Goal: Task Accomplishment & Management: Manage account settings

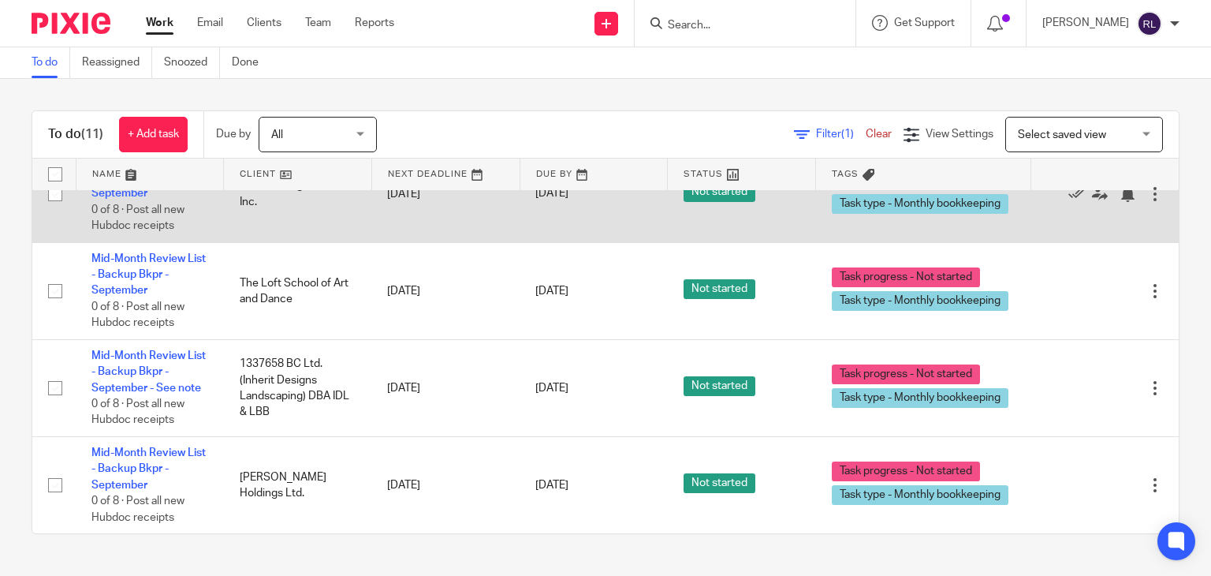
scroll to position [763, 0]
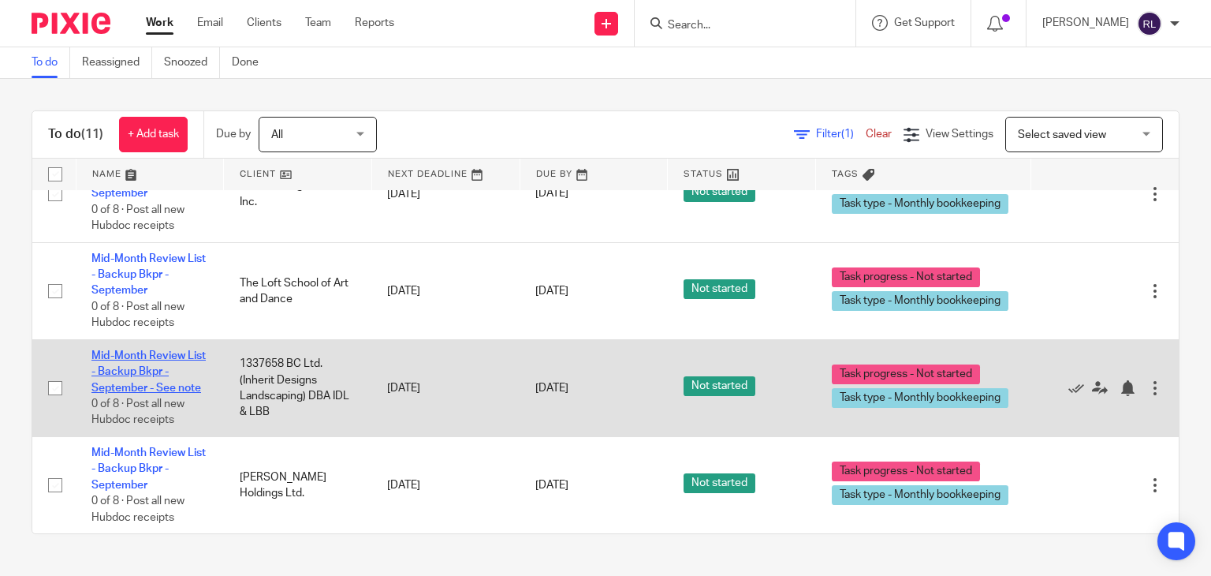
click at [131, 364] on link "Mid-Month Review List - Backup Bkpr - September - See note" at bounding box center [148, 371] width 114 height 43
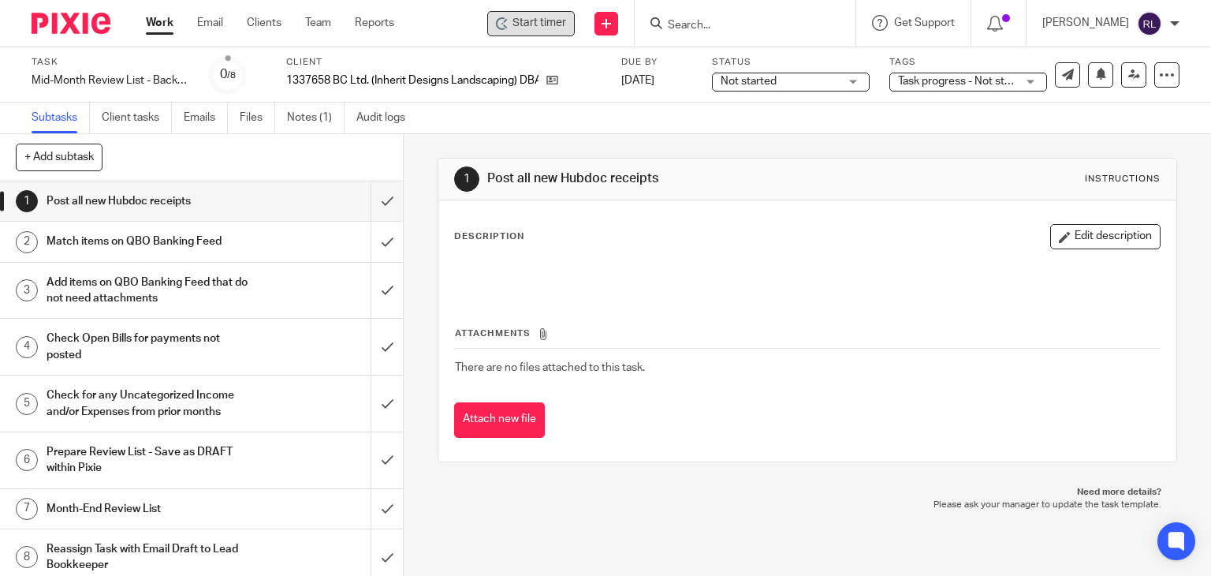
click at [542, 31] on span "Start timer" at bounding box center [540, 23] width 54 height 17
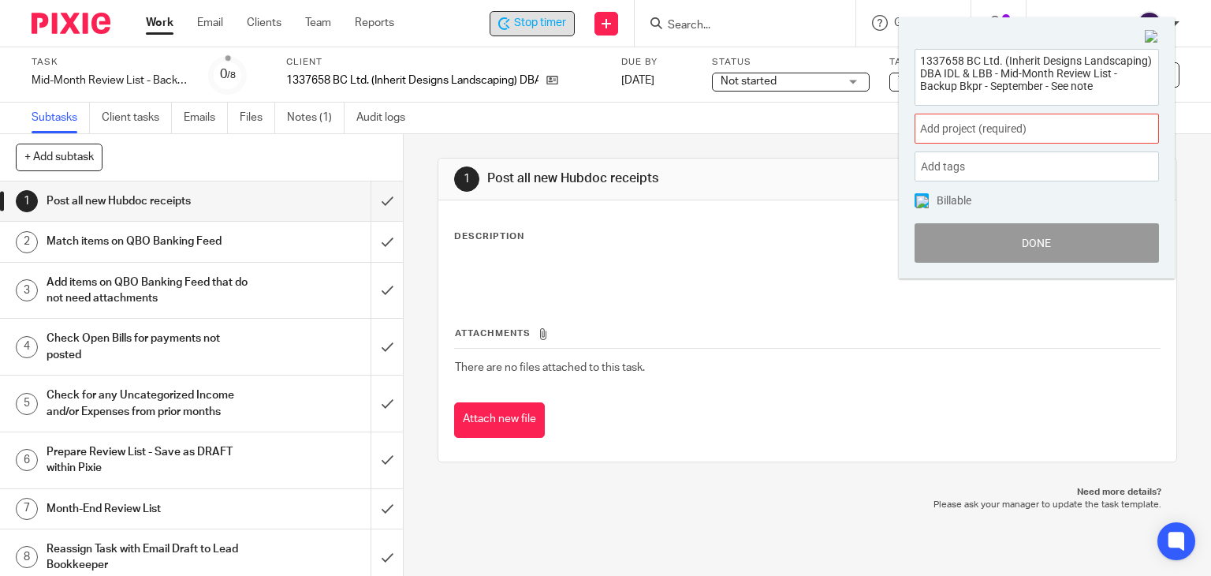
click at [987, 127] on span "Add project (required) :" at bounding box center [1019, 129] width 199 height 17
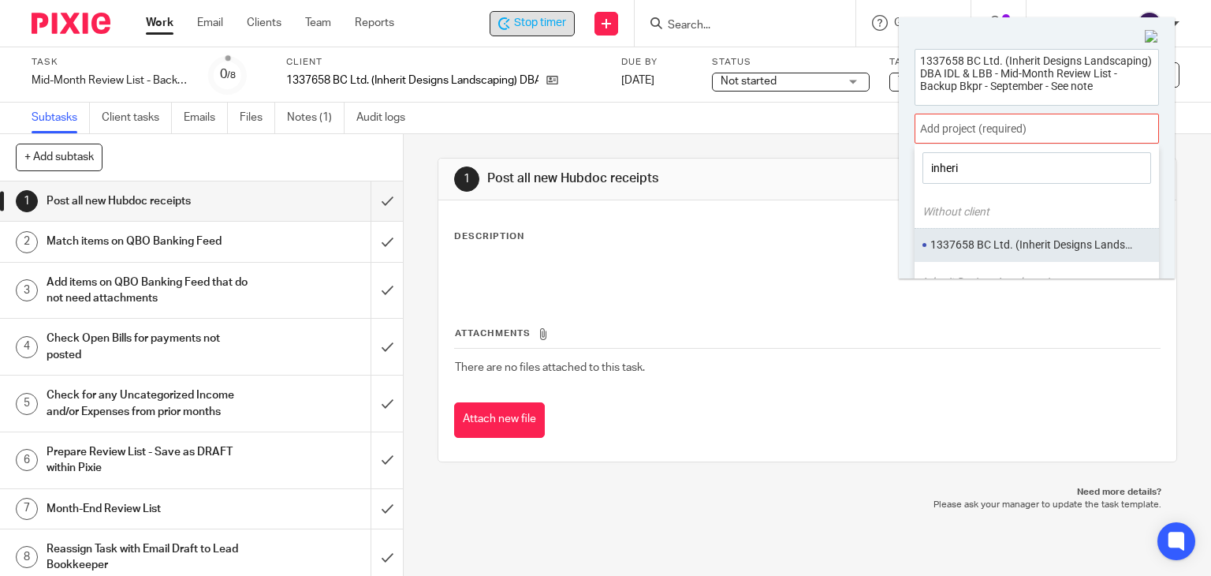
type input "inheri"
click at [986, 245] on li "1337658 BC Ltd. (Inherit Designs Landscaping)" at bounding box center [1034, 245] width 206 height 17
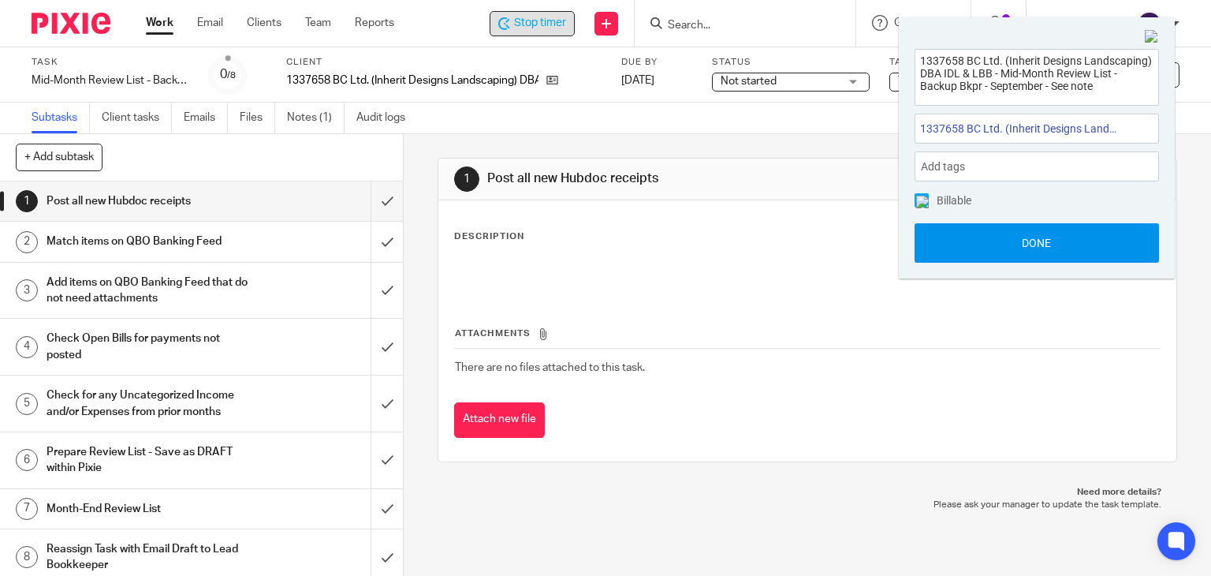
click at [987, 244] on button "Done" at bounding box center [1037, 242] width 244 height 39
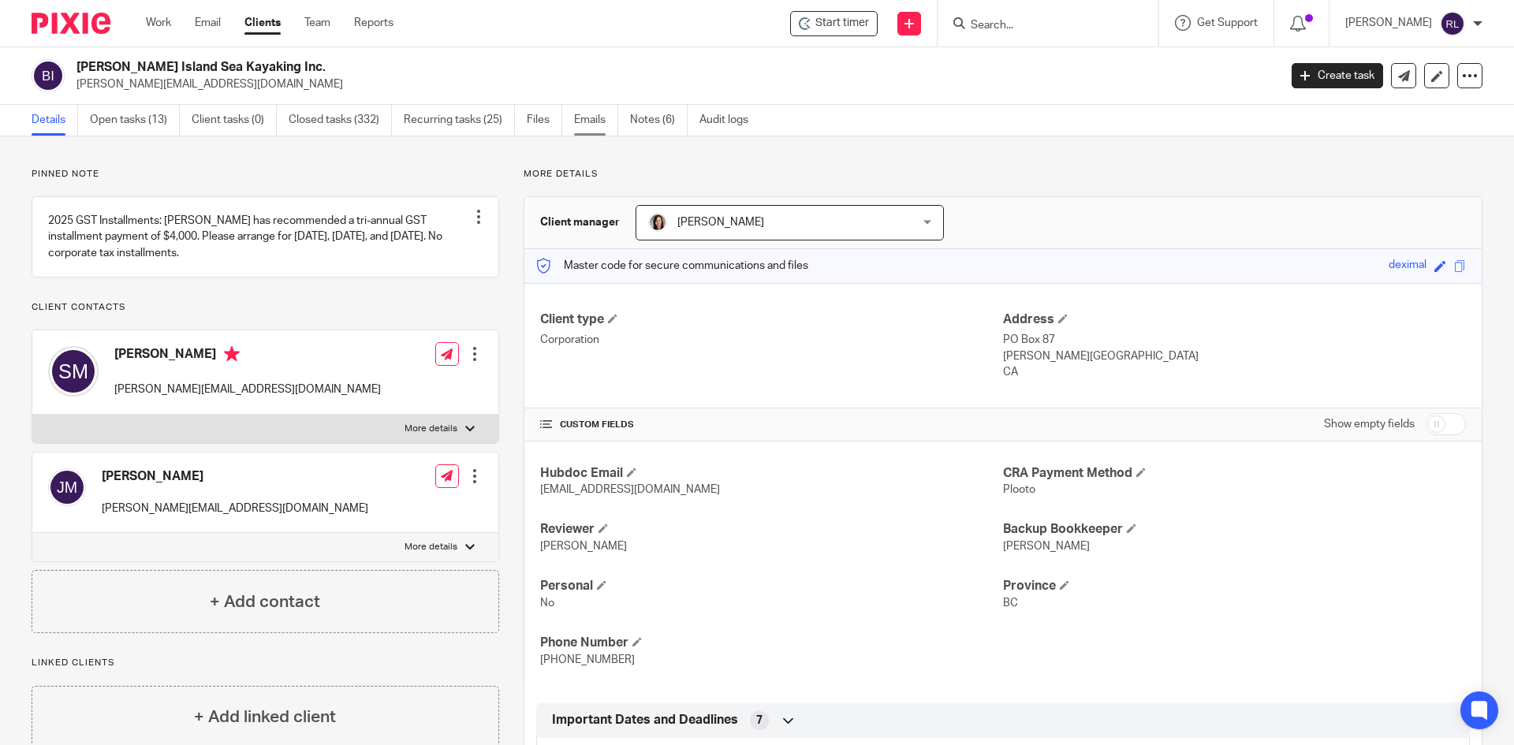
click at [603, 123] on link "Emails" at bounding box center [596, 120] width 44 height 31
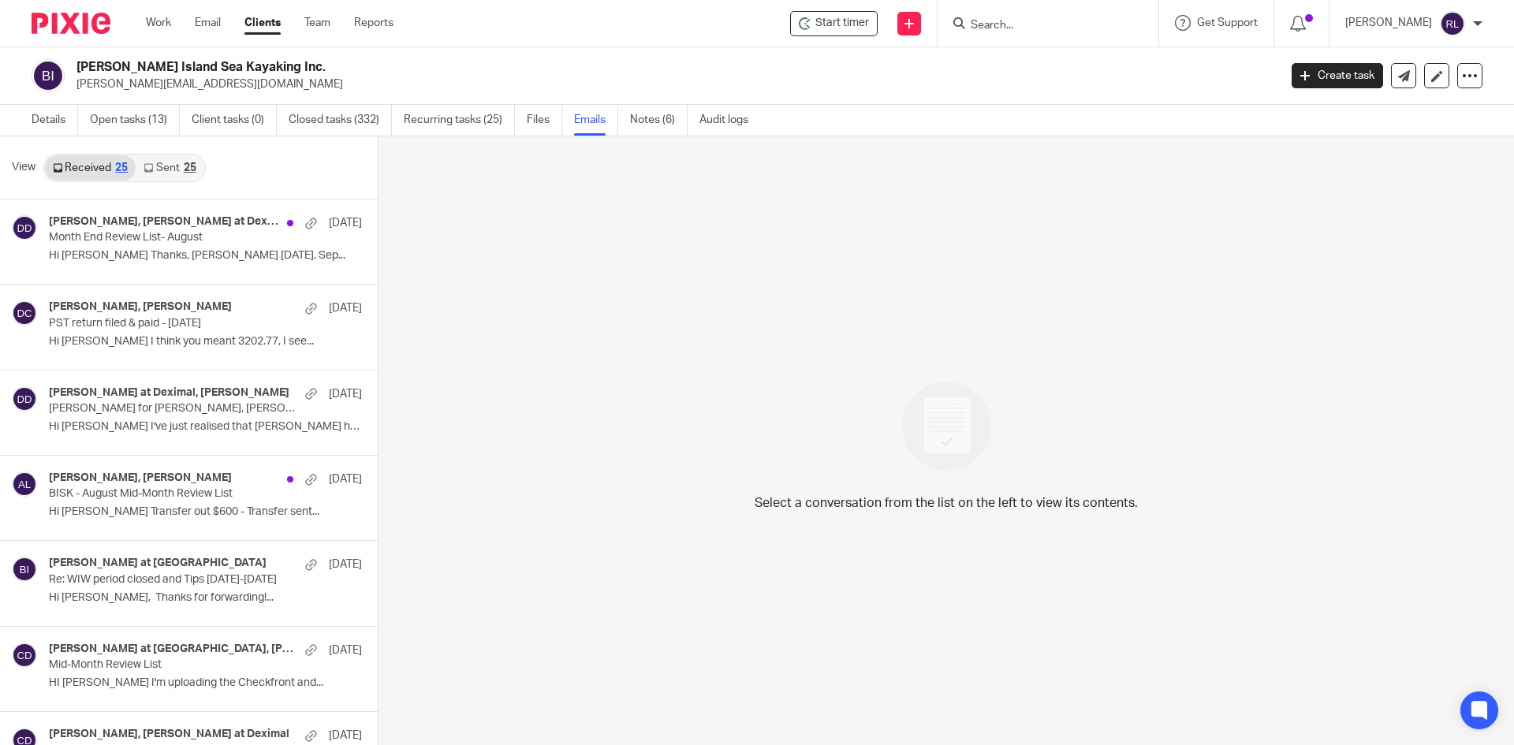
click at [174, 167] on link "Sent 25" at bounding box center [170, 167] width 68 height 25
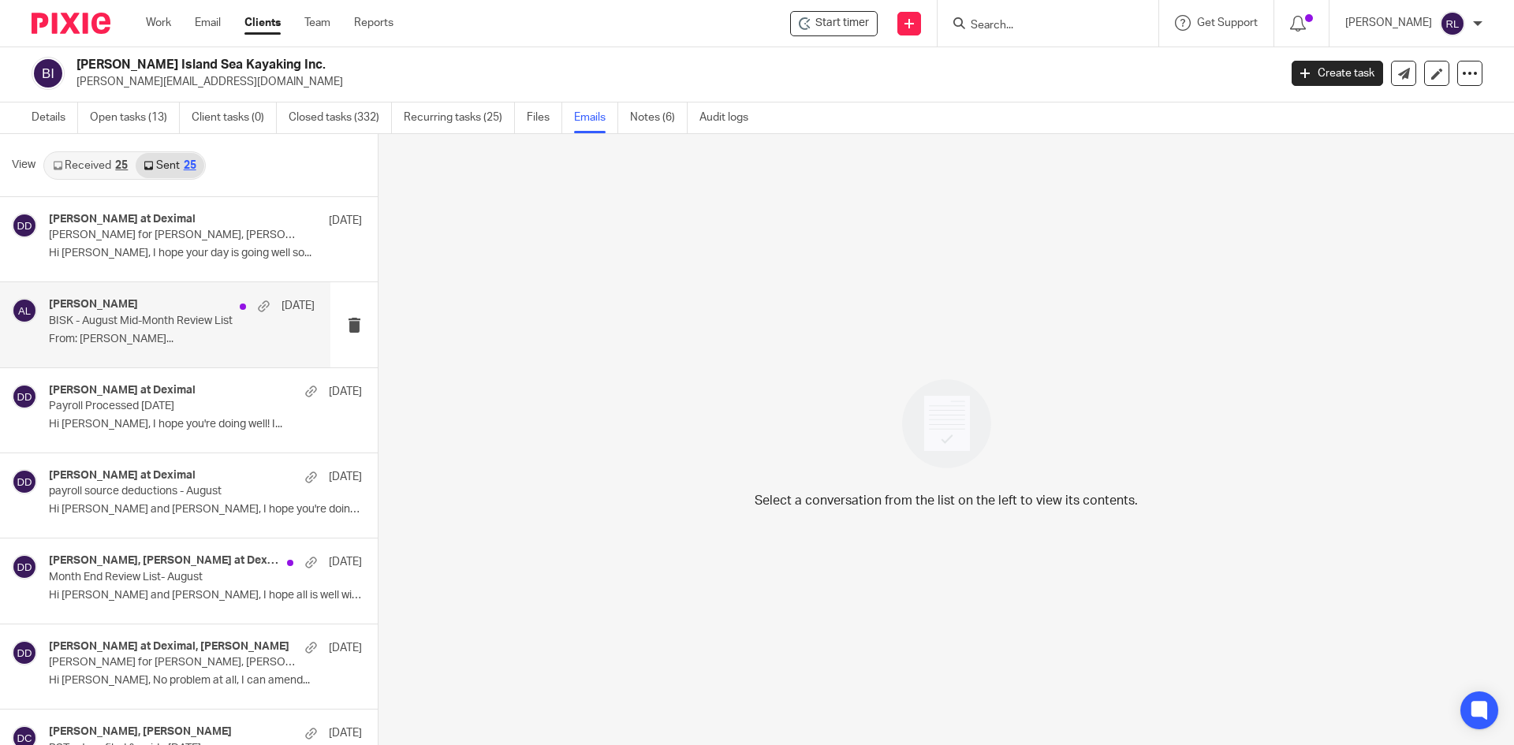
click at [170, 341] on p "From: [PERSON_NAME]..." at bounding box center [182, 339] width 266 height 13
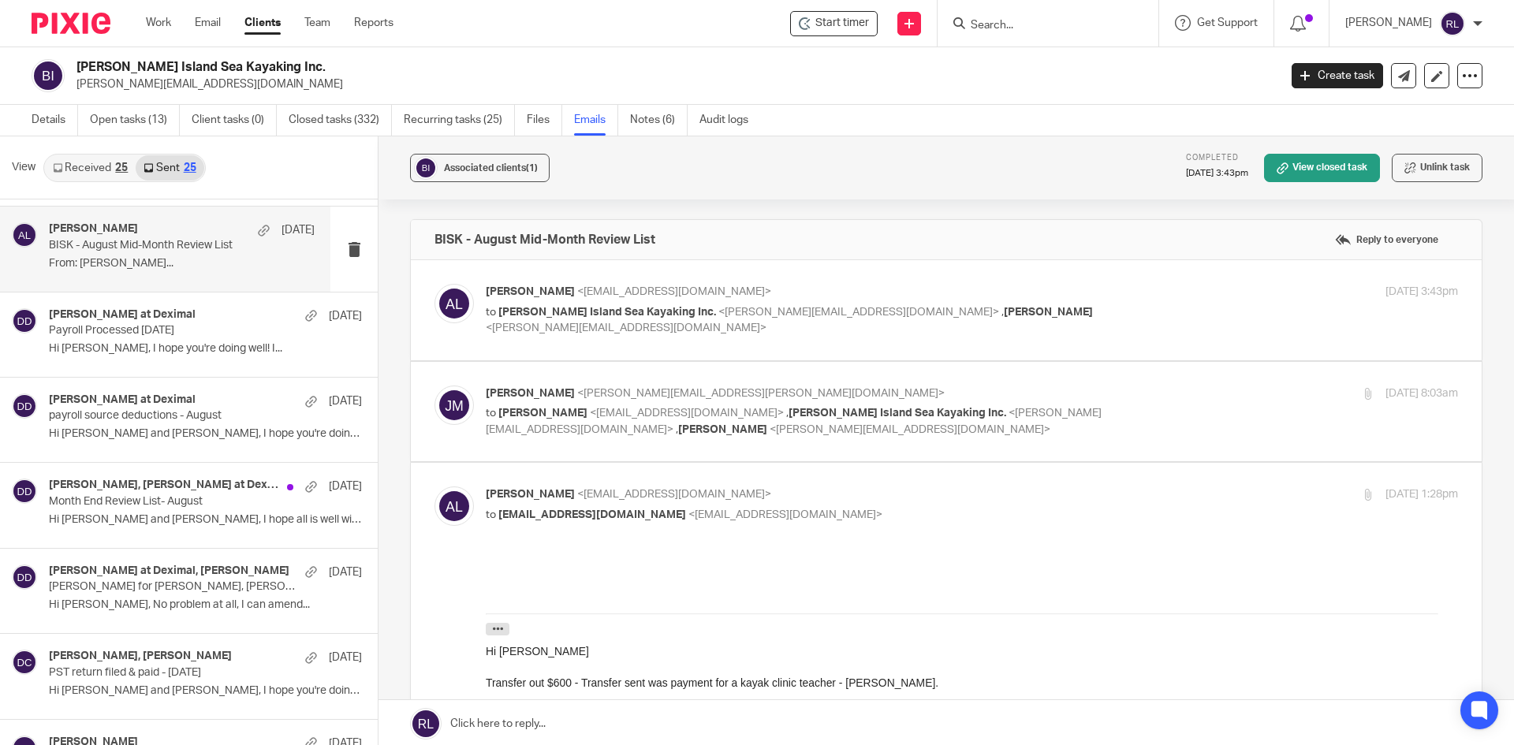
scroll to position [79, 0]
click at [192, 509] on div "[PERSON_NAME], [PERSON_NAME] at Deximal [DATE] Month End Review List- August Hi…" at bounding box center [182, 504] width 266 height 53
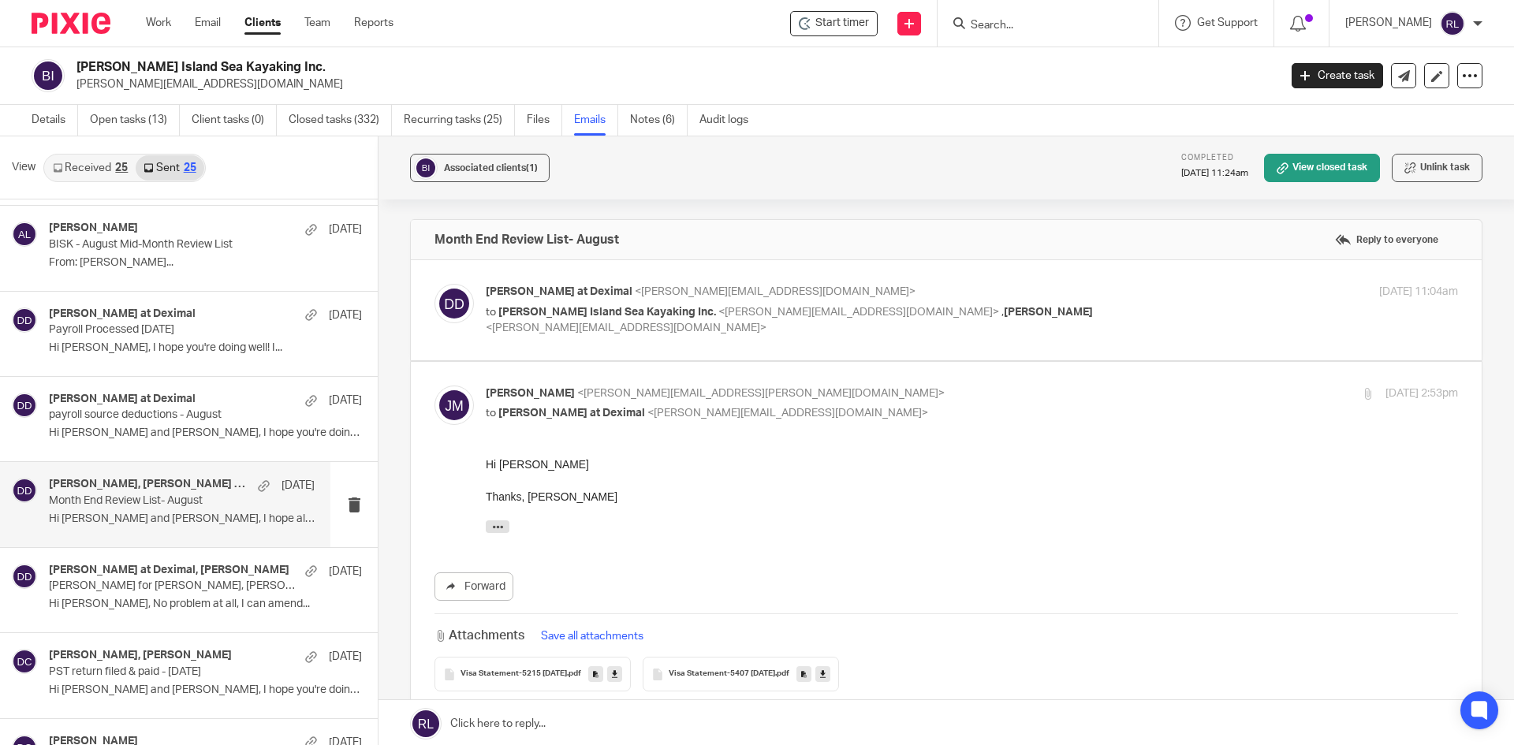
scroll to position [0, 0]
click at [136, 498] on p "Month End Review List- August" at bounding box center [155, 500] width 213 height 13
click at [733, 282] on label at bounding box center [946, 310] width 1071 height 100
click at [435, 283] on input "checkbox" at bounding box center [434, 283] width 1 height 1
checkbox input "true"
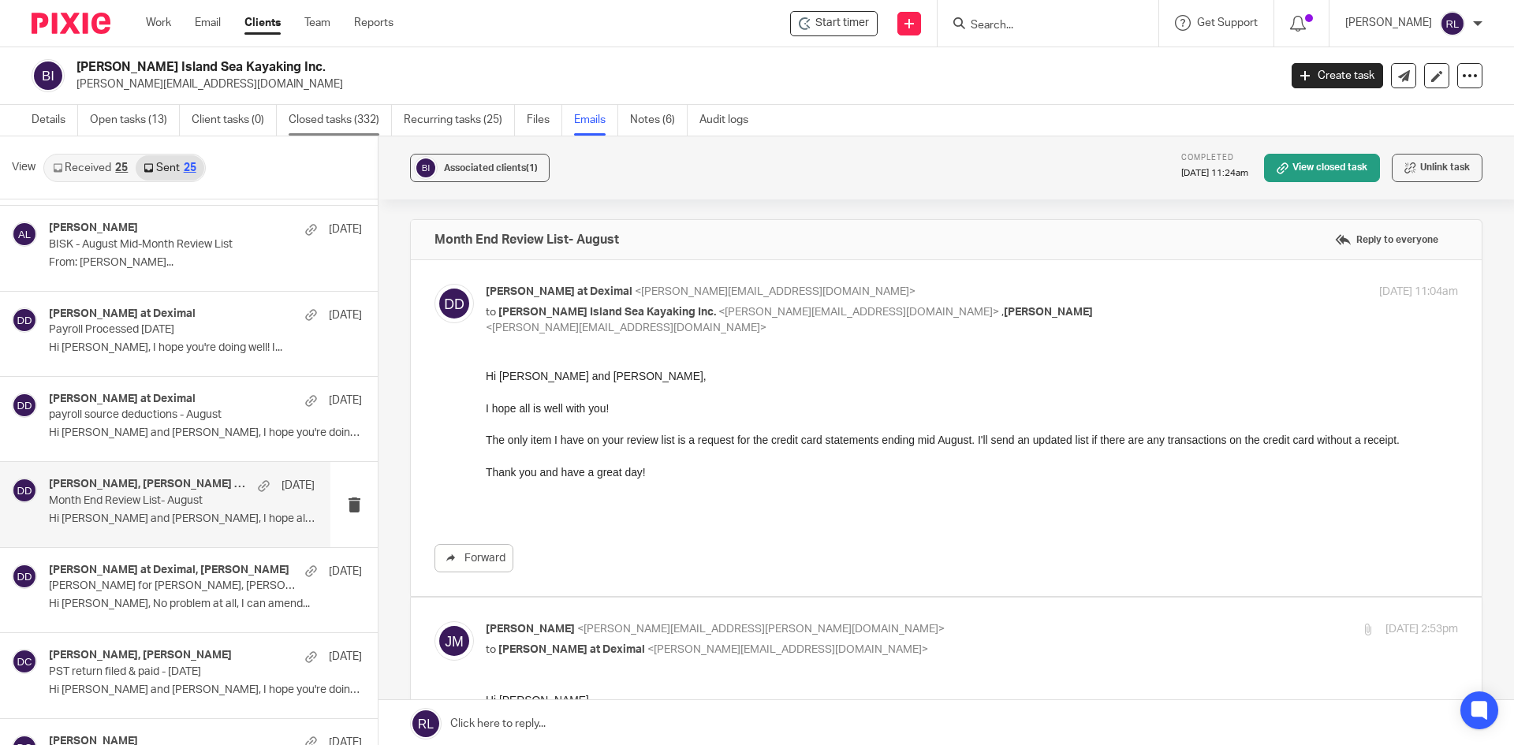
click at [340, 122] on link "Closed tasks (332)" at bounding box center [340, 120] width 103 height 31
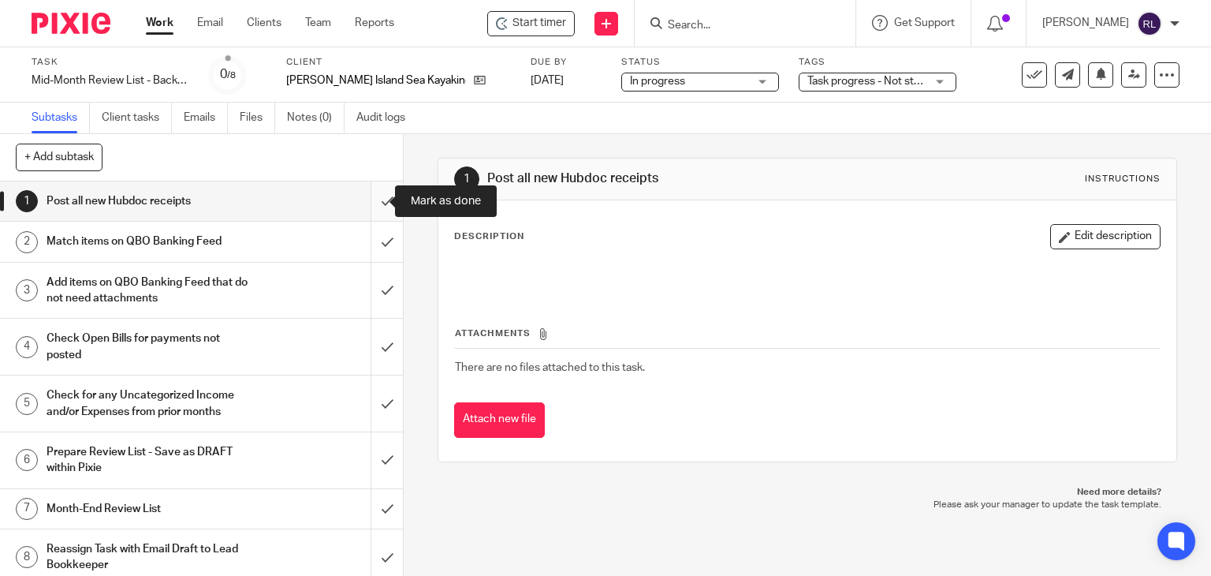
click at [375, 207] on input "submit" at bounding box center [201, 200] width 403 height 39
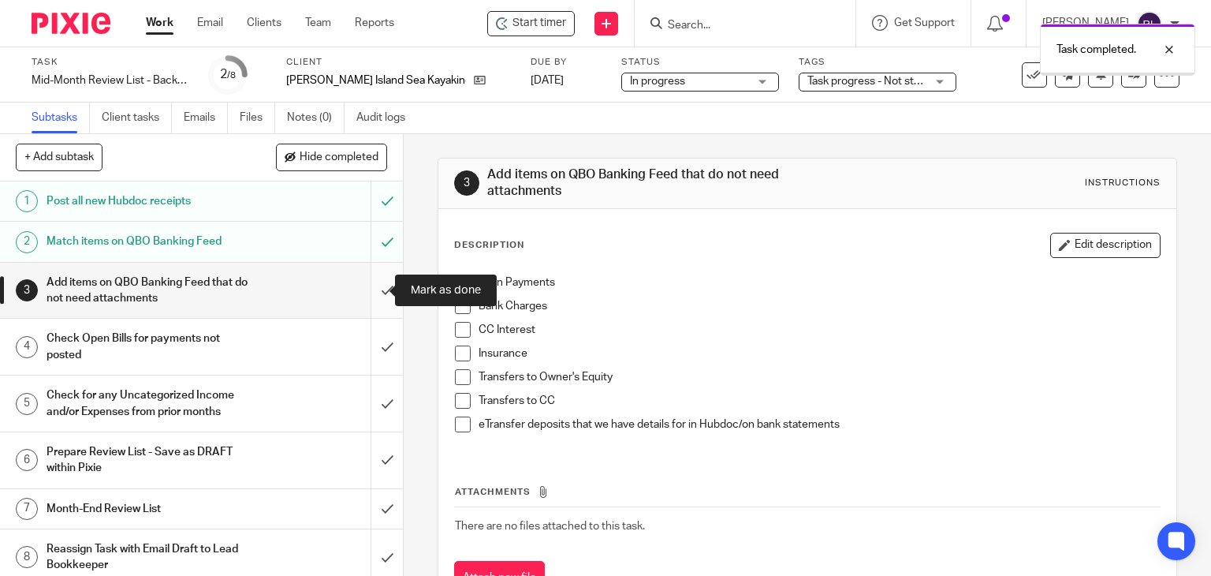
click at [371, 293] on input "submit" at bounding box center [201, 291] width 403 height 56
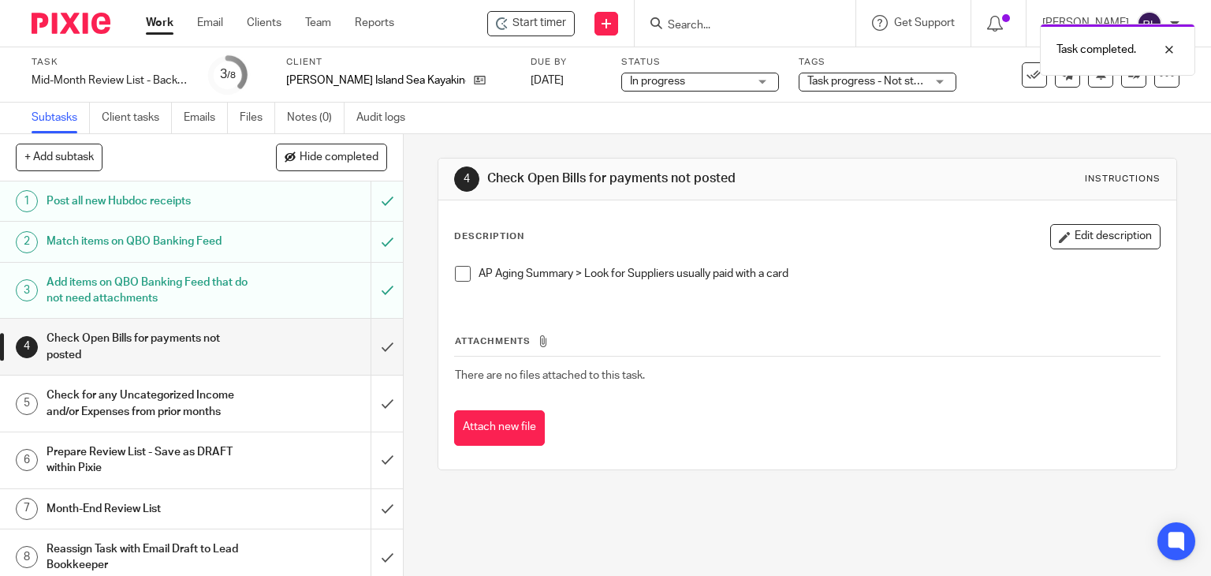
click at [365, 344] on input "submit" at bounding box center [201, 347] width 403 height 56
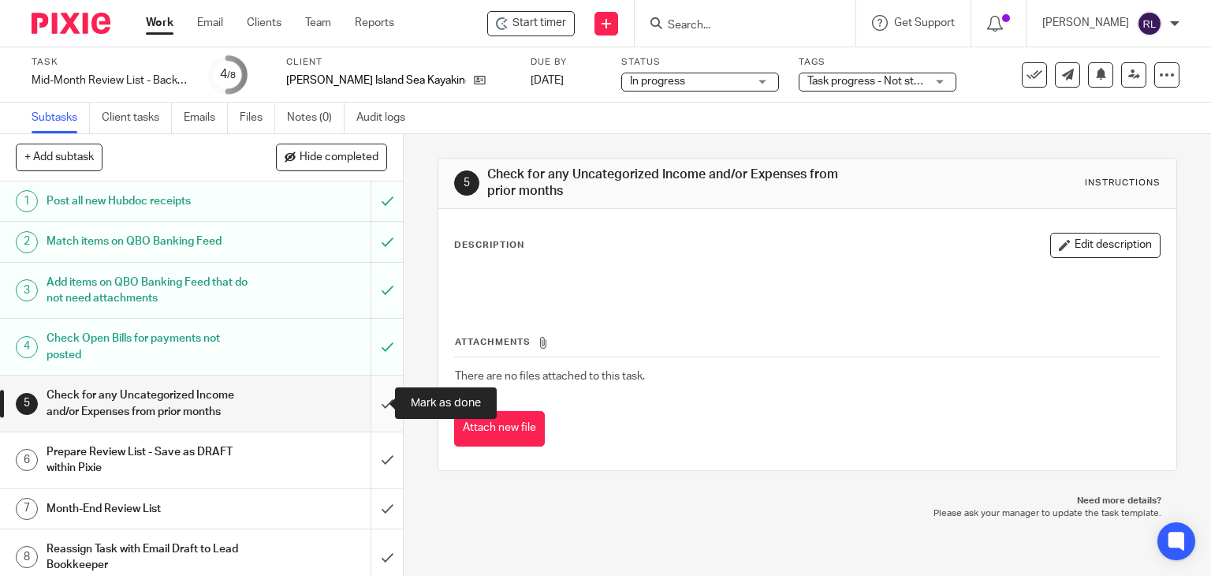
click at [368, 398] on input "submit" at bounding box center [201, 403] width 403 height 56
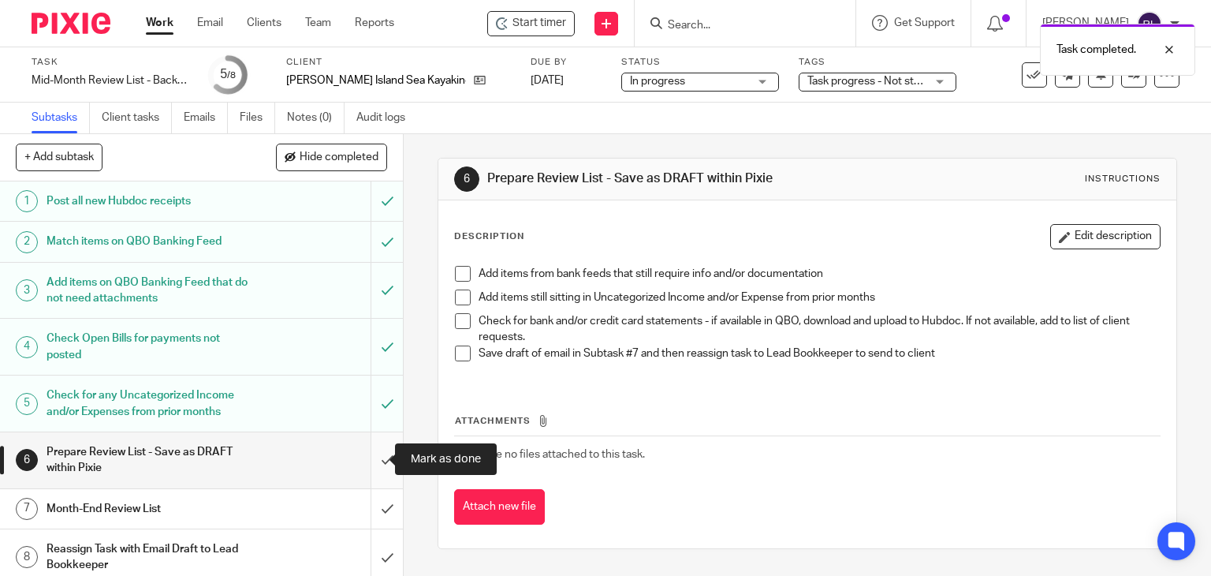
click at [364, 456] on input "submit" at bounding box center [201, 460] width 403 height 56
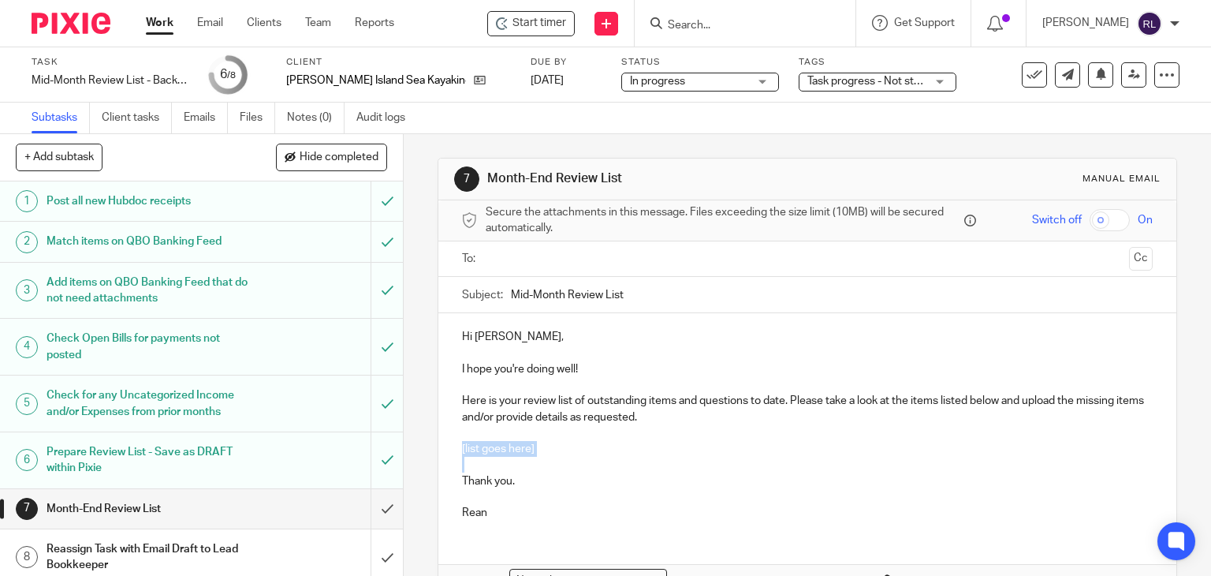
drag, startPoint x: 453, startPoint y: 445, endPoint x: 533, endPoint y: 455, distance: 80.3
click at [533, 455] on div "Hi Steve, I hope you're doing well! Here is your review list of outstanding ite…" at bounding box center [807, 422] width 739 height 219
paste div
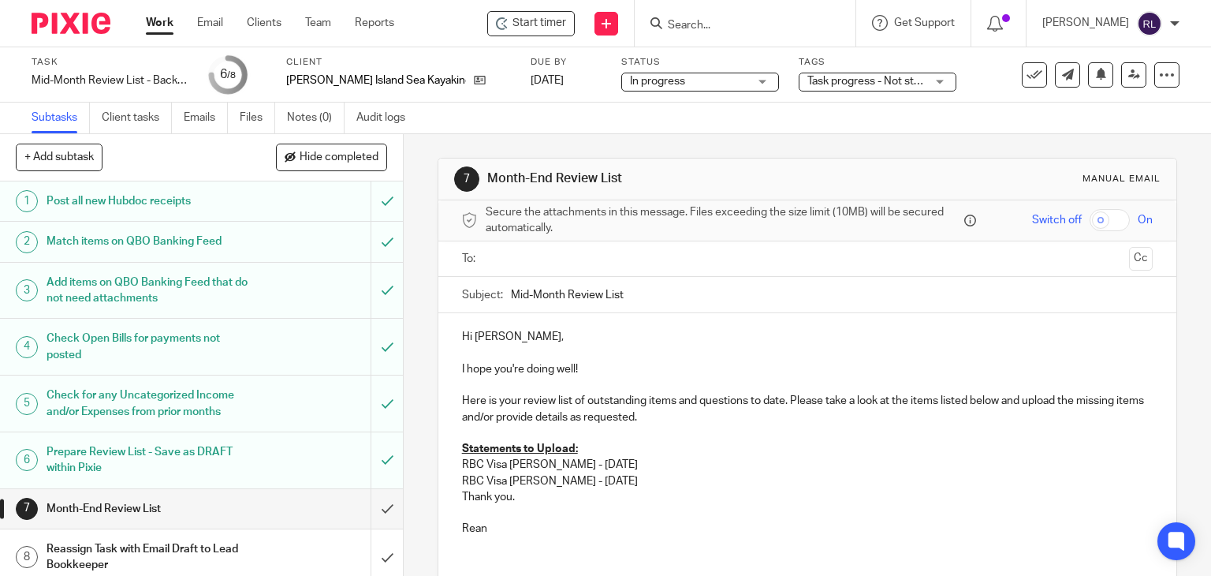
click at [556, 465] on p "RBC Visa Steve - Aug 14 2025" at bounding box center [808, 465] width 692 height 16
click at [553, 480] on p "RBC Visa Josie - Aug 14 2025" at bounding box center [808, 481] width 692 height 16
click at [614, 464] on p "RBC Visa Steve - September 14 2025" at bounding box center [808, 465] width 692 height 16
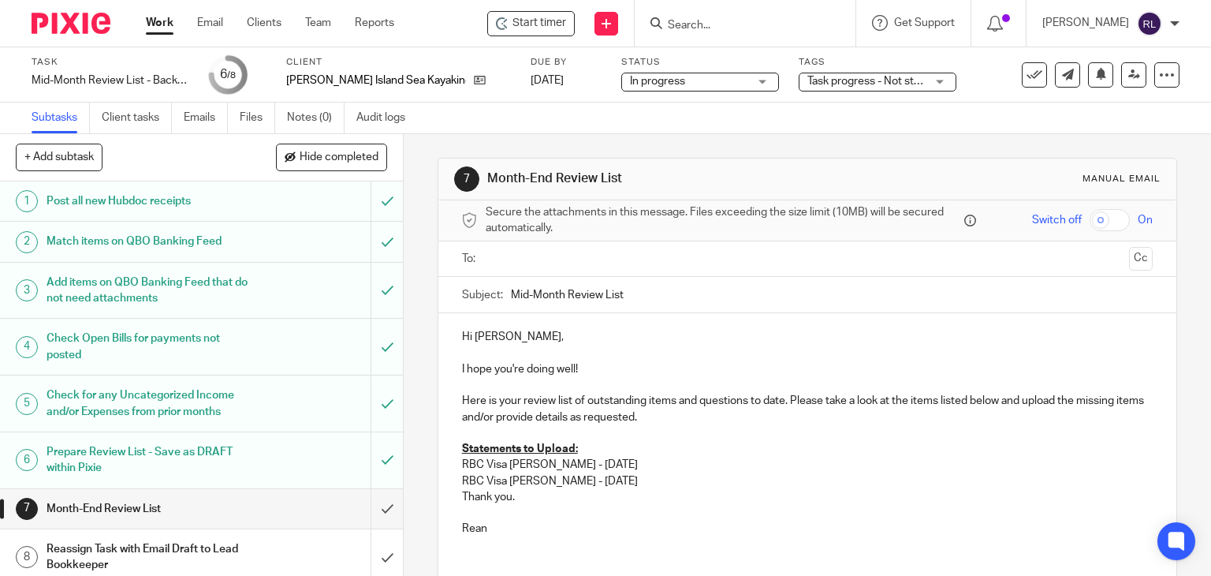
click at [645, 482] on p "RBC Visa Josie - September 14 2025" at bounding box center [808, 481] width 692 height 16
click at [615, 466] on p "RBC Visa Steve - September 14 2025" at bounding box center [808, 465] width 692 height 16
click at [674, 476] on p "RBC Visa Josie - September 14, 2025" at bounding box center [808, 481] width 692 height 16
drag, startPoint x: 520, startPoint y: 502, endPoint x: 454, endPoint y: 503, distance: 65.5
click at [454, 503] on div "Hi Steve, I hope you're doing well! Here is your review list of outstanding ite…" at bounding box center [807, 430] width 739 height 235
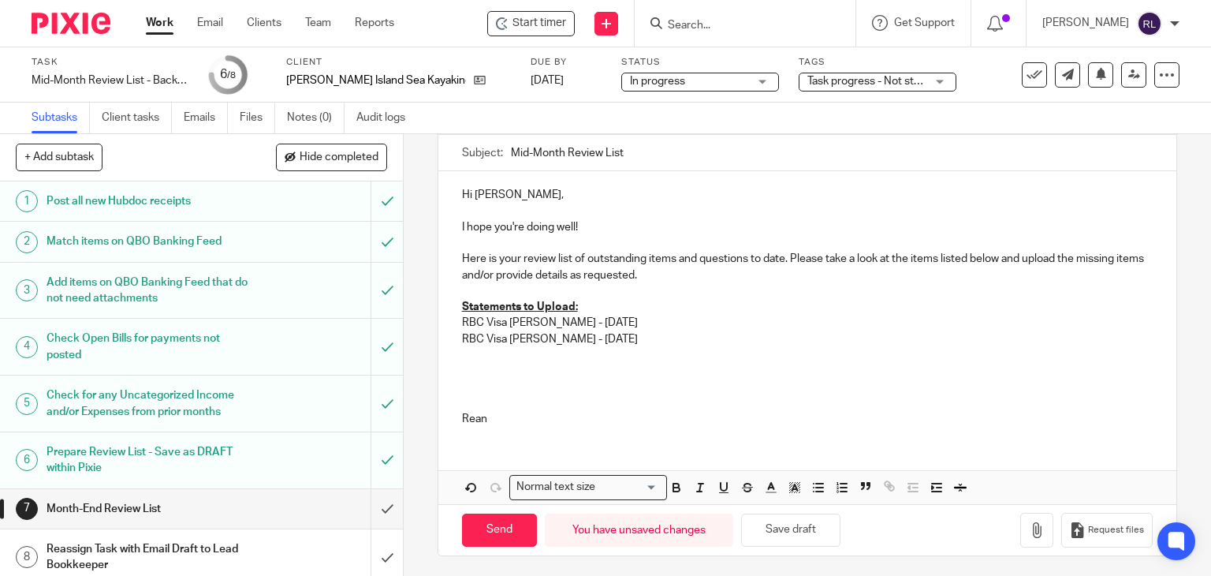
scroll to position [144, 0]
click at [495, 360] on p at bounding box center [808, 368] width 692 height 16
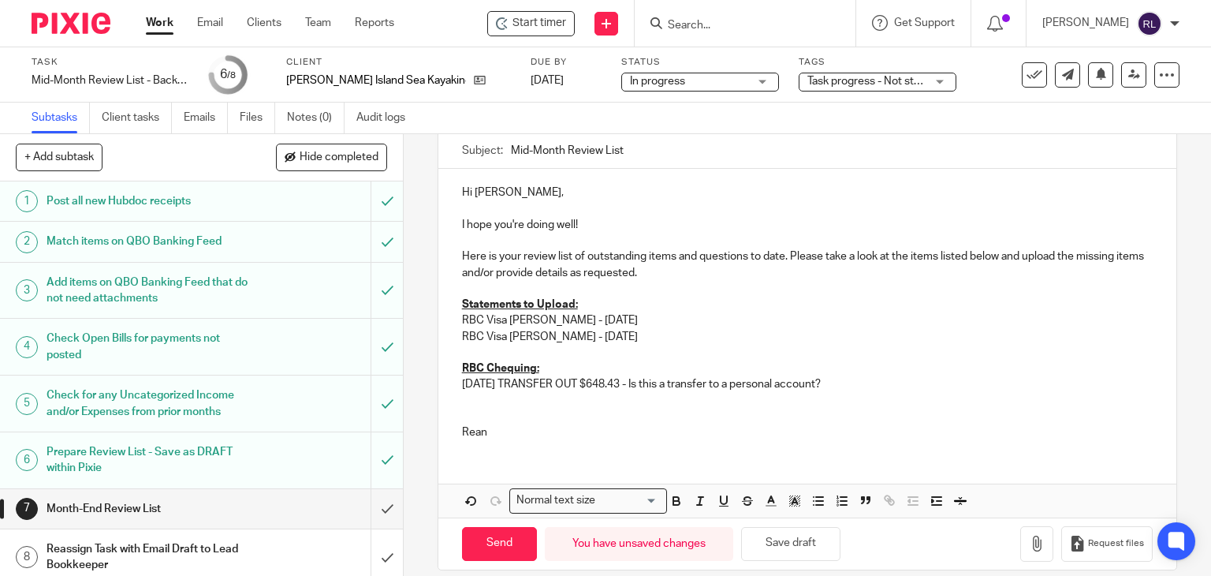
click at [469, 383] on p "07/24/2025 TRANSFER OUT $648.43 - Is this a transfer to a personal account?" at bounding box center [808, 384] width 692 height 16
click at [514, 379] on p "09/11/2025 E-TRANSFER SENT- $648.43 - Is this a transfer to a personal account?" at bounding box center [808, 384] width 692 height 16
click at [552, 370] on p "RBC Chequing:" at bounding box center [808, 368] width 692 height 16
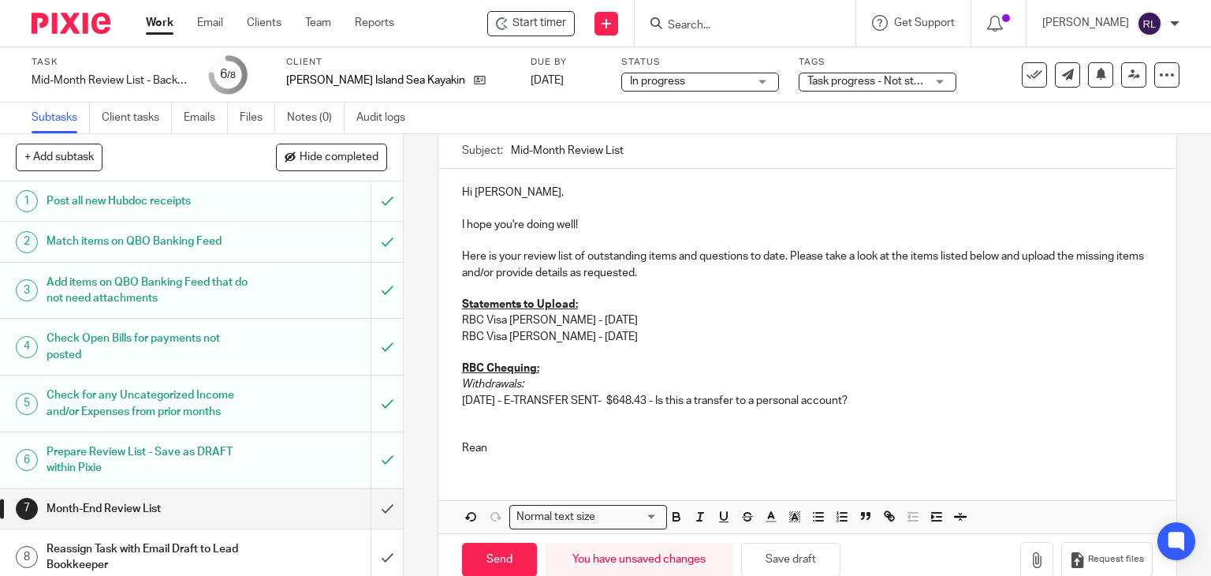
drag, startPoint x: 637, startPoint y: 401, endPoint x: 885, endPoint y: 401, distance: 247.6
click at [885, 401] on p "09/11/2025 - E-TRANSFER SENT- $648.43 - Is this a transfer to a personal accoun…" at bounding box center [808, 401] width 692 height 16
click at [686, 399] on p "09/11/2025 - E-TRANSFER SENT- $110.0" at bounding box center [808, 401] width 692 height 16
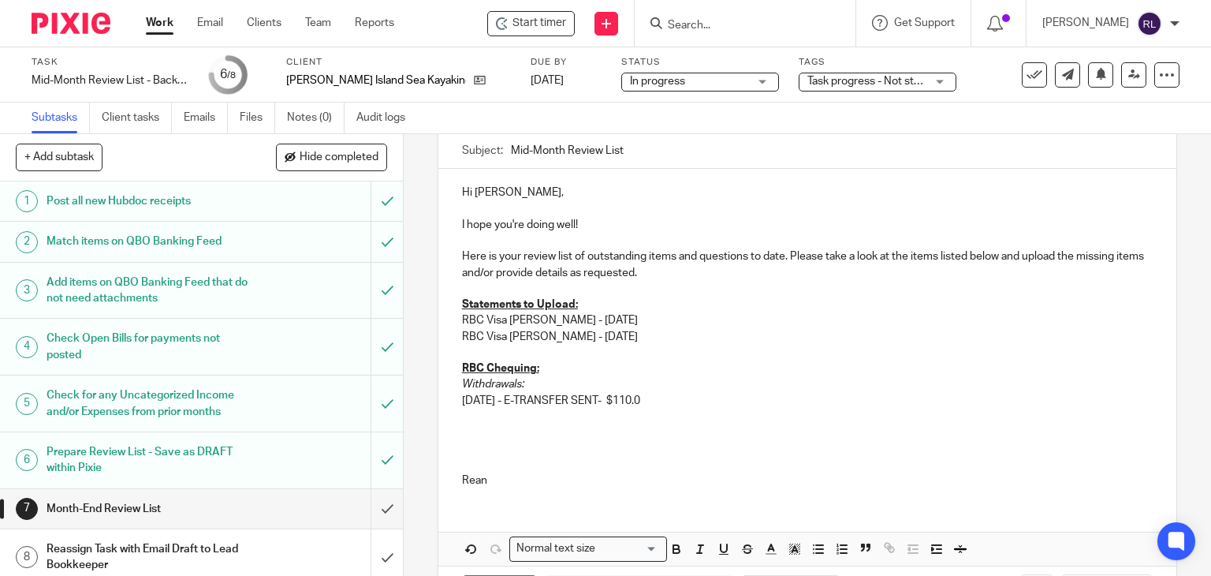
click at [499, 453] on p at bounding box center [808, 448] width 692 height 16
click at [468, 435] on p at bounding box center [808, 432] width 692 height 16
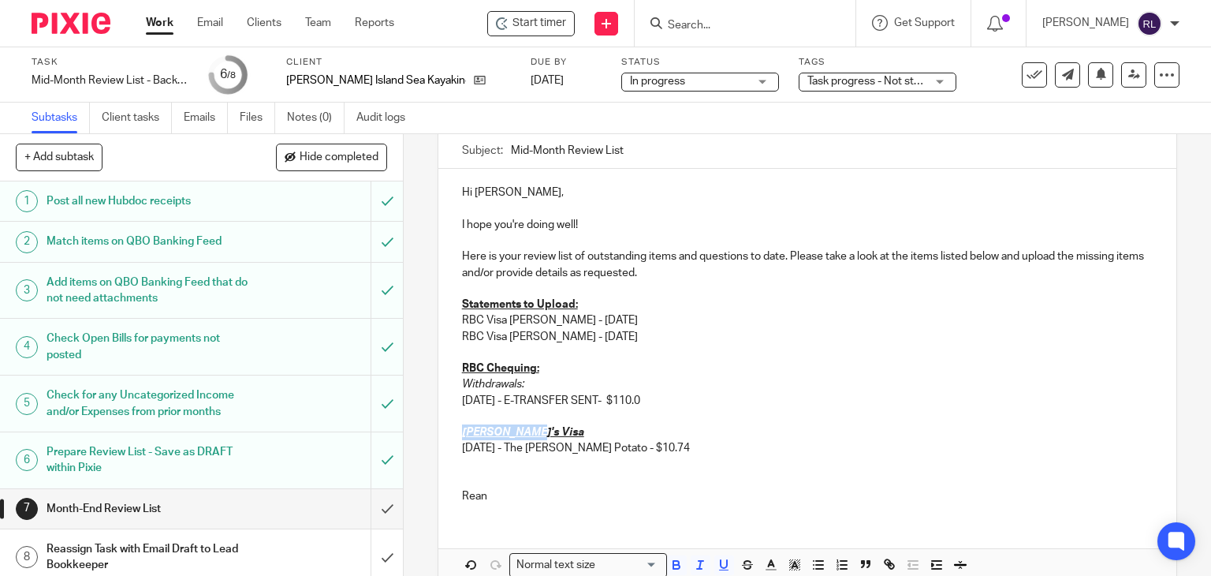
drag, startPoint x: 517, startPoint y: 429, endPoint x: 454, endPoint y: 428, distance: 62.3
click at [454, 428] on div "Hi Steve, I hope you're doing well! Here is your review list of outstanding ite…" at bounding box center [807, 342] width 739 height 347
click at [628, 442] on p "05/28/2025 - The Ruddy Potato - $10.74" at bounding box center [808, 448] width 692 height 16
drag, startPoint x: 499, startPoint y: 431, endPoint x: 521, endPoint y: 415, distance: 27.0
click at [499, 431] on u "Josie's Visa" at bounding box center [523, 432] width 122 height 11
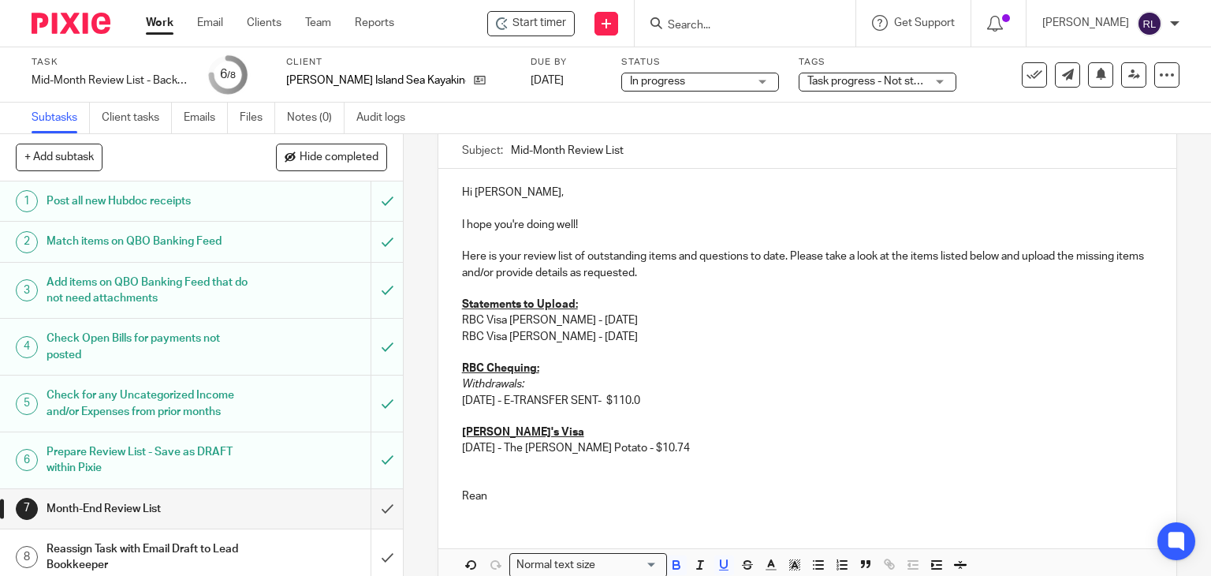
click at [574, 468] on p at bounding box center [808, 465] width 692 height 16
drag, startPoint x: 651, startPoint y: 449, endPoint x: 449, endPoint y: 450, distance: 202.7
click at [449, 450] on div "Hi Steve, I hope you're doing well! Here is your review list of outstanding ite…" at bounding box center [807, 342] width 739 height 347
click at [506, 450] on p "8/4/2025 8/4/2025 8/8/2025 8/11/2025" at bounding box center [808, 448] width 692 height 16
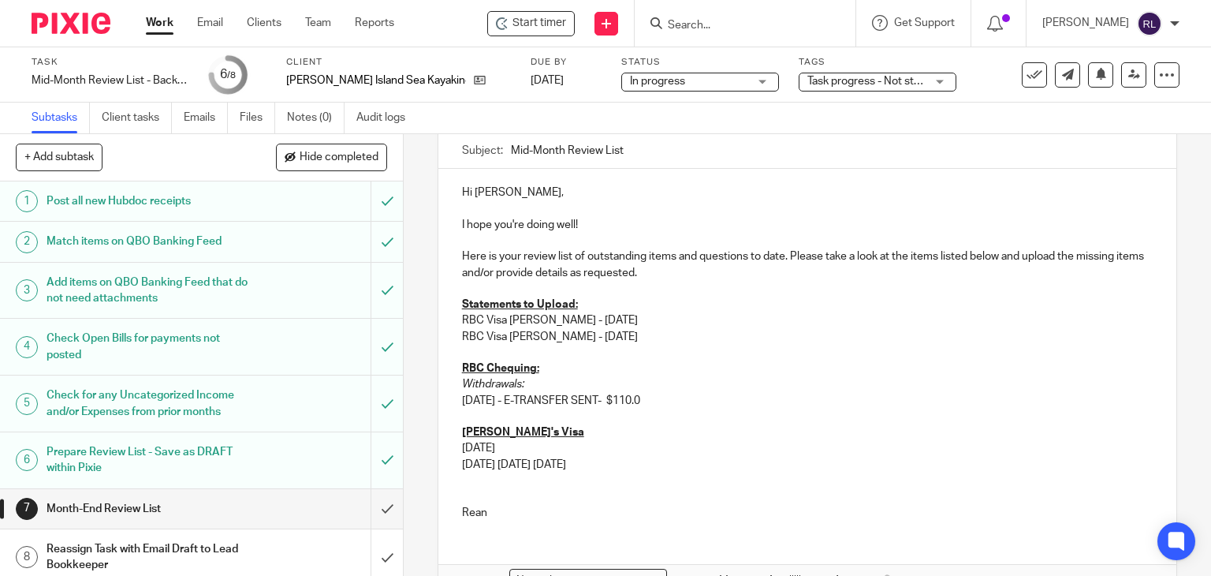
click at [507, 468] on p "8/4/2025 8/8/2025 8/11/2025" at bounding box center [808, 465] width 692 height 16
click at [508, 480] on p "8/8/2025 8/11/2025" at bounding box center [808, 480] width 692 height 16
click at [462, 451] on p "8/4/2025" at bounding box center [808, 448] width 692 height 16
click at [473, 446] on p "08/4/2025" at bounding box center [808, 448] width 692 height 16
click at [462, 465] on p "8/4/2025" at bounding box center [808, 465] width 692 height 16
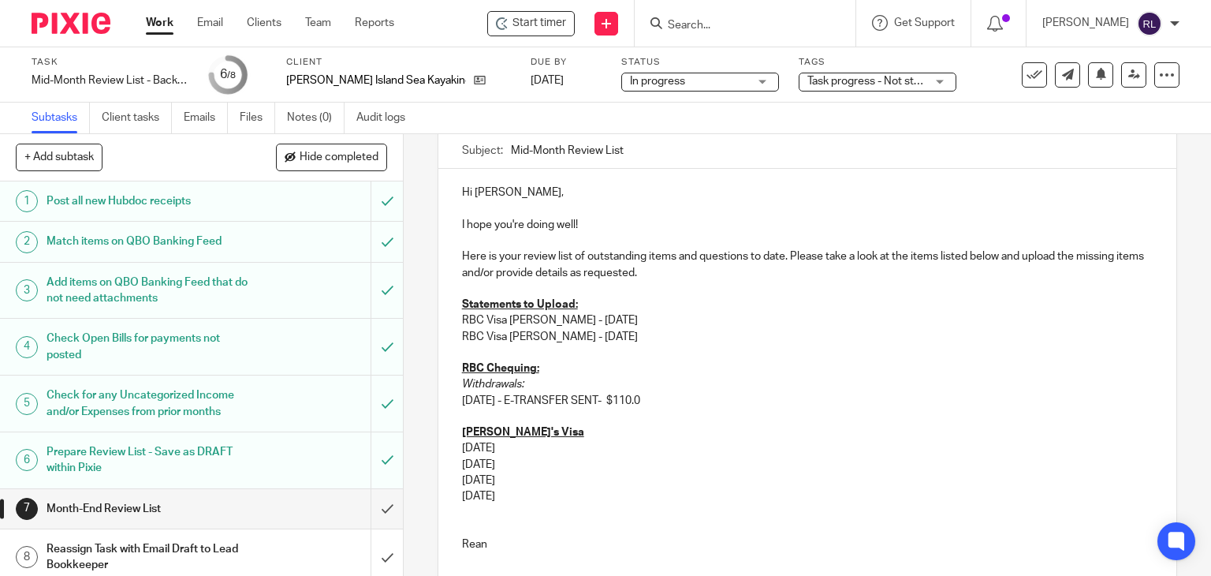
click at [473, 463] on p "08/4/2025" at bounding box center [808, 465] width 692 height 16
click at [462, 483] on p "8/8/2025" at bounding box center [808, 480] width 692 height 16
click at [473, 482] on p "08/8/2025" at bounding box center [808, 480] width 692 height 16
click at [462, 493] on p "8/11/2025" at bounding box center [808, 496] width 692 height 16
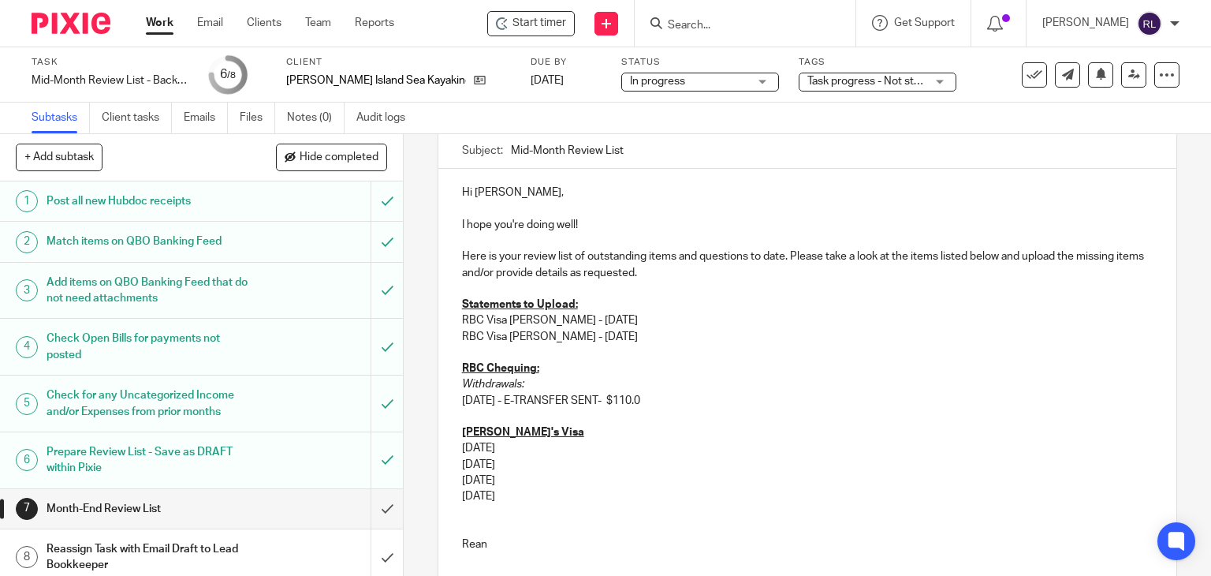
click at [462, 494] on p "8/11/2025" at bounding box center [808, 496] width 692 height 16
click at [530, 449] on p "08/04/2025" at bounding box center [808, 448] width 692 height 16
click at [530, 472] on p "08/08/2025" at bounding box center [808, 480] width 692 height 16
click at [527, 460] on p "08/04/2025" at bounding box center [808, 465] width 692 height 16
click at [521, 483] on p "08/08/2025" at bounding box center [808, 480] width 692 height 16
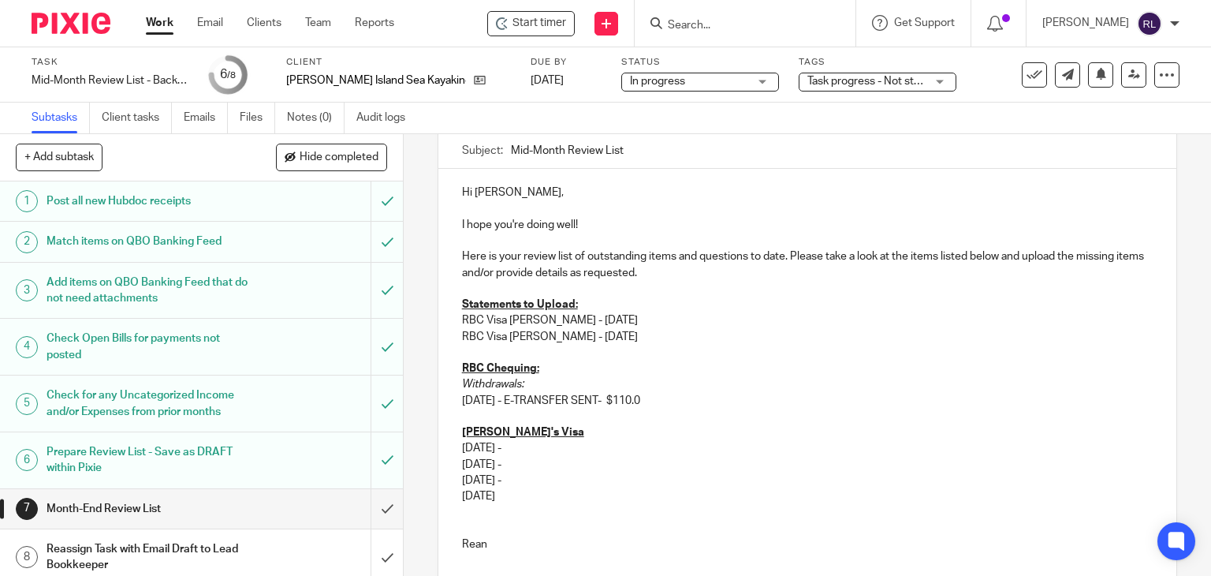
click at [522, 496] on p "08/11/2025" at bounding box center [808, 496] width 692 height 16
click at [555, 461] on p "08/04/2025 -" at bounding box center [808, 465] width 692 height 16
click at [532, 446] on p "08/04/2025 -" at bounding box center [808, 448] width 692 height 16
click at [540, 483] on p "08/08/2025 -" at bounding box center [808, 480] width 692 height 16
drag, startPoint x: 682, startPoint y: 453, endPoint x: 621, endPoint y: 449, distance: 61.7
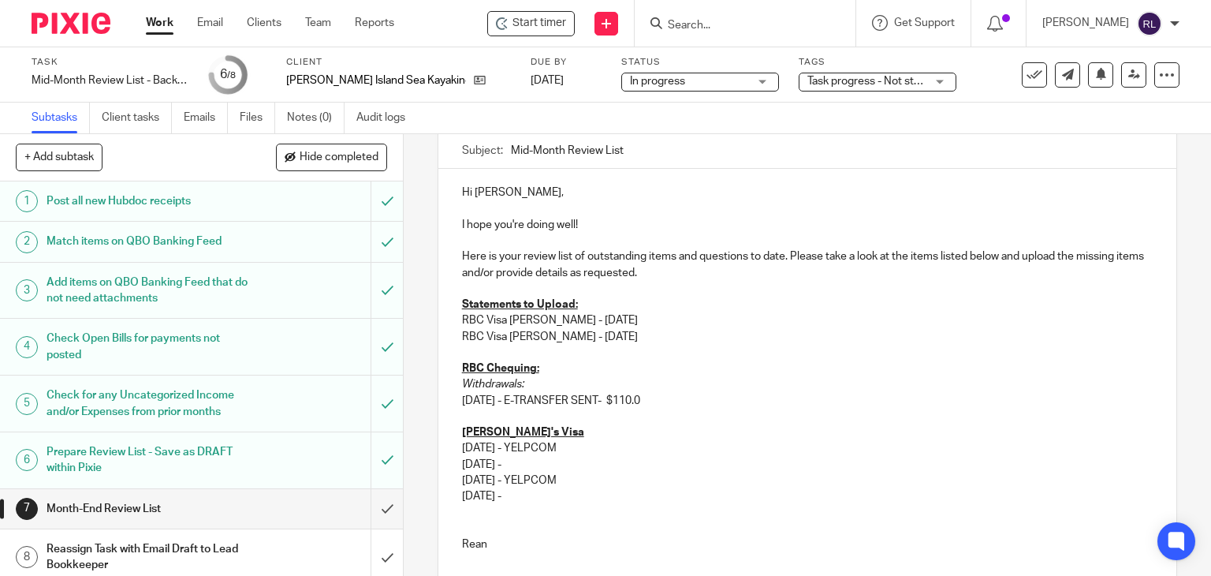
click at [684, 449] on p "08/04/2025 - YELPCOM" at bounding box center [808, 448] width 692 height 16
click at [534, 461] on p "08/04/2025 -" at bounding box center [808, 465] width 692 height 16
drag, startPoint x: 514, startPoint y: 509, endPoint x: 529, endPoint y: 502, distance: 16.3
click at [514, 509] on p at bounding box center [808, 513] width 692 height 16
click at [539, 498] on p "08/11/2025 -" at bounding box center [808, 496] width 692 height 16
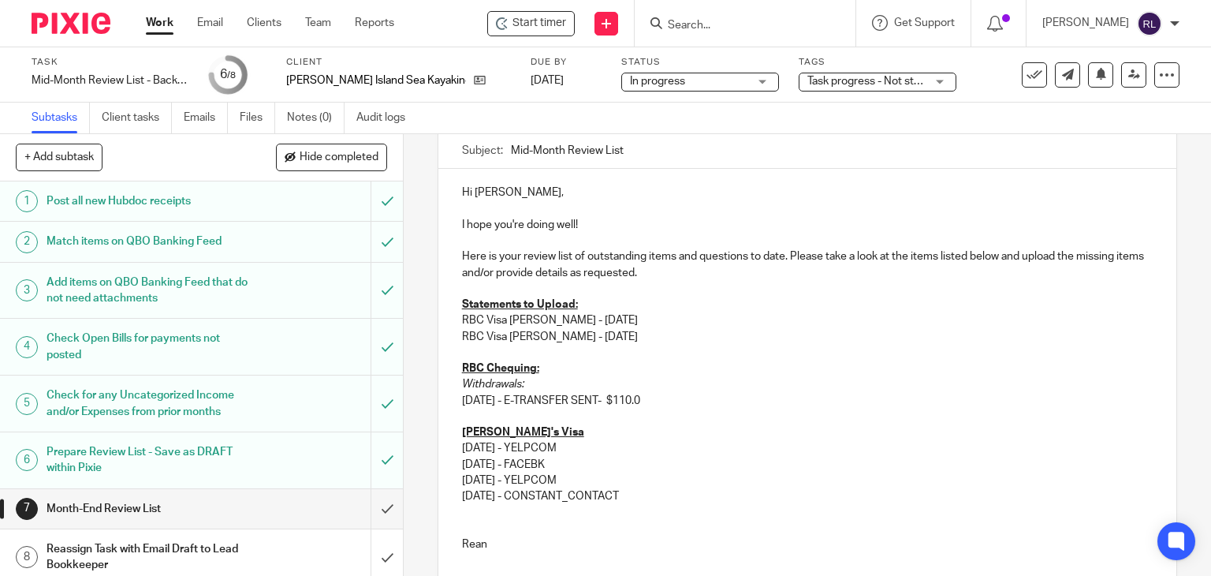
click at [591, 494] on p "08/11/2025 - CONSTANT_CONTACT" at bounding box center [808, 496] width 692 height 16
click at [624, 438] on p "[PERSON_NAME]'s Visa" at bounding box center [808, 432] width 692 height 16
click at [580, 442] on p "08/04/2025 - YELPCOM" at bounding box center [808, 448] width 692 height 16
drag, startPoint x: 581, startPoint y: 447, endPoint x: 629, endPoint y: 449, distance: 47.3
click at [629, 449] on p "08/04/2025 - YELPCOM -$46.70" at bounding box center [808, 448] width 692 height 16
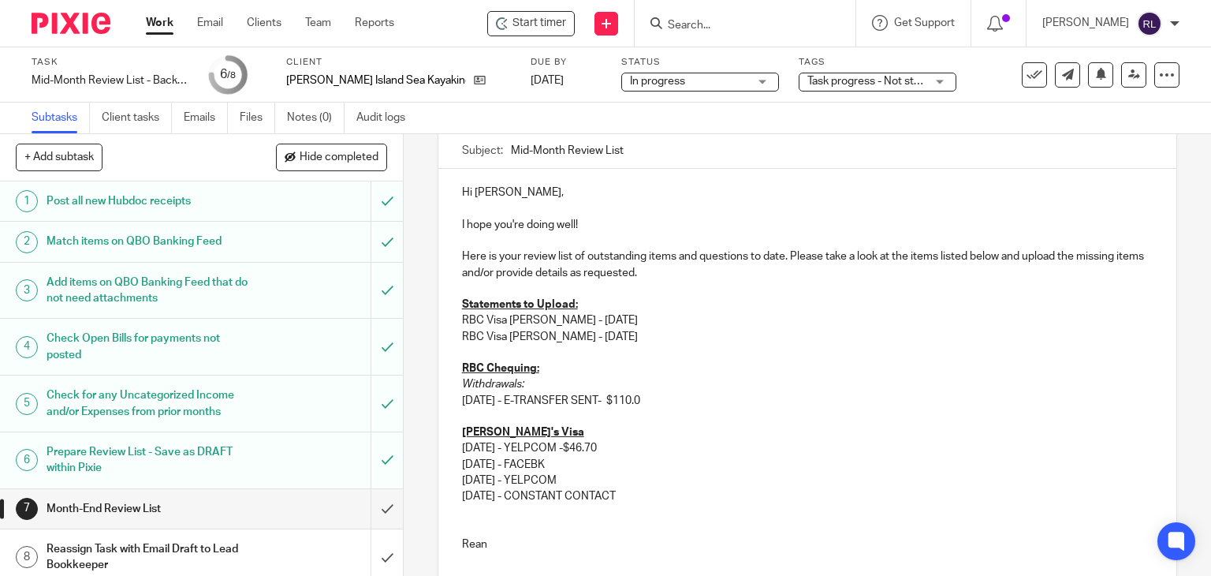
click at [604, 457] on p "08/04/2025 - FACEBK" at bounding box center [808, 465] width 692 height 16
click at [584, 449] on p "08/04/2025 - YELPCOM -$46.70" at bounding box center [808, 448] width 692 height 16
drag, startPoint x: 579, startPoint y: 451, endPoint x: 632, endPoint y: 457, distance: 53.1
click at [632, 457] on div "Hi Steve, I hope you're doing well! Here is your review list of outstanding ite…" at bounding box center [807, 366] width 739 height 395
click at [615, 457] on p "08/04/2025 - FACEBK" at bounding box center [808, 465] width 692 height 16
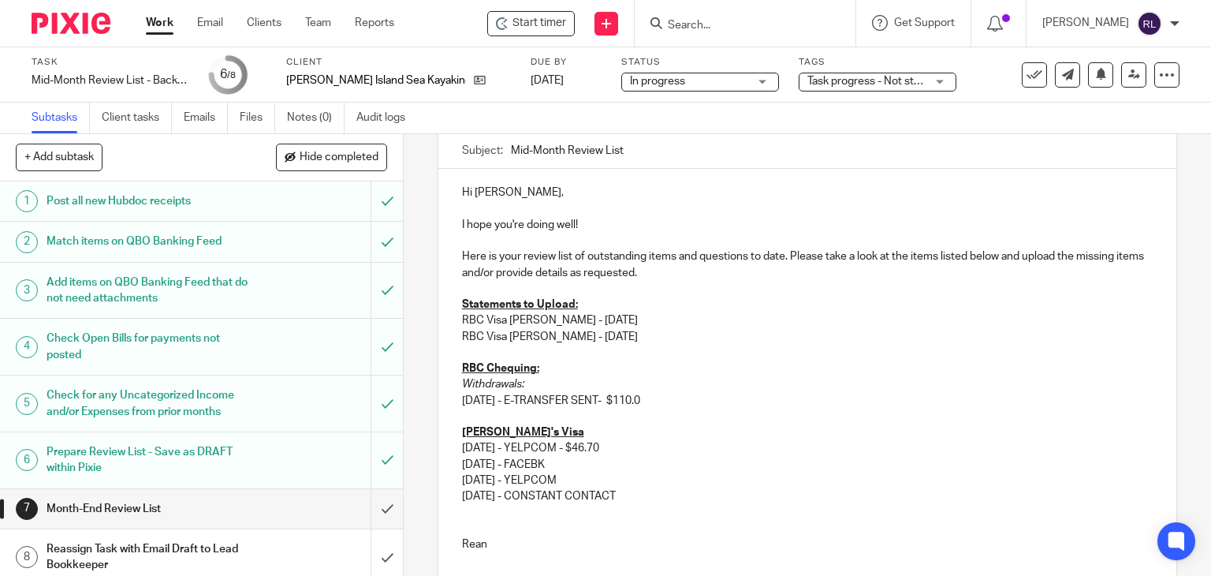
drag, startPoint x: 580, startPoint y: 449, endPoint x: 619, endPoint y: 455, distance: 39.9
click at [619, 455] on p "08/04/2025 - YELPCOM - $46.70" at bounding box center [808, 448] width 692 height 16
copy p "- $46.70"
click at [578, 466] on p "08/04/2025 - FACEBK" at bounding box center [808, 465] width 692 height 16
click at [591, 465] on p "08/04/2025 - FACEBK - $31.31" at bounding box center [808, 465] width 692 height 16
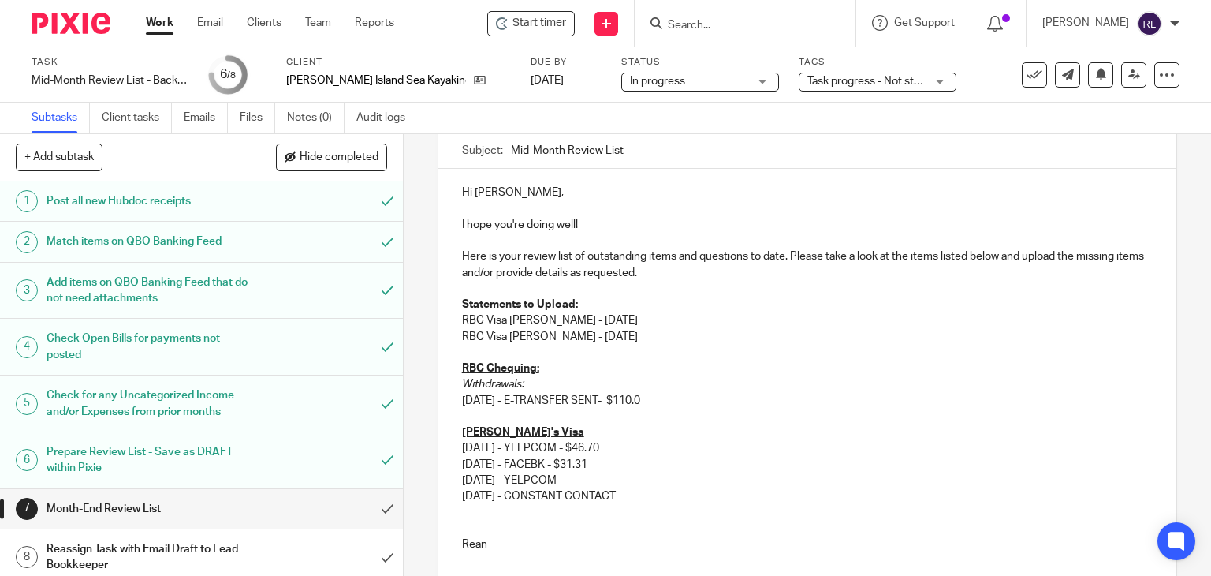
click at [589, 480] on p "08/08/2025 - YELPCOM" at bounding box center [808, 480] width 692 height 16
drag, startPoint x: 692, startPoint y: 465, endPoint x: 653, endPoint y: 478, distance: 41.7
click at [691, 463] on p "08/04/2025 - FACEBK - $31.31" at bounding box center [808, 465] width 692 height 16
click at [593, 482] on p "08/08/2025 - YELPCOM- $46.70" at bounding box center [808, 480] width 692 height 16
drag, startPoint x: 584, startPoint y: 480, endPoint x: 618, endPoint y: 484, distance: 33.4
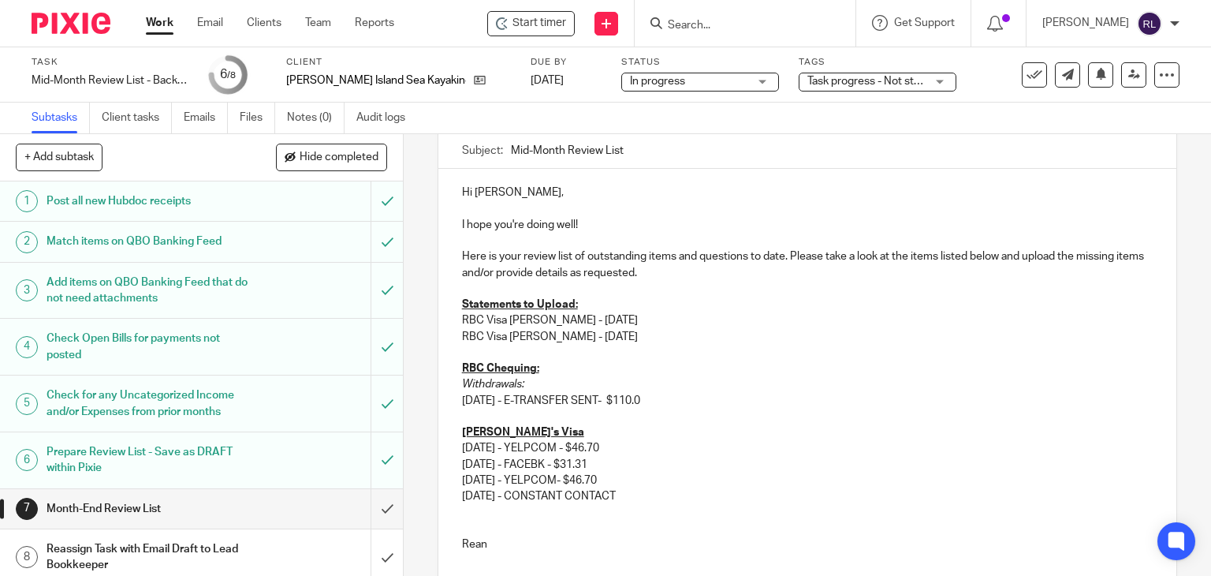
click at [618, 484] on p "08/08/2025 - YELPCOM- $46.70" at bounding box center [808, 480] width 692 height 16
drag, startPoint x: 585, startPoint y: 481, endPoint x: 625, endPoint y: 483, distance: 39.5
click at [625, 483] on p "08/08/2025 - YELPCOM- $104.32" at bounding box center [808, 480] width 692 height 16
click at [569, 485] on p "08/08/2025 - YELPCOM- $104.32" at bounding box center [808, 480] width 692 height 16
drag, startPoint x: 579, startPoint y: 482, endPoint x: 587, endPoint y: 483, distance: 7.9
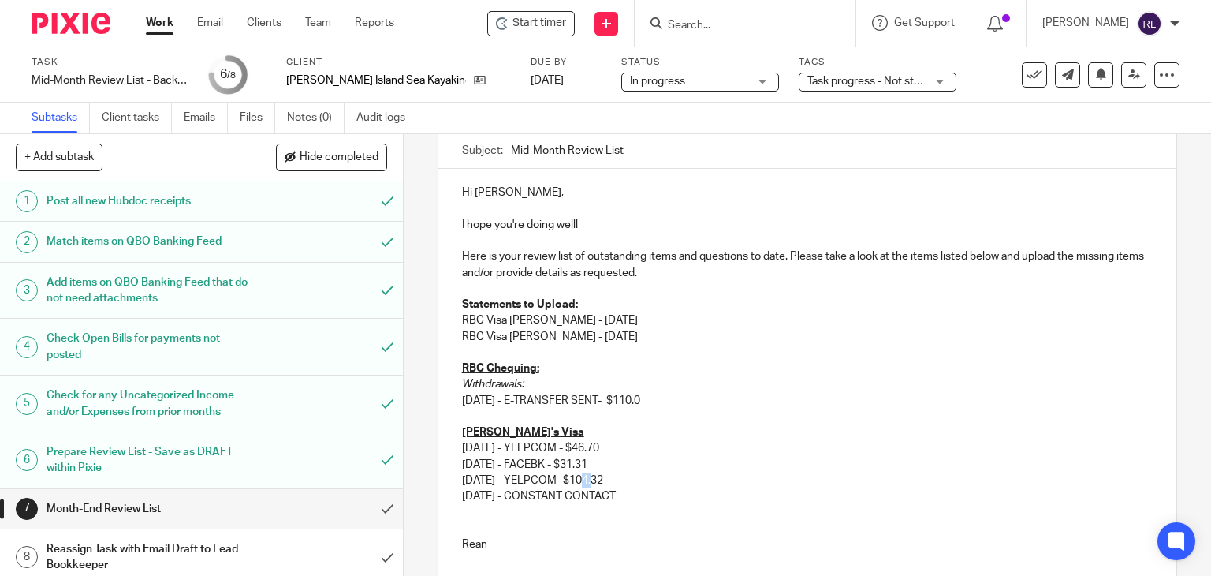
click at [587, 483] on p "08/08/2025 - YELPCOM- $104.32" at bounding box center [808, 480] width 692 height 16
drag, startPoint x: 577, startPoint y: 482, endPoint x: 644, endPoint y: 486, distance: 66.4
click at [644, 486] on p "08/08/2025 - YELPCOM- $104.32" at bounding box center [808, 480] width 692 height 16
copy p "- $104.32"
click at [651, 493] on p "08/11/2025 - CONSTANT CONTACT" at bounding box center [808, 496] width 692 height 16
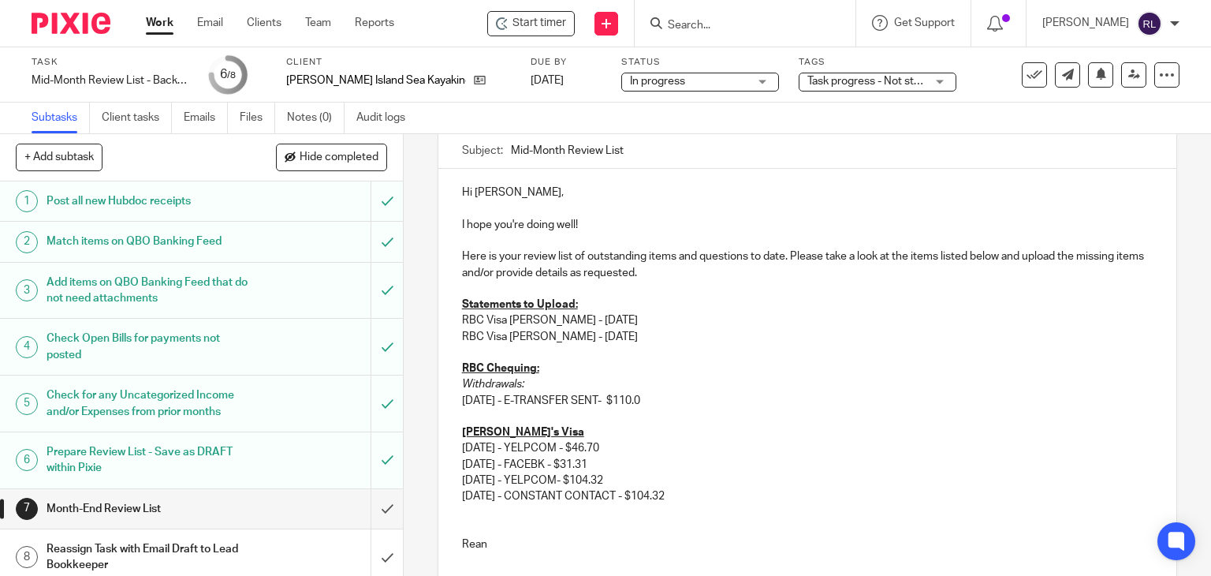
click at [642, 499] on p "08/11/2025 - CONSTANT CONTACT - $104.32" at bounding box center [808, 496] width 692 height 16
click at [637, 498] on p "08/11/2025 - CONSTANT CONTACT - $104.32" at bounding box center [808, 496] width 692 height 16
drag, startPoint x: 681, startPoint y: 471, endPoint x: 644, endPoint y: 493, distance: 43.1
click at [681, 472] on p "08/08/2025 - YELPCOM- $104.32" at bounding box center [808, 480] width 692 height 16
drag, startPoint x: 647, startPoint y: 496, endPoint x: 688, endPoint y: 500, distance: 41.2
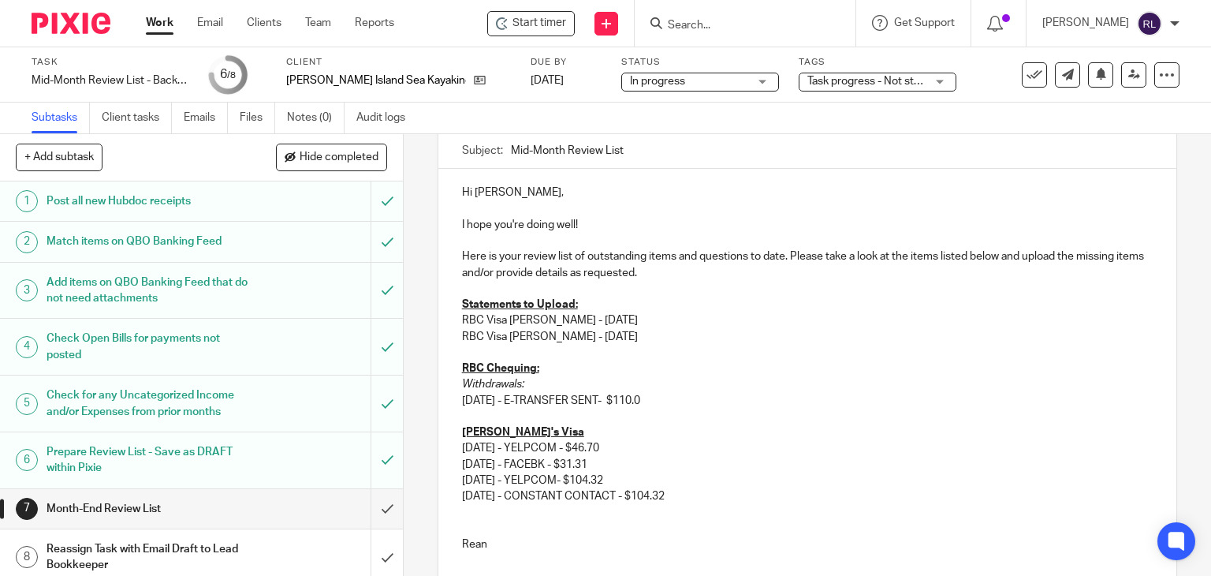
click at [688, 500] on p "08/11/2025 - CONSTANT CONTACT - $104.32" at bounding box center [808, 496] width 692 height 16
click at [800, 464] on p "08/04/2025 - FACEBK - $31.31" at bounding box center [808, 465] width 692 height 16
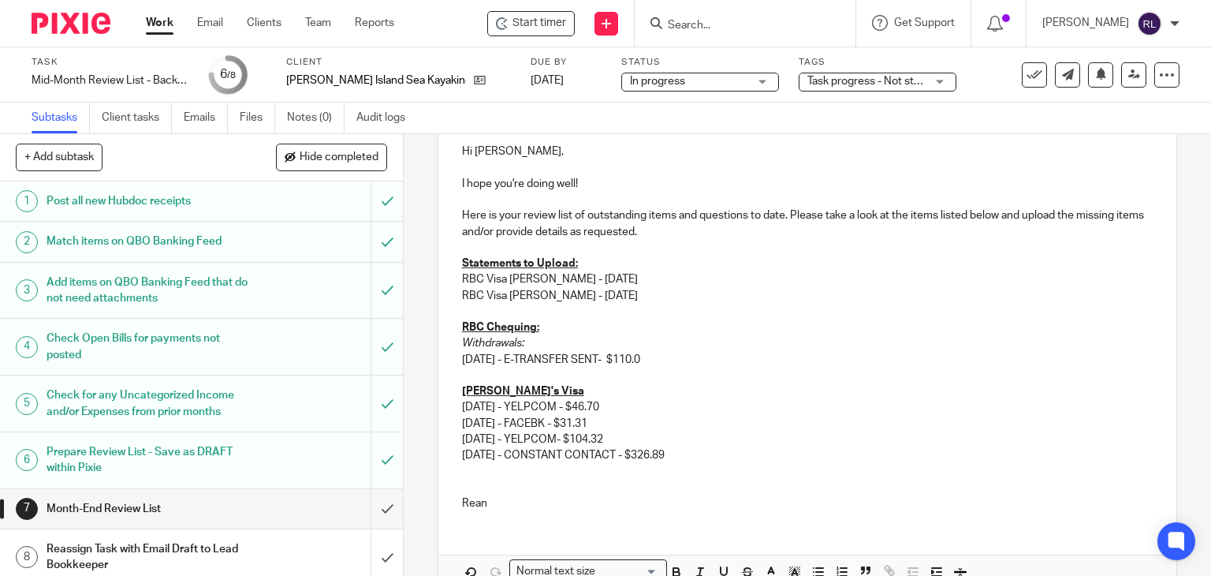
scroll to position [223, 0]
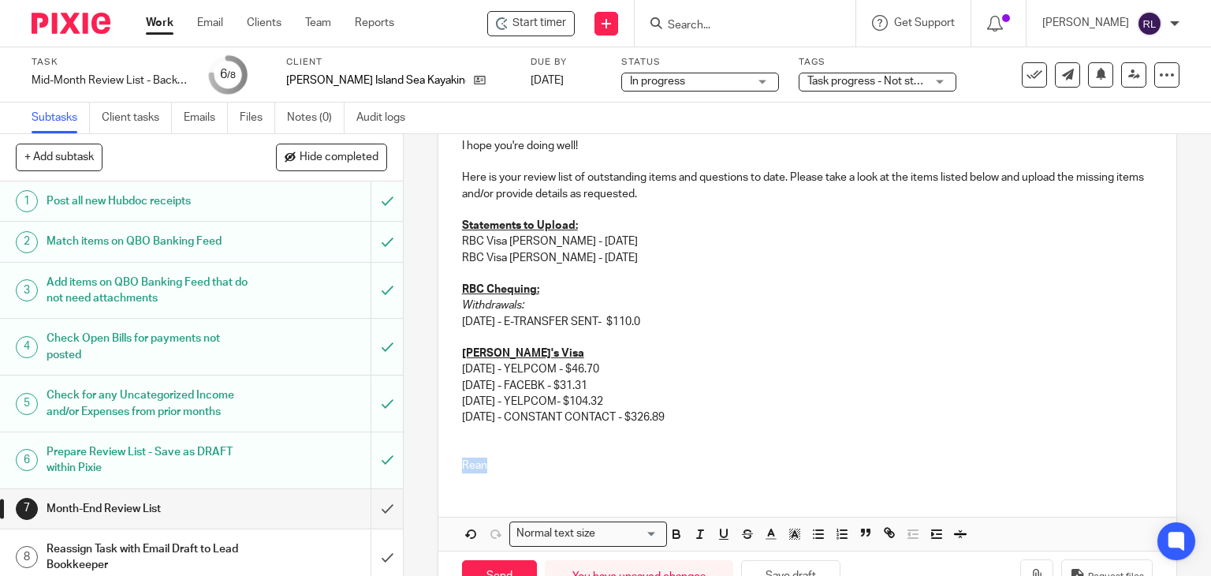
drag, startPoint x: 507, startPoint y: 465, endPoint x: 457, endPoint y: 464, distance: 50.5
click at [462, 464] on p "Rean" at bounding box center [808, 465] width 692 height 16
click at [453, 455] on div "Hi Steve, I hope you're doing well! Here is your review list of outstanding ite…" at bounding box center [807, 287] width 739 height 395
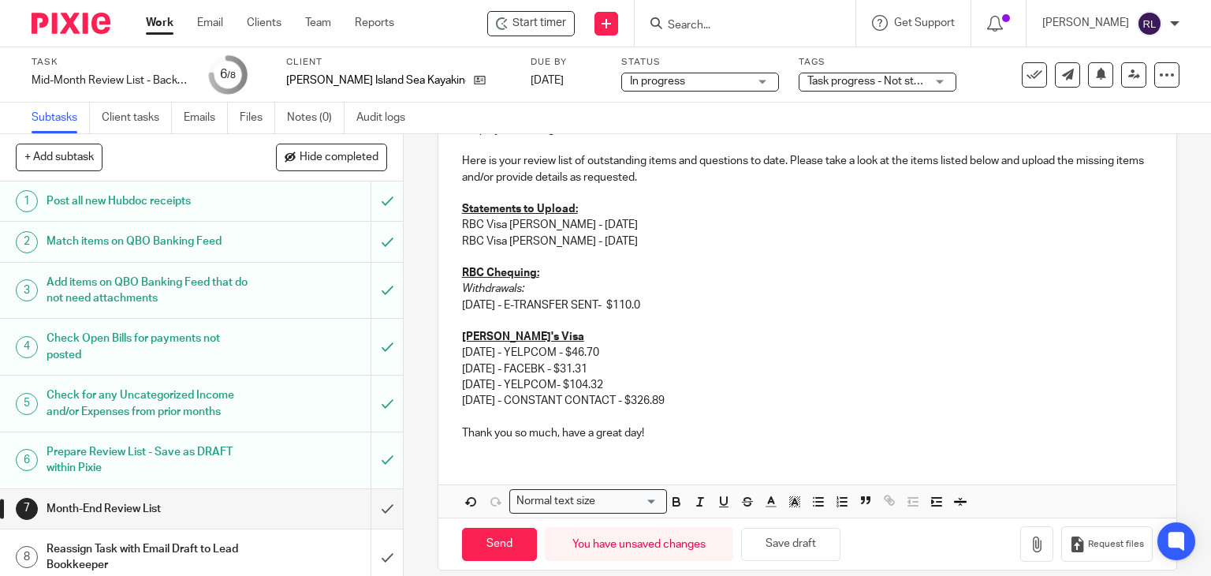
scroll to position [256, 0]
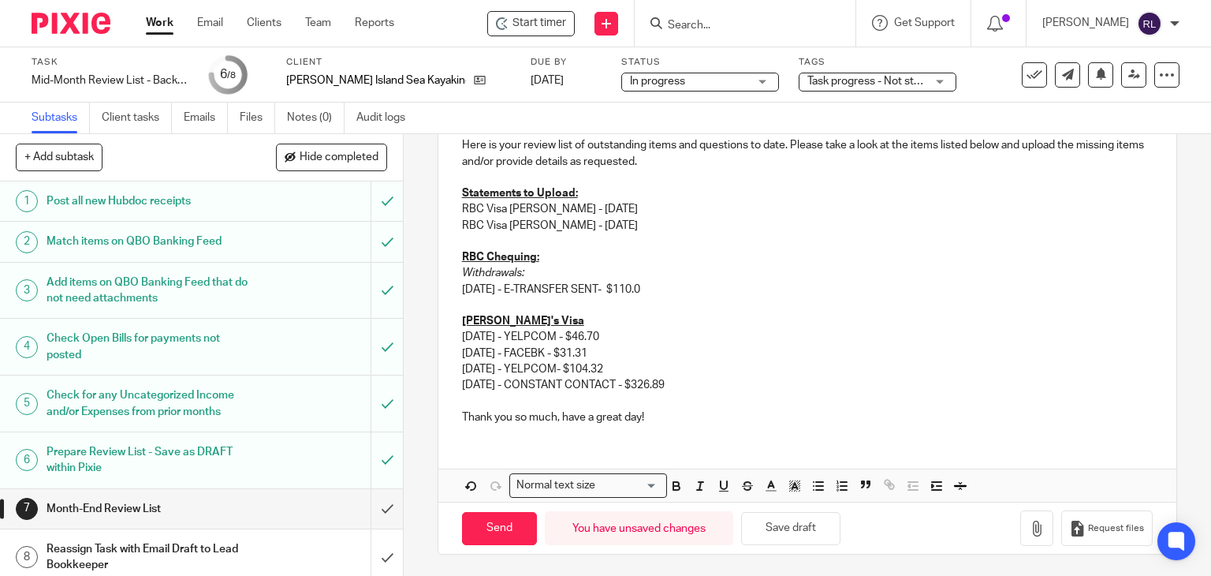
click at [681, 430] on div "Hi Steve, I hope you're doing well! Here is your review list of outstanding ite…" at bounding box center [807, 247] width 739 height 379
click at [811, 528] on button "Save draft" at bounding box center [790, 529] width 99 height 34
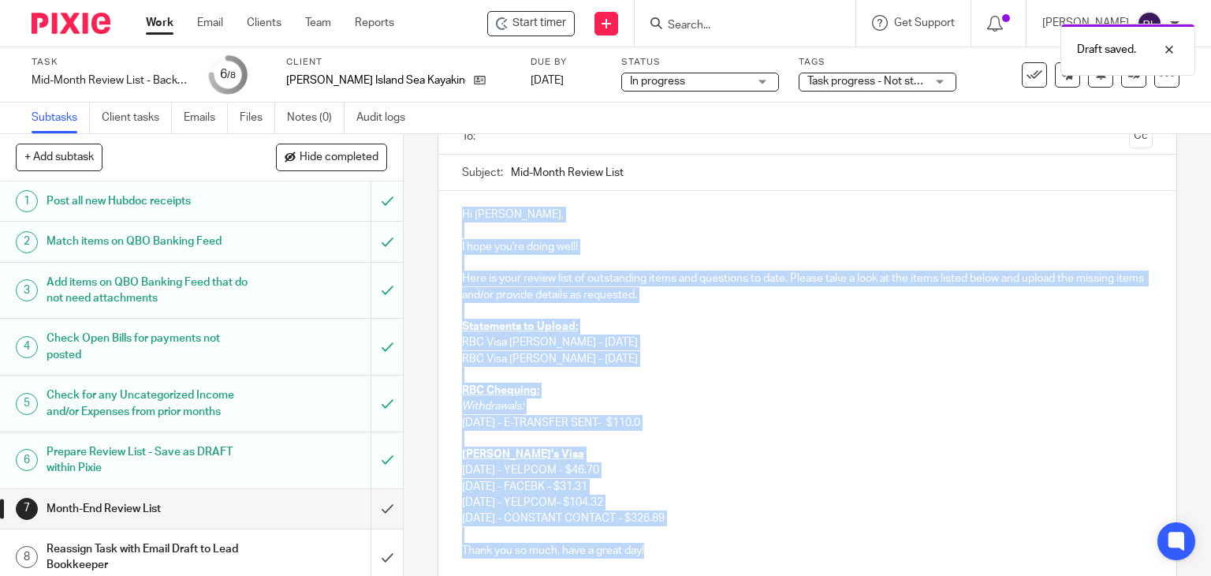
scroll to position [0, 0]
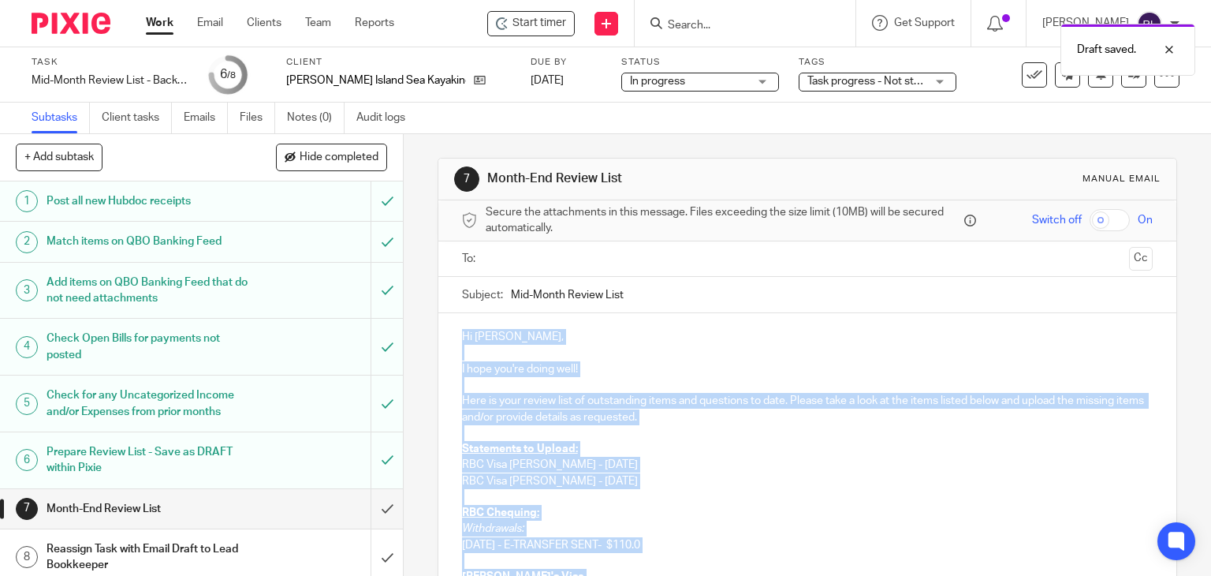
drag, startPoint x: 575, startPoint y: 420, endPoint x: 448, endPoint y: 335, distance: 152.9
click at [448, 335] on div "Hi Steve, I hope you're doing well! Here is your review list of outstanding ite…" at bounding box center [807, 502] width 739 height 379
copy div "Hi Steve, I hope you're doing well! Here is your review list of outstanding ite…"
click at [879, 393] on p "Here is your review list of outstanding items and questions to date. Please tak…" at bounding box center [808, 409] width 692 height 32
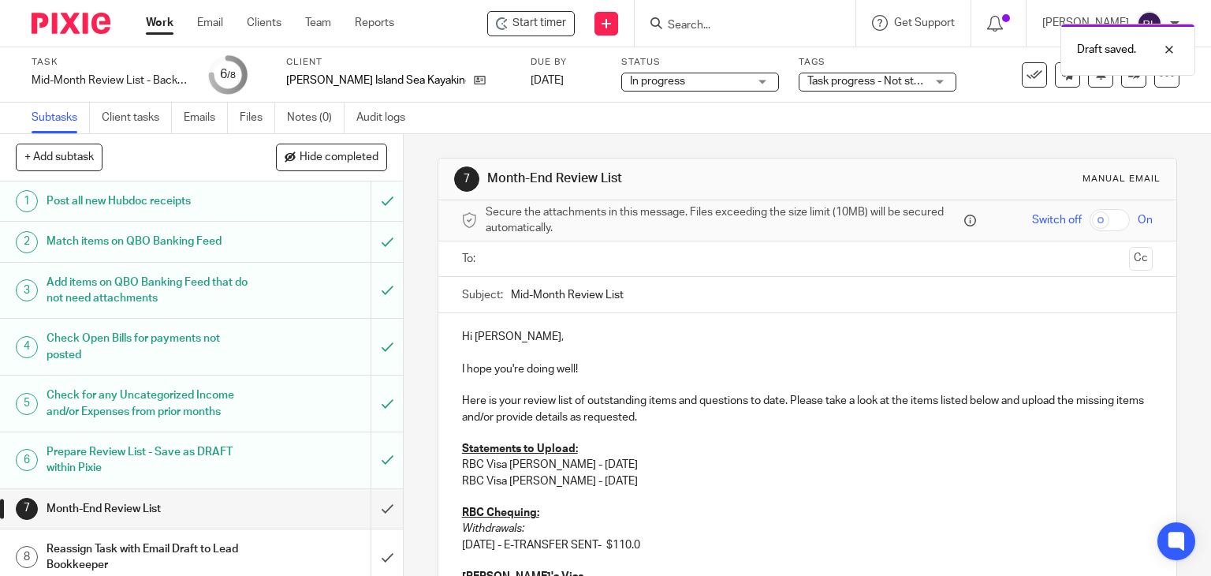
click at [679, 288] on input "Mid-Month Review List" at bounding box center [832, 294] width 643 height 35
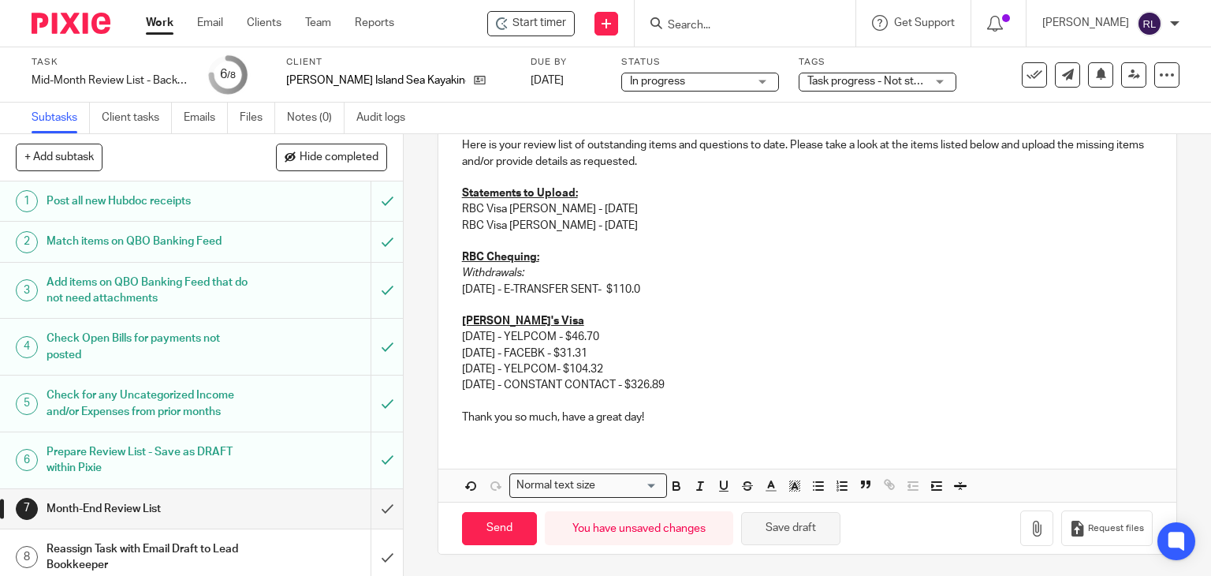
type input "Mid-Month Review List - September"
click at [804, 531] on button "Save draft" at bounding box center [790, 529] width 99 height 34
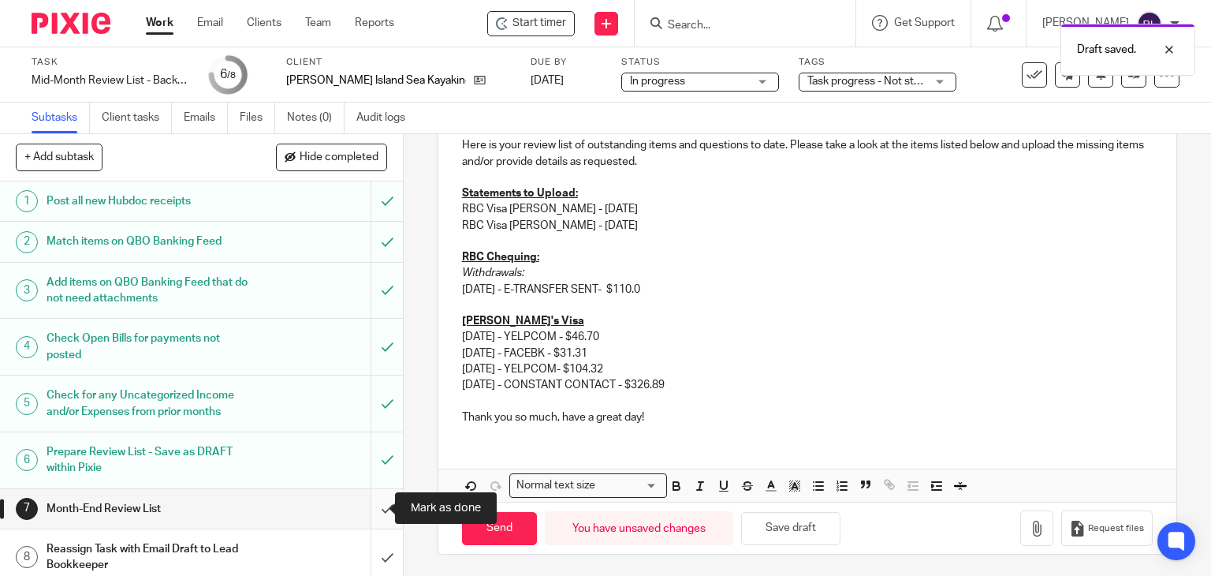
click at [366, 506] on input "submit" at bounding box center [201, 508] width 403 height 39
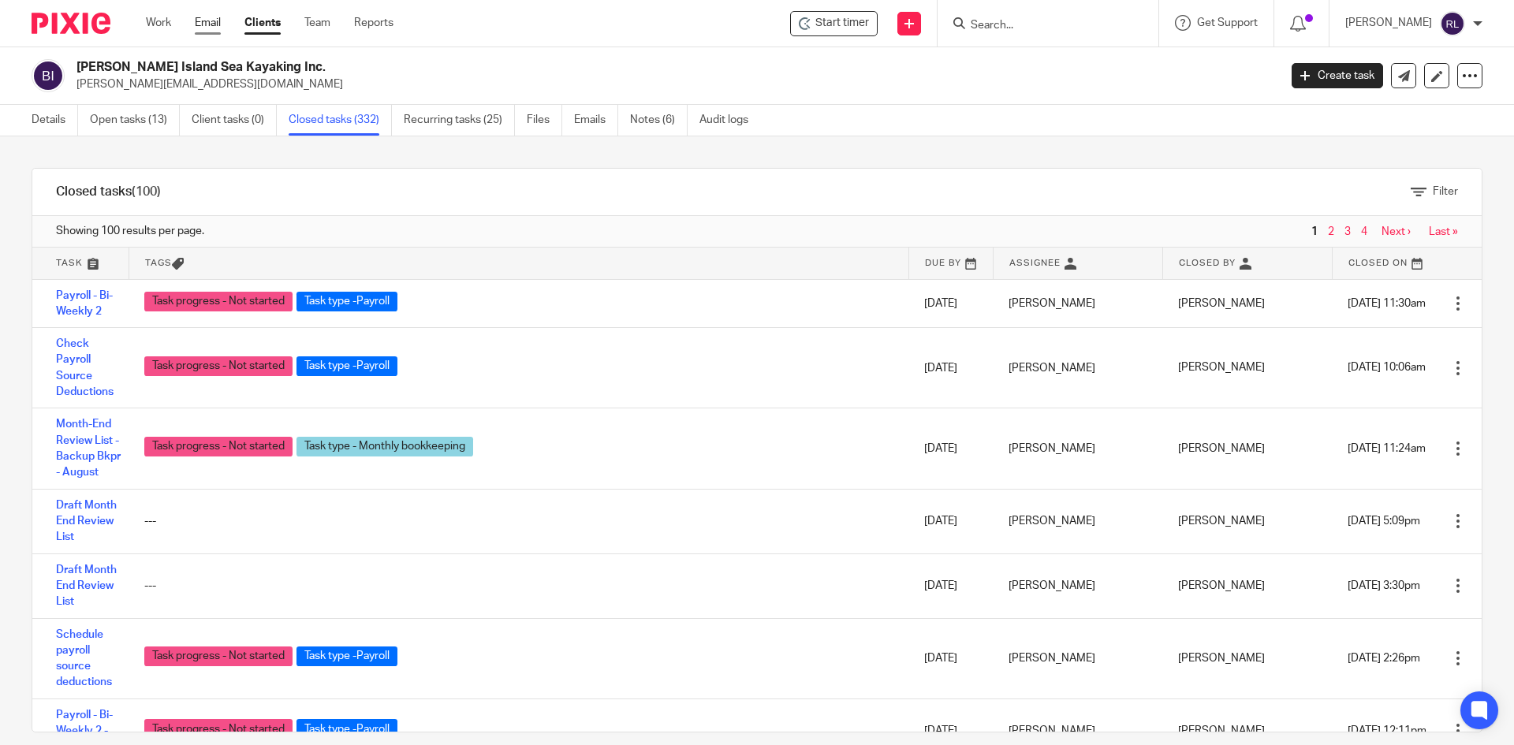
click at [213, 18] on link "Email" at bounding box center [208, 23] width 26 height 16
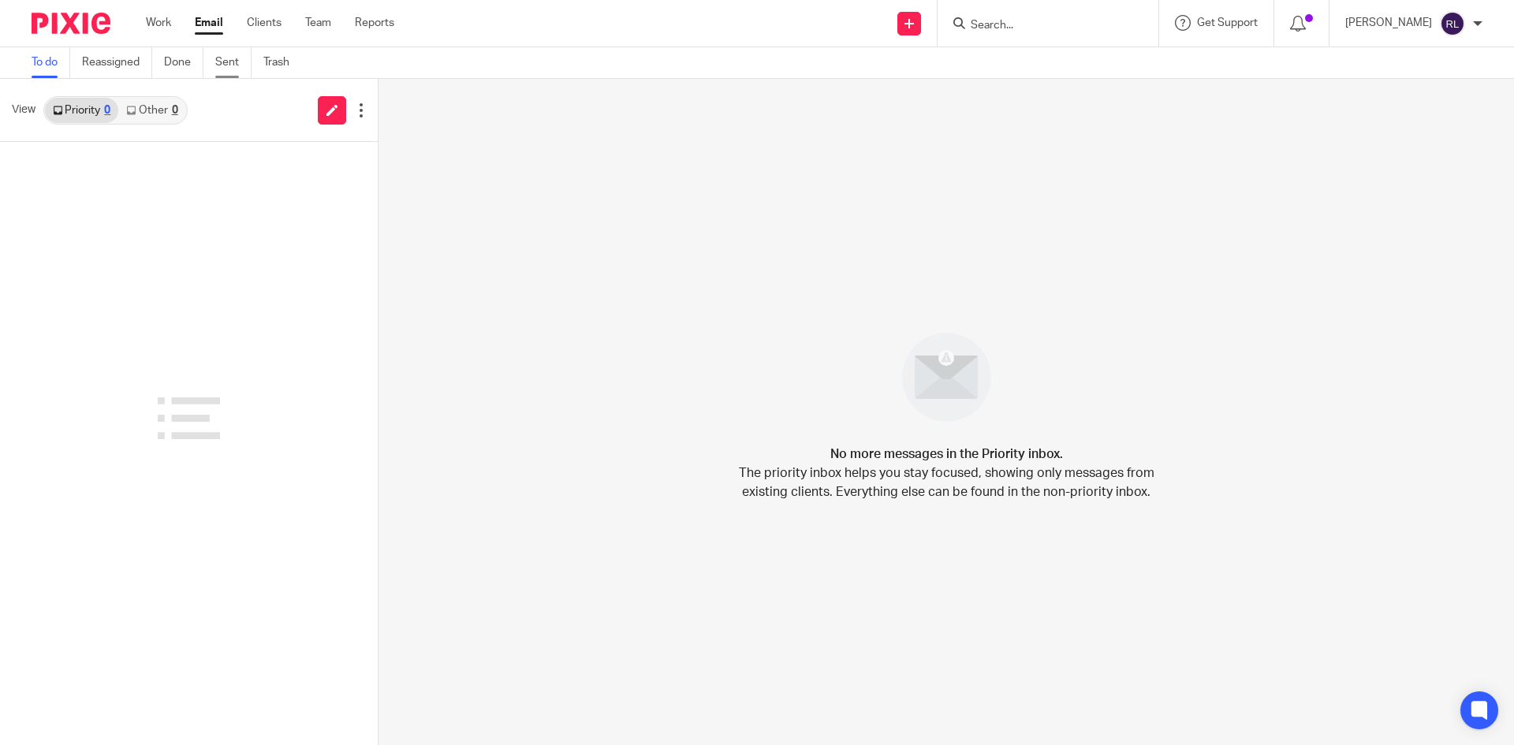
click at [230, 64] on link "Sent" at bounding box center [233, 62] width 36 height 31
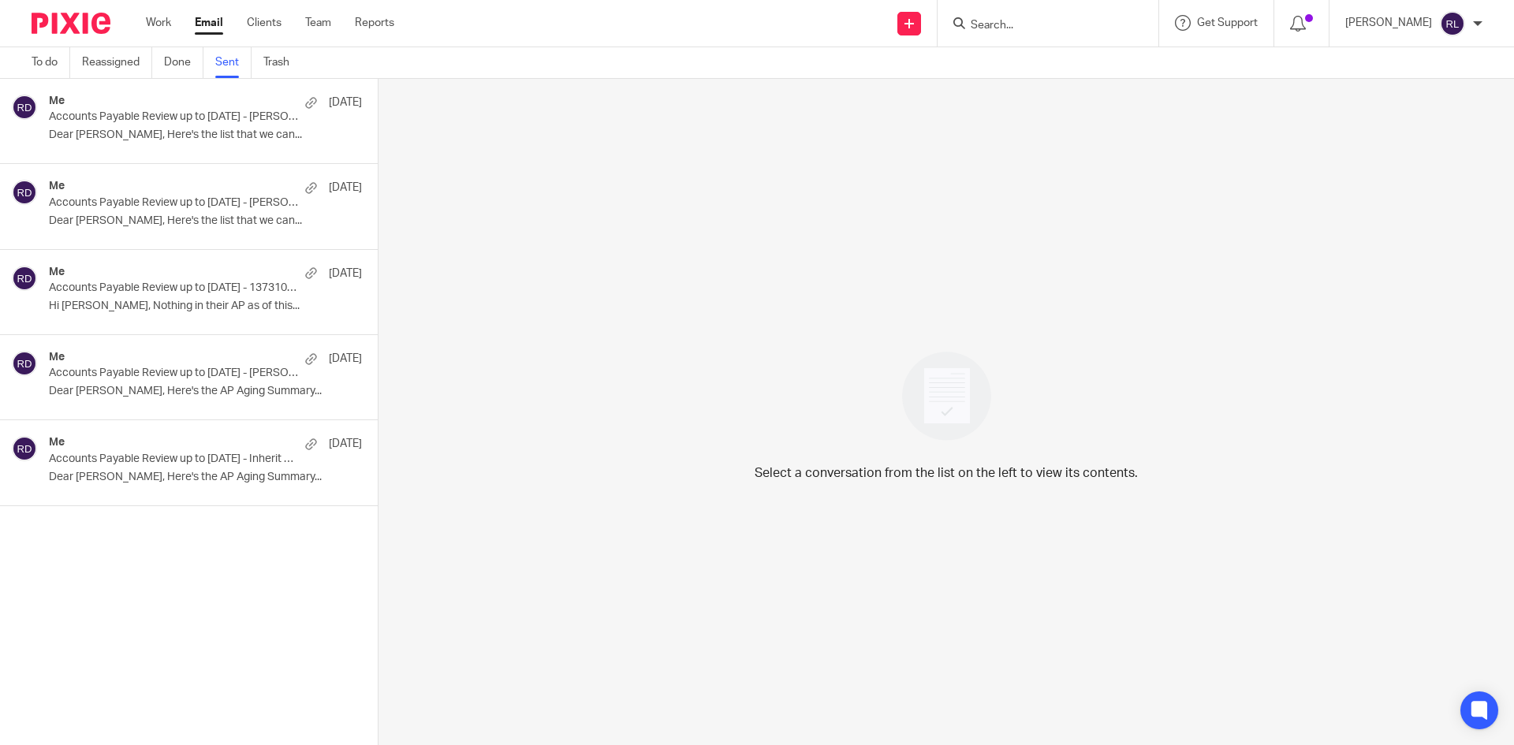
click at [177, 453] on p "Accounts Payable Review up to August 2025 - Inherit Designs Landscaping" at bounding box center [174, 459] width 251 height 13
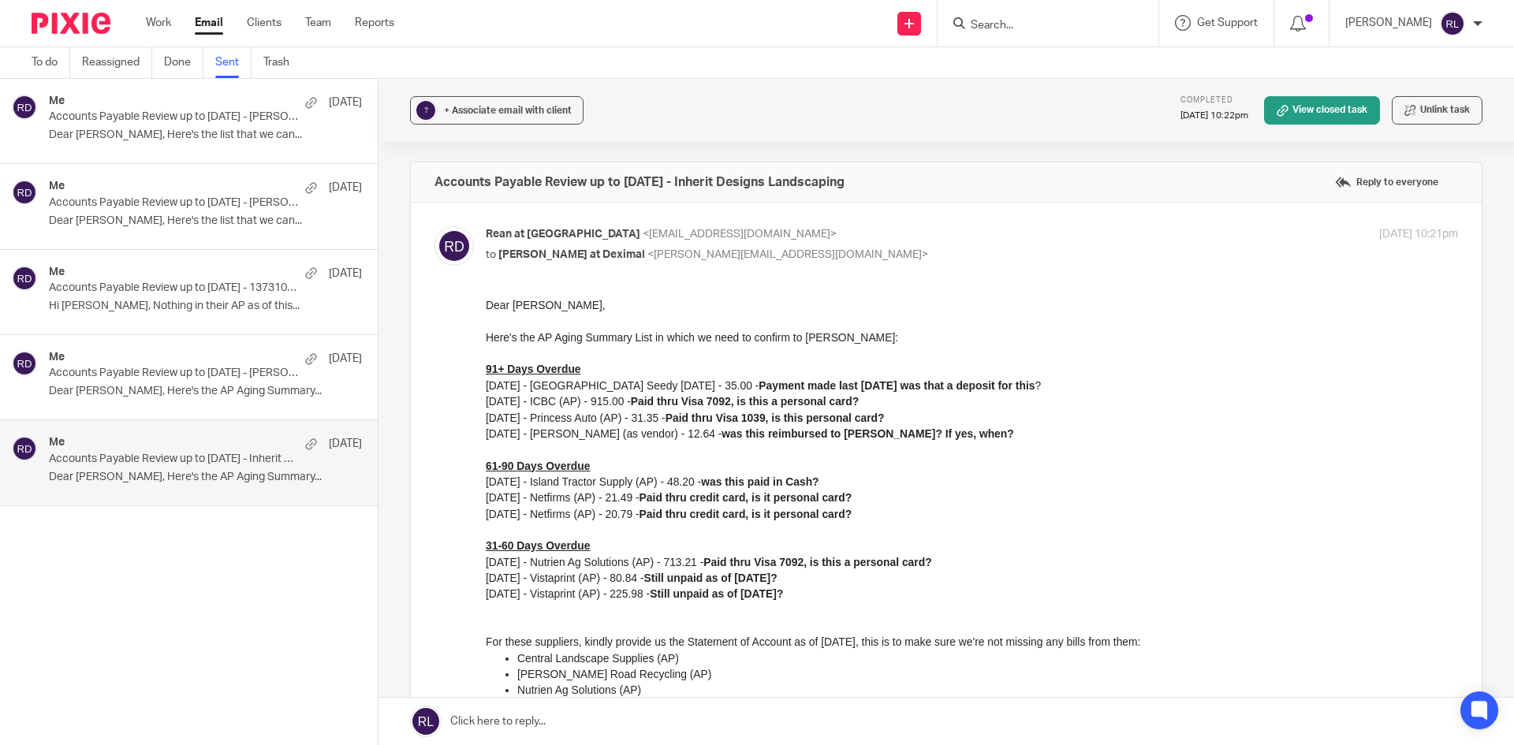
click at [188, 375] on p "Accounts Payable Review up to August 2025 - Justin Berry Contracting Ltd" at bounding box center [174, 373] width 251 height 13
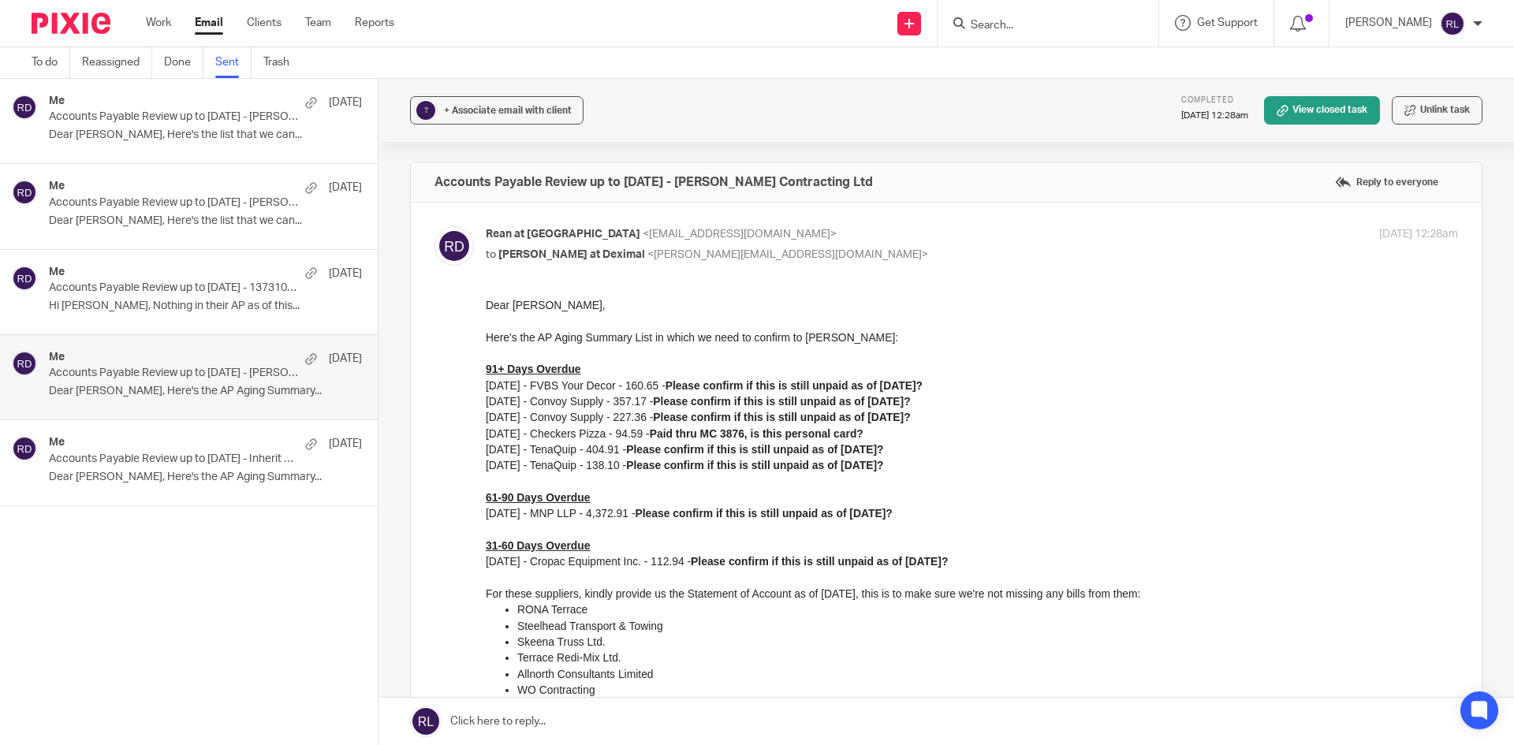
click at [180, 299] on div "Me Sep 12 Accounts Payable Review up to August 2025 - 1373108 B.C. Ltd. (Matthe…" at bounding box center [205, 292] width 313 height 53
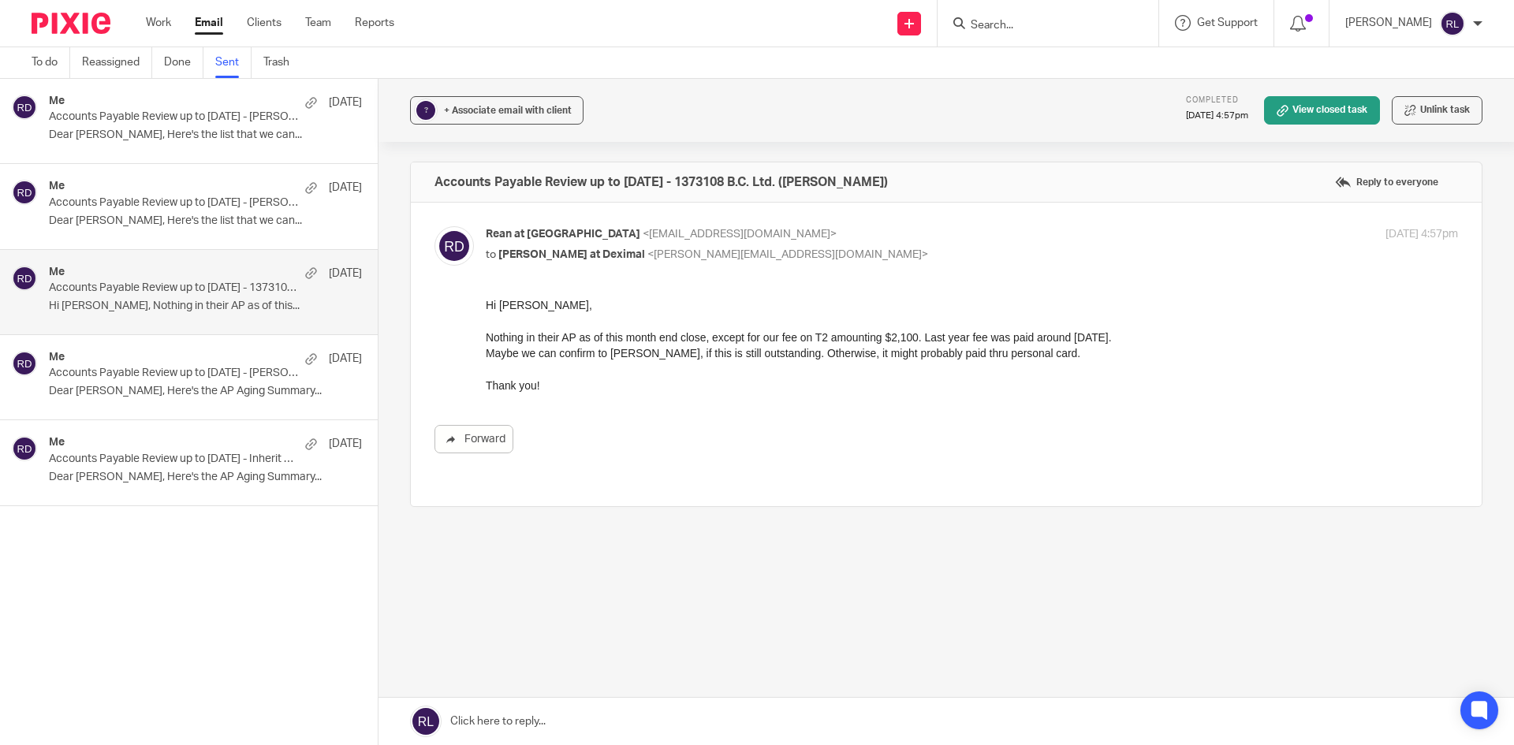
click at [1036, 34] on div at bounding box center [1048, 23] width 221 height 47
drag, startPoint x: 1008, startPoint y: 0, endPoint x: 1036, endPoint y: 31, distance: 41.3
click at [1010, 2] on div at bounding box center [1048, 23] width 221 height 47
click at [1036, 32] on input "Search" at bounding box center [1040, 26] width 142 height 14
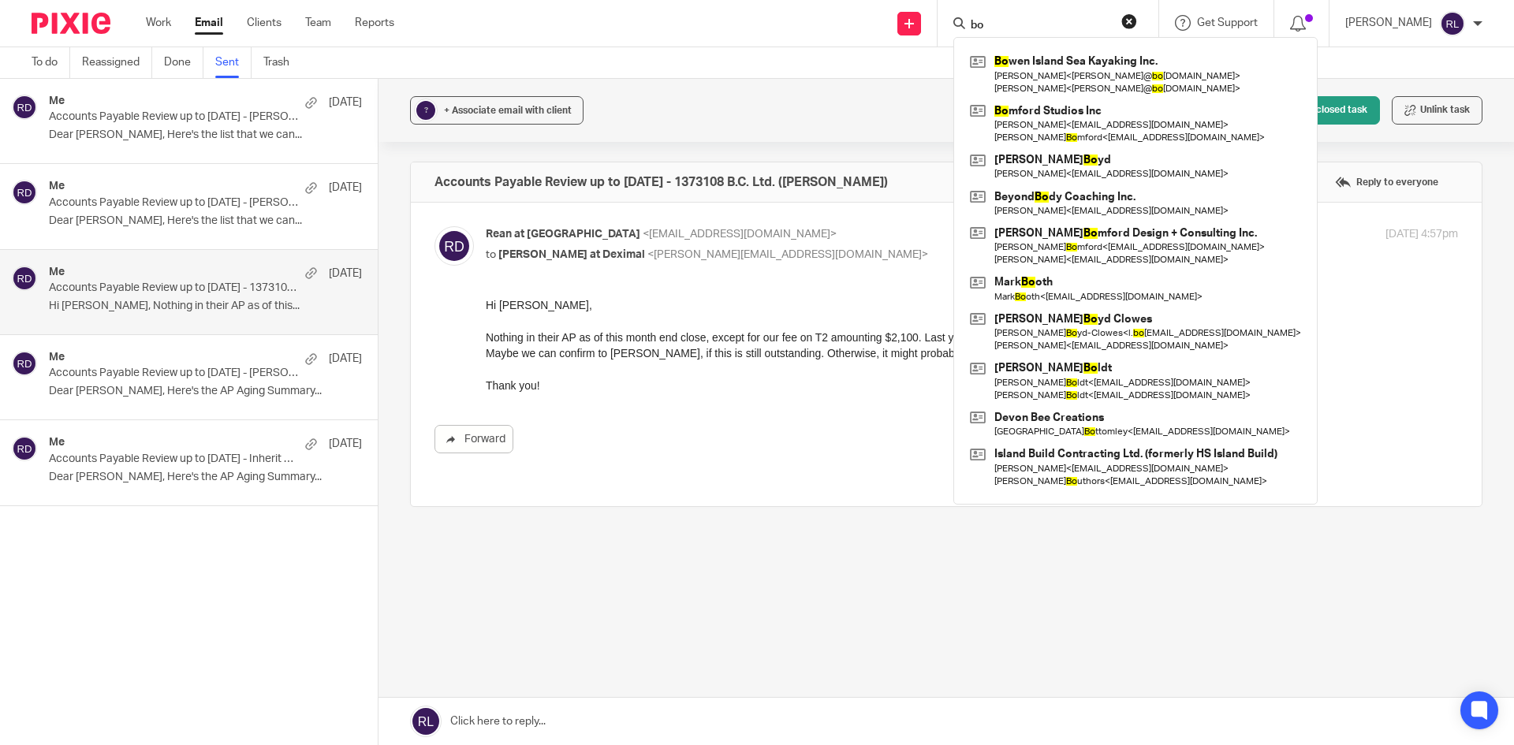
type input "b"
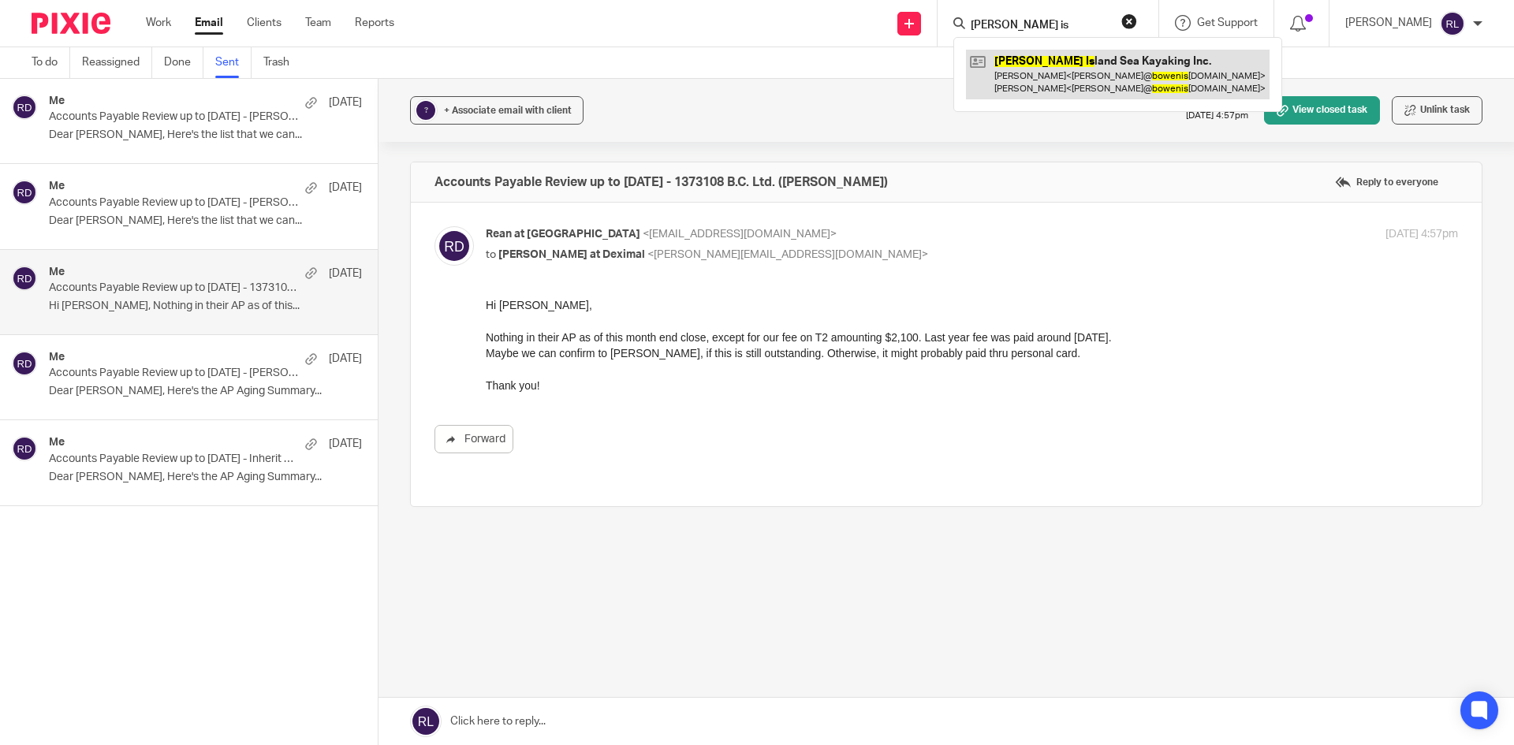
type input "bowen is"
click at [1051, 67] on link at bounding box center [1118, 74] width 304 height 49
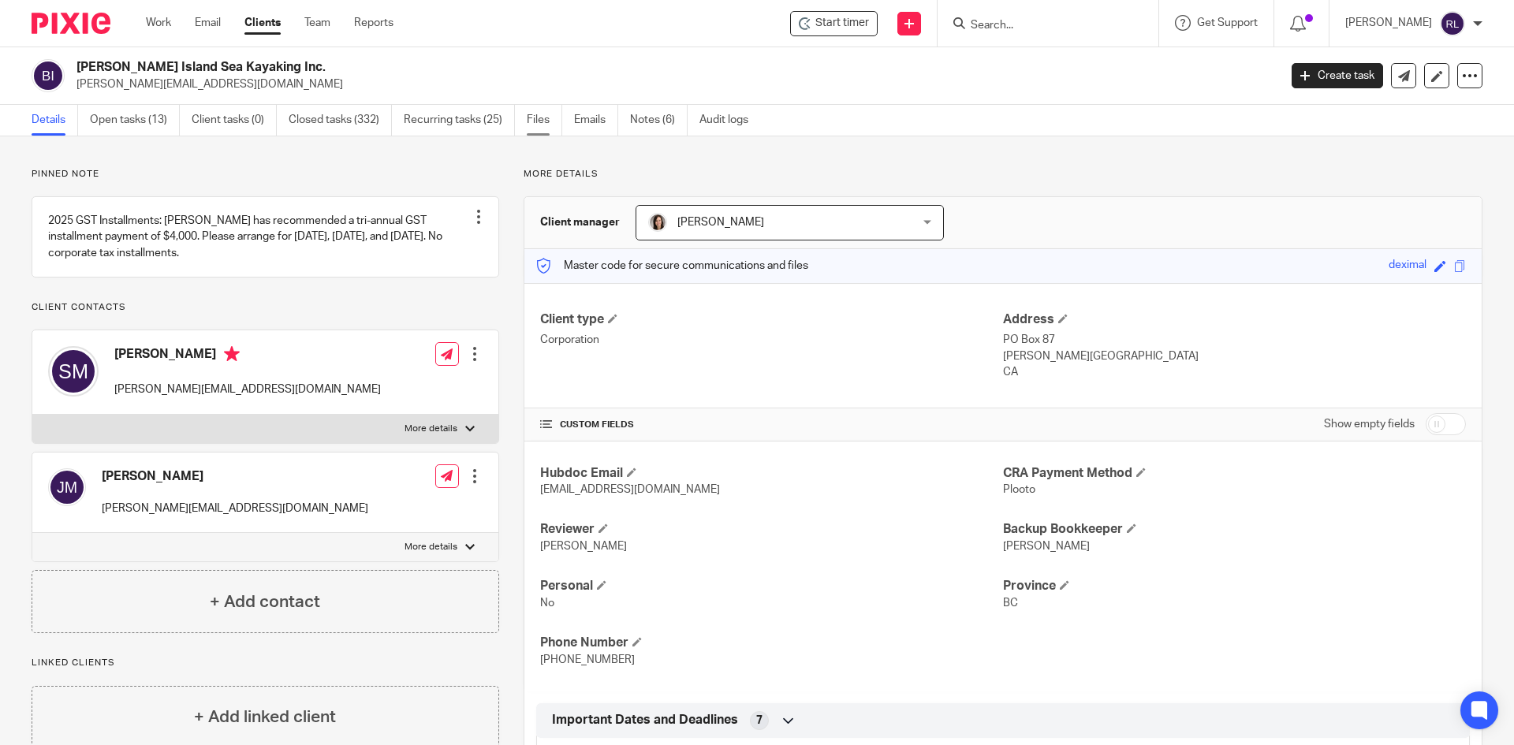
click at [562, 113] on link "Files" at bounding box center [544, 120] width 35 height 31
click at [592, 118] on link "Emails" at bounding box center [596, 120] width 44 height 31
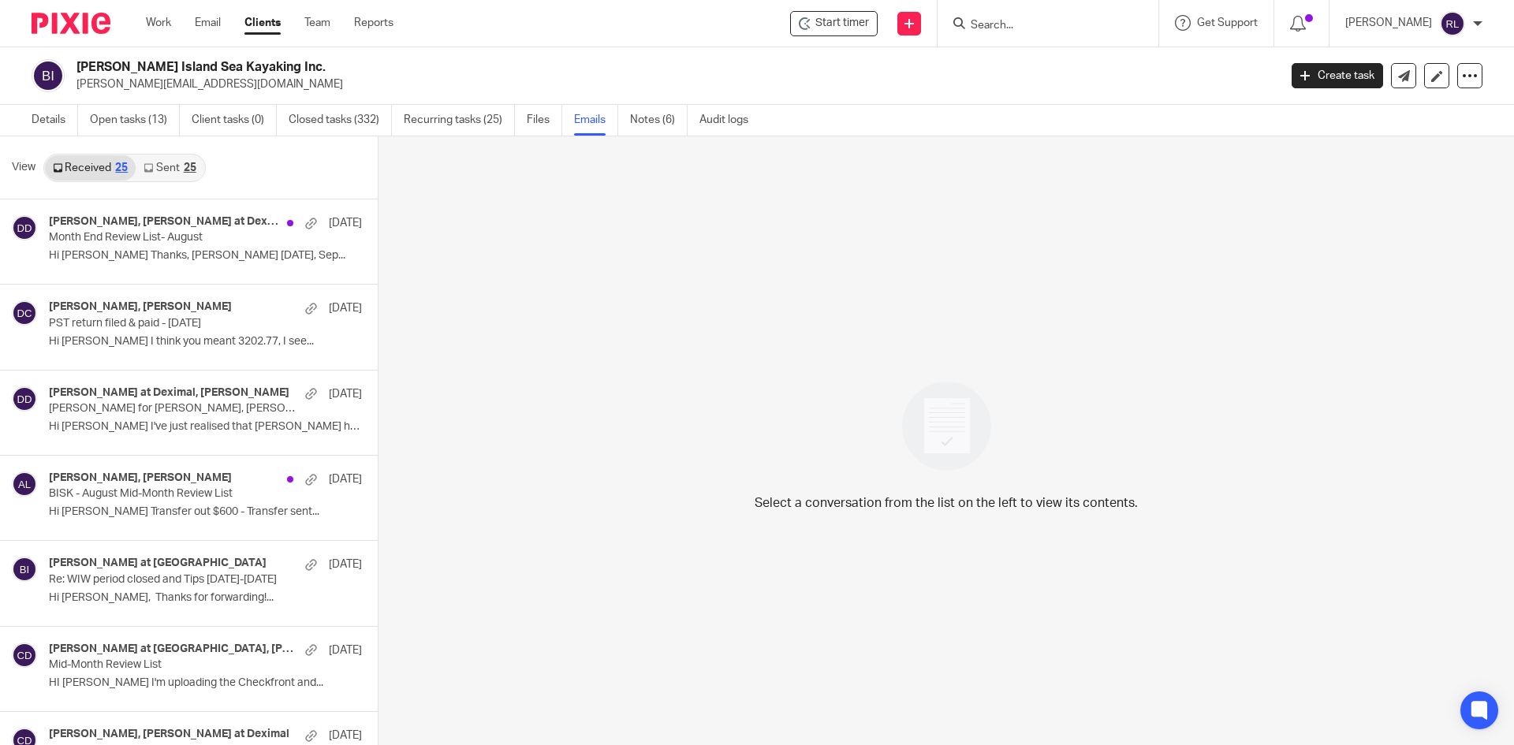
click at [174, 168] on link "Sent 25" at bounding box center [170, 167] width 68 height 25
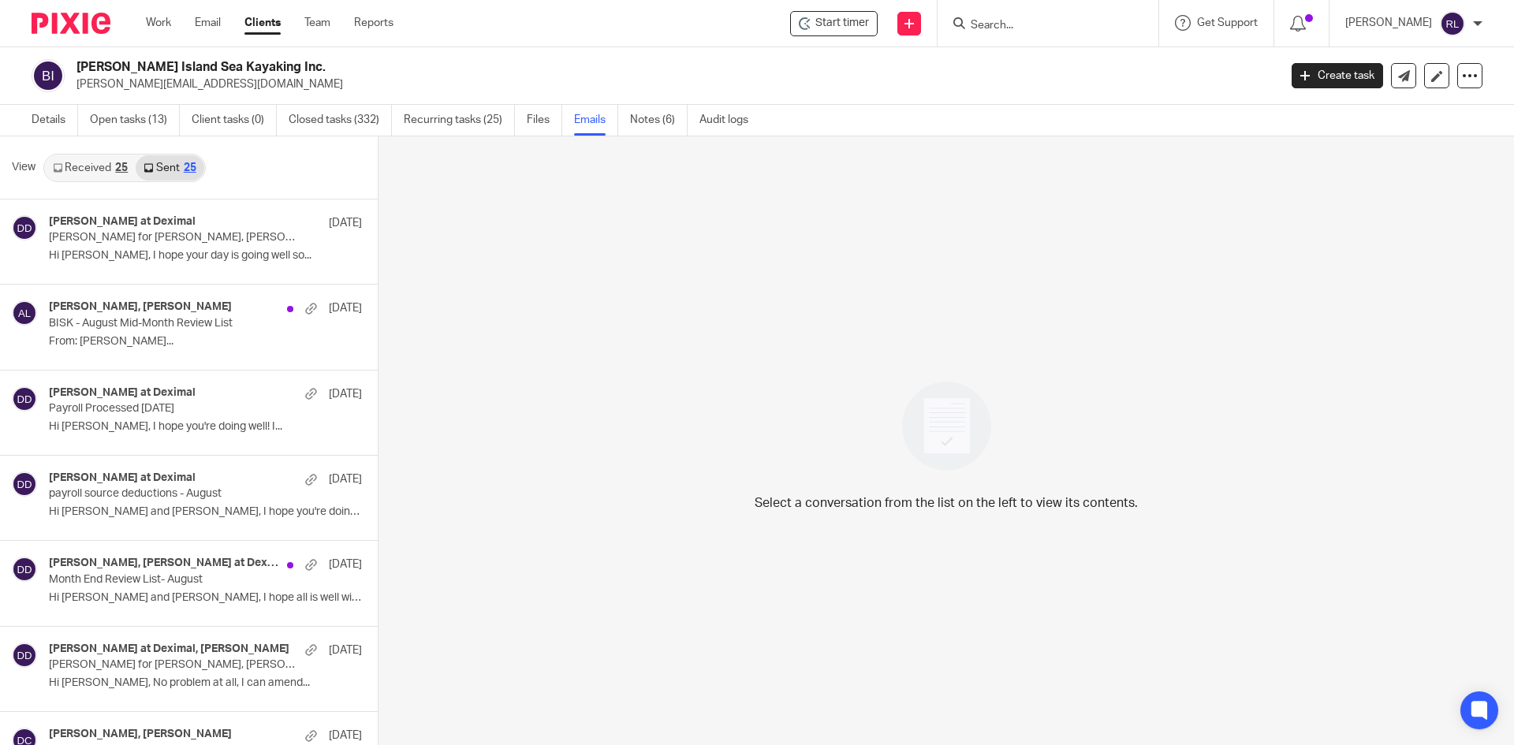
scroll to position [2, 0]
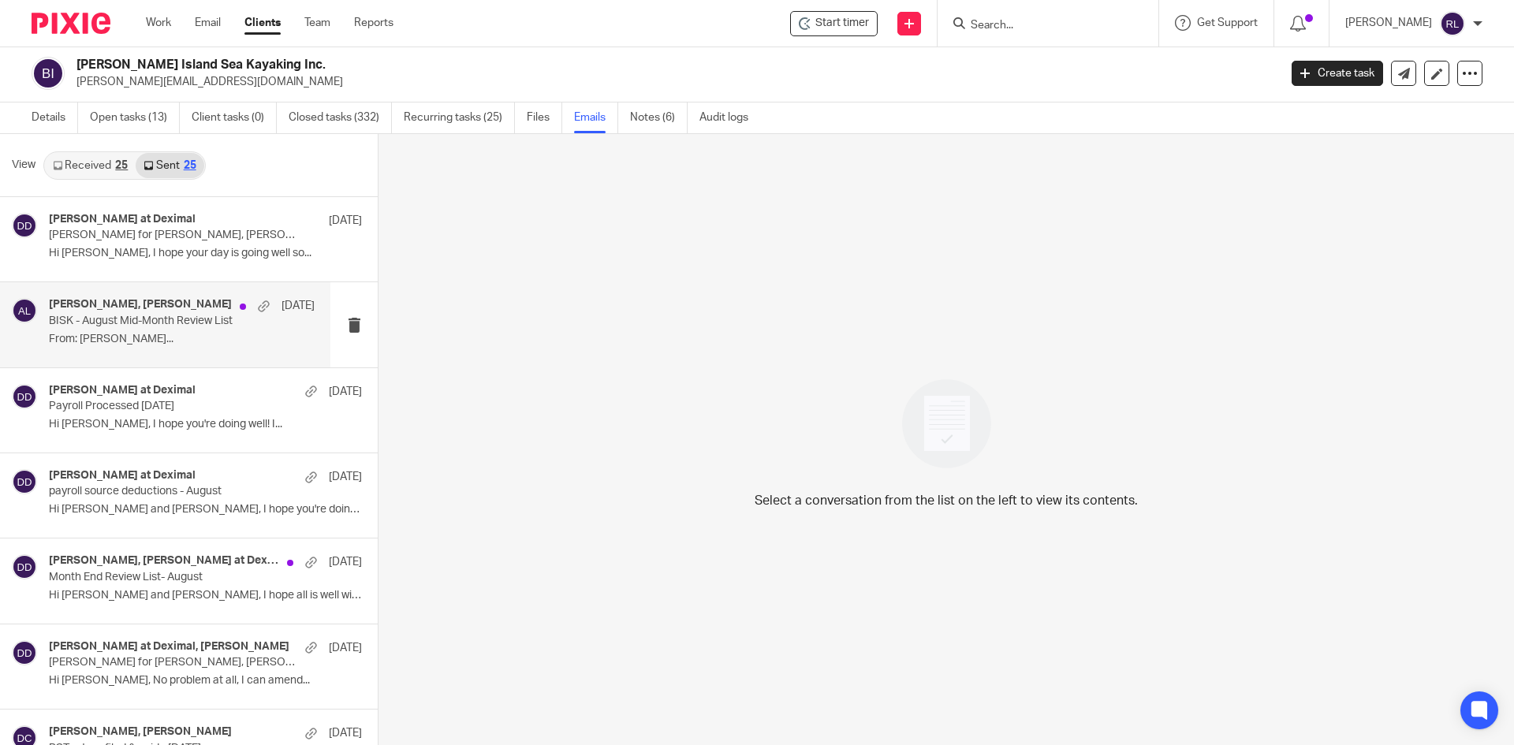
click at [134, 330] on div "Alicia Loewen, Josie Mather Sep 9 BISK - August Mid-Month Review List From: Jos…" at bounding box center [182, 324] width 266 height 53
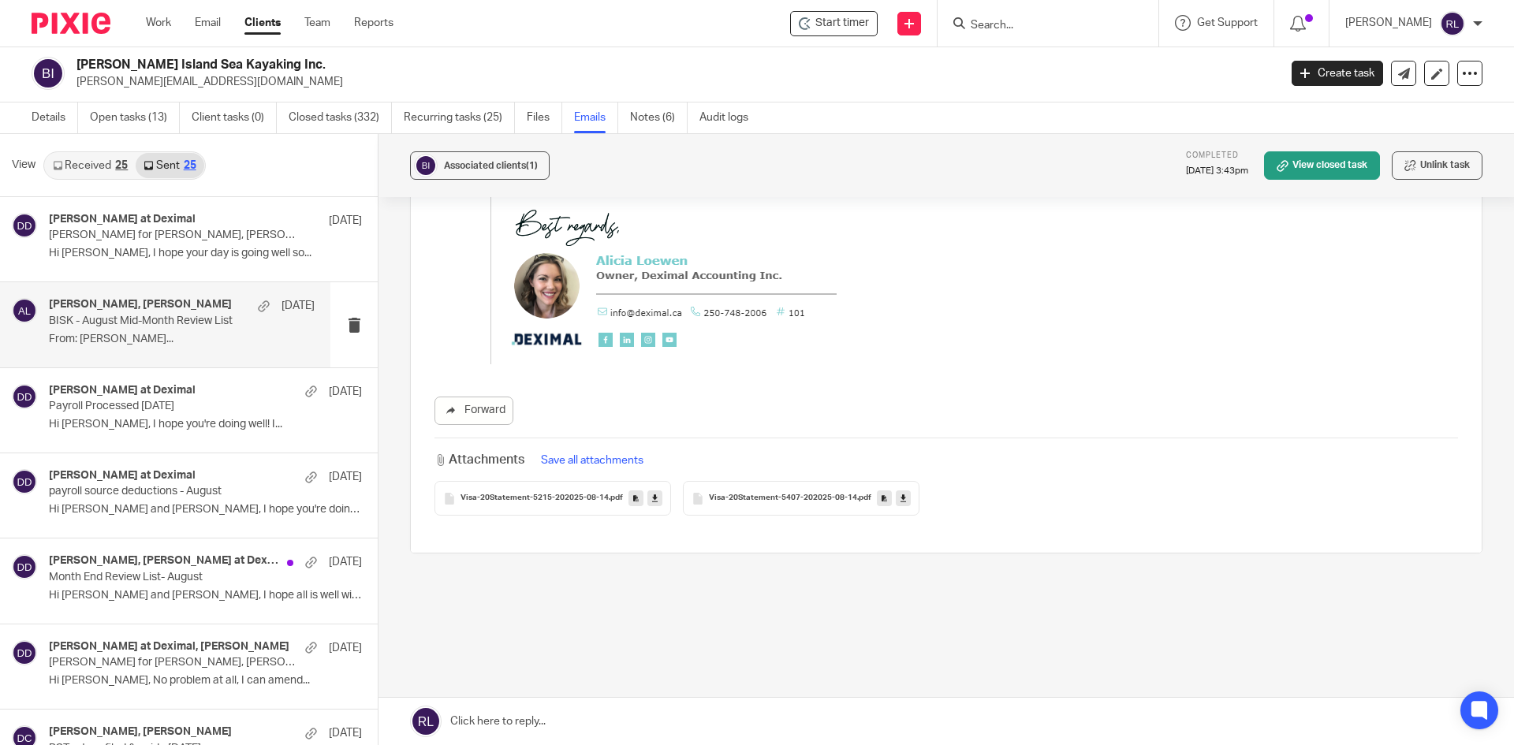
scroll to position [506, 0]
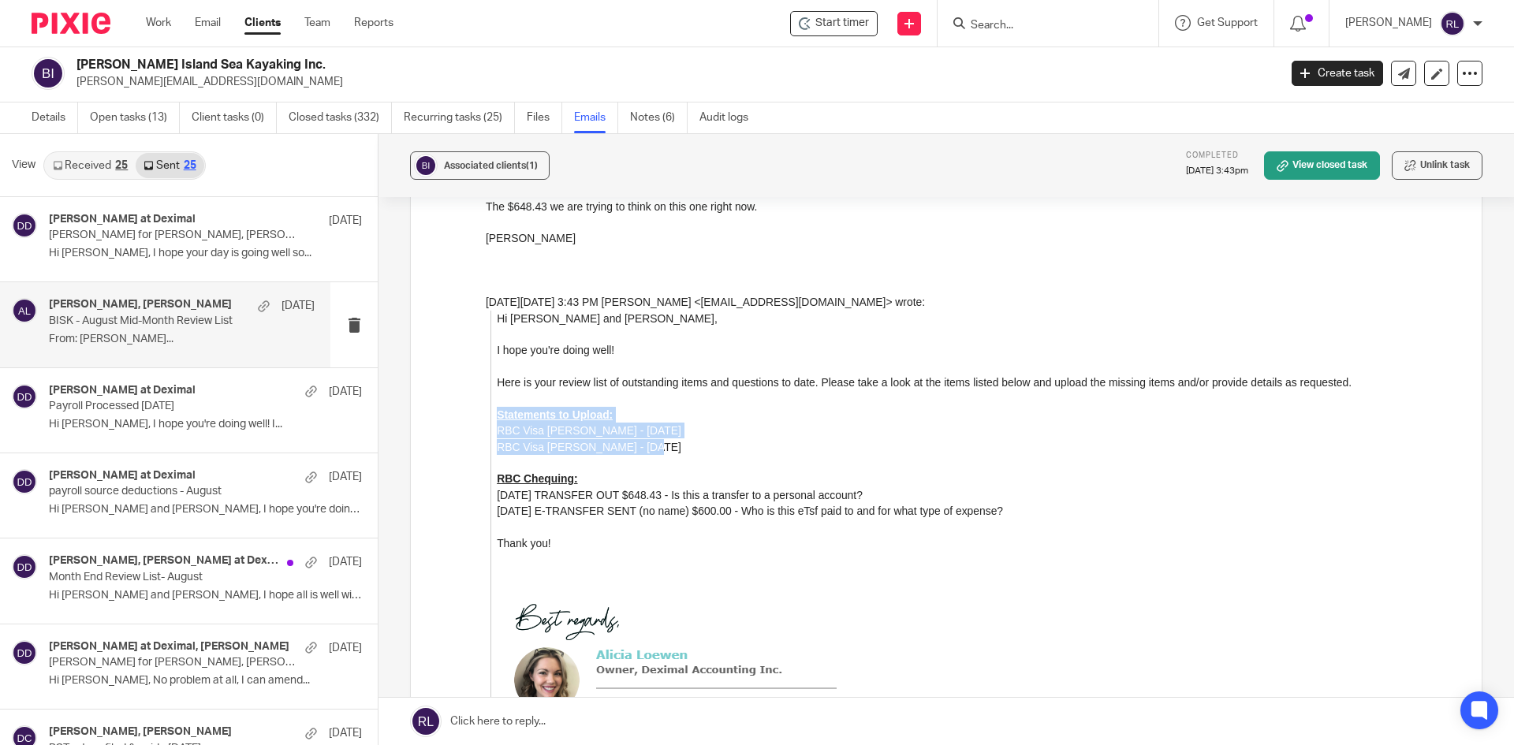
drag, startPoint x: 495, startPoint y: 411, endPoint x: 643, endPoint y: 440, distance: 150.3
click at [643, 440] on div "Hi Steve and Josie, I hope you're doing well! Here is your review list of outst…" at bounding box center [977, 535] width 961 height 449
copy div "Statements to Upload: RBC Visa Steve - Aug 14 2025 RBC Visa Josie - Aug 14 2025"
drag, startPoint x: 496, startPoint y: 478, endPoint x: 906, endPoint y: 494, distance: 410.4
click at [906, 494] on div "Hi Steve and Josie, I hope you're doing well! Here is your review list of outst…" at bounding box center [977, 535] width 961 height 449
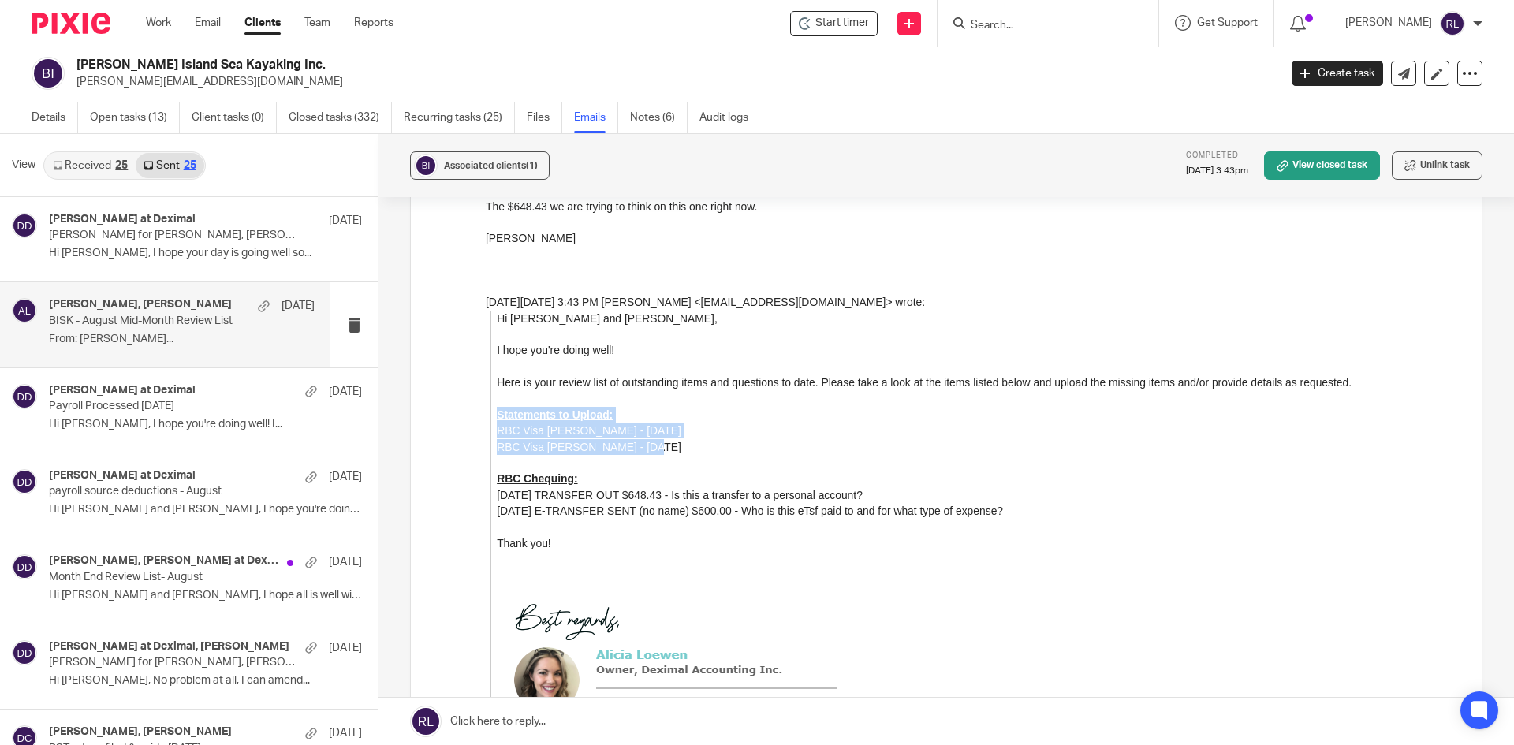
copy div "RBC Chequing: 07/24/2025 TRANSFER OUT $648.43 - Is this a transfer to a persona…"
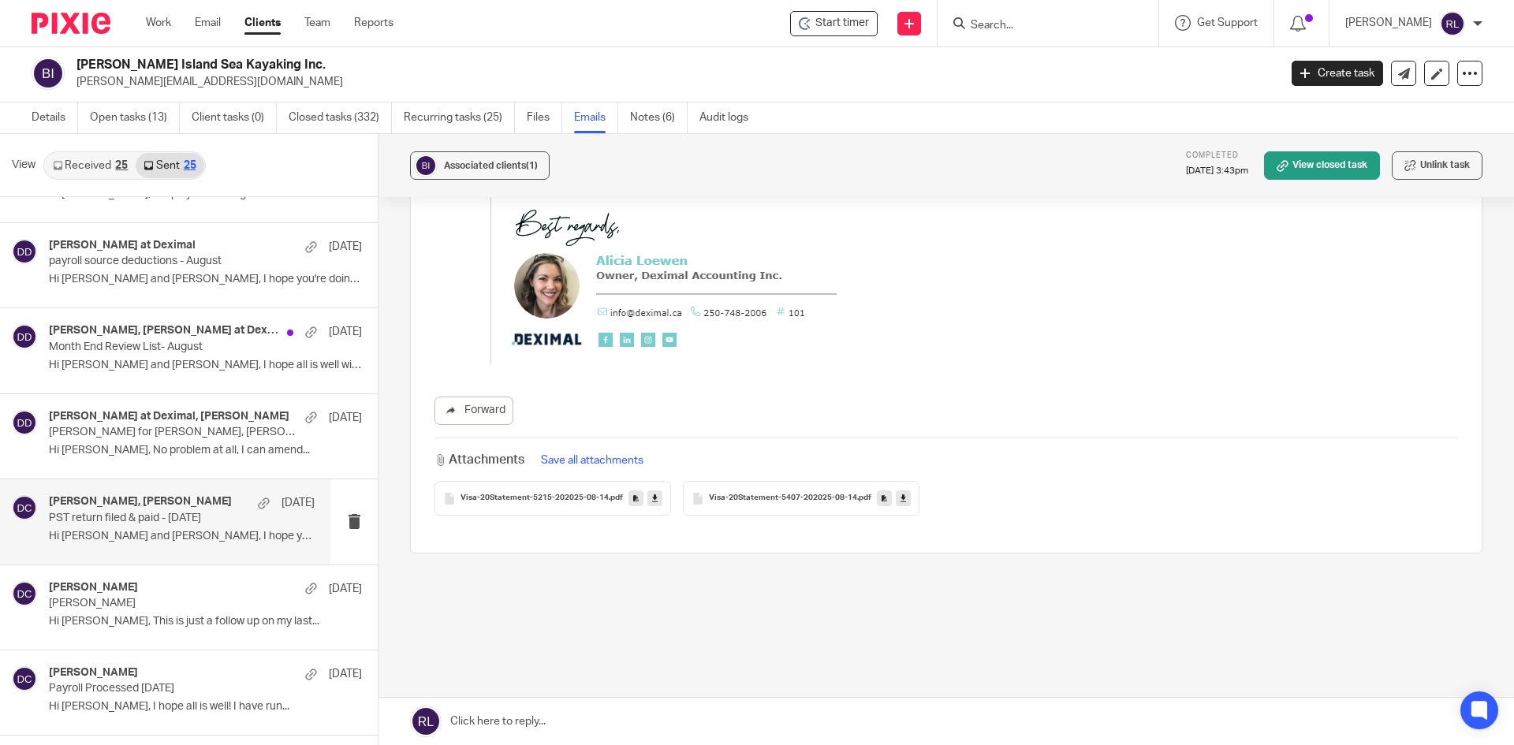
scroll to position [237, 0]
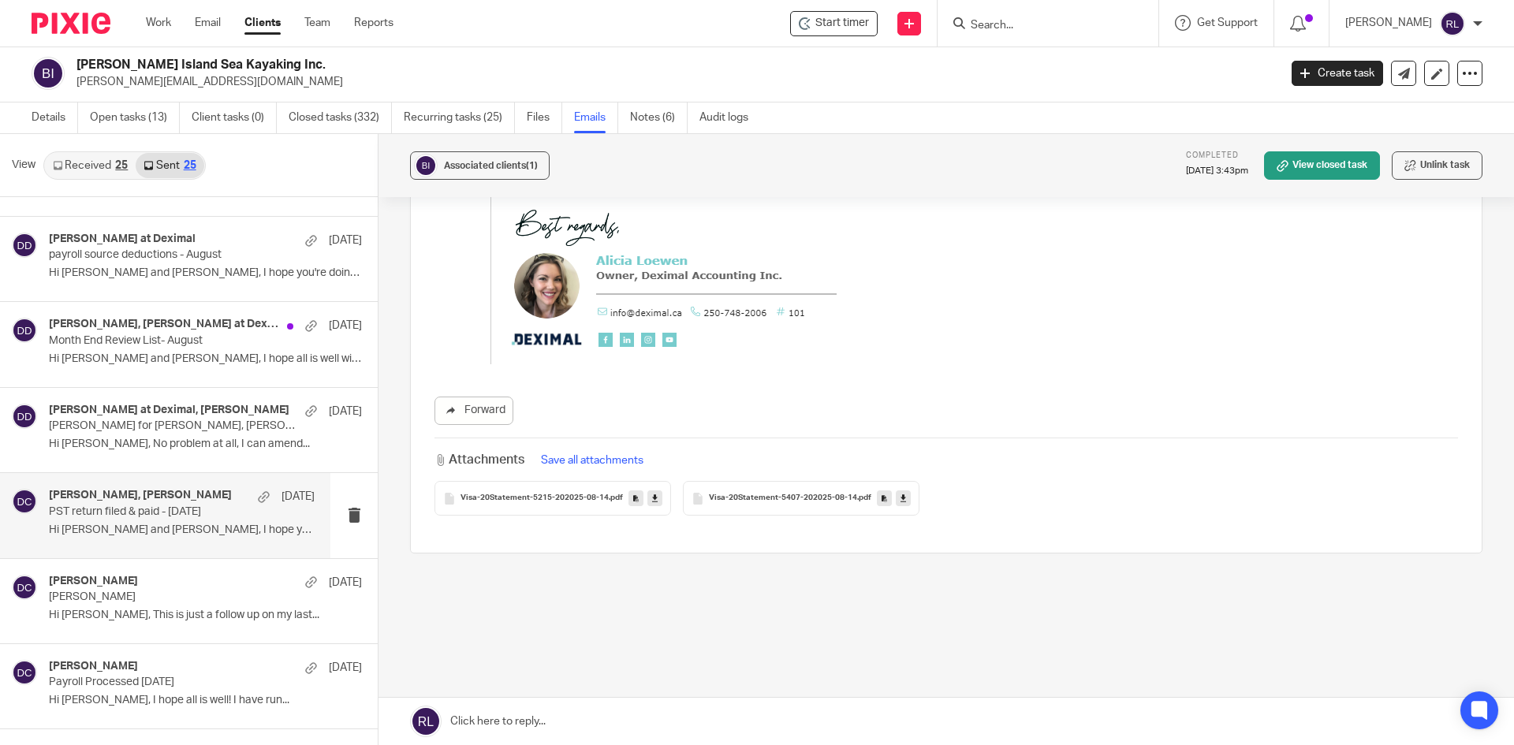
click at [135, 533] on p "Hi Steve and Josie, I hope you're doing..." at bounding box center [182, 530] width 266 height 13
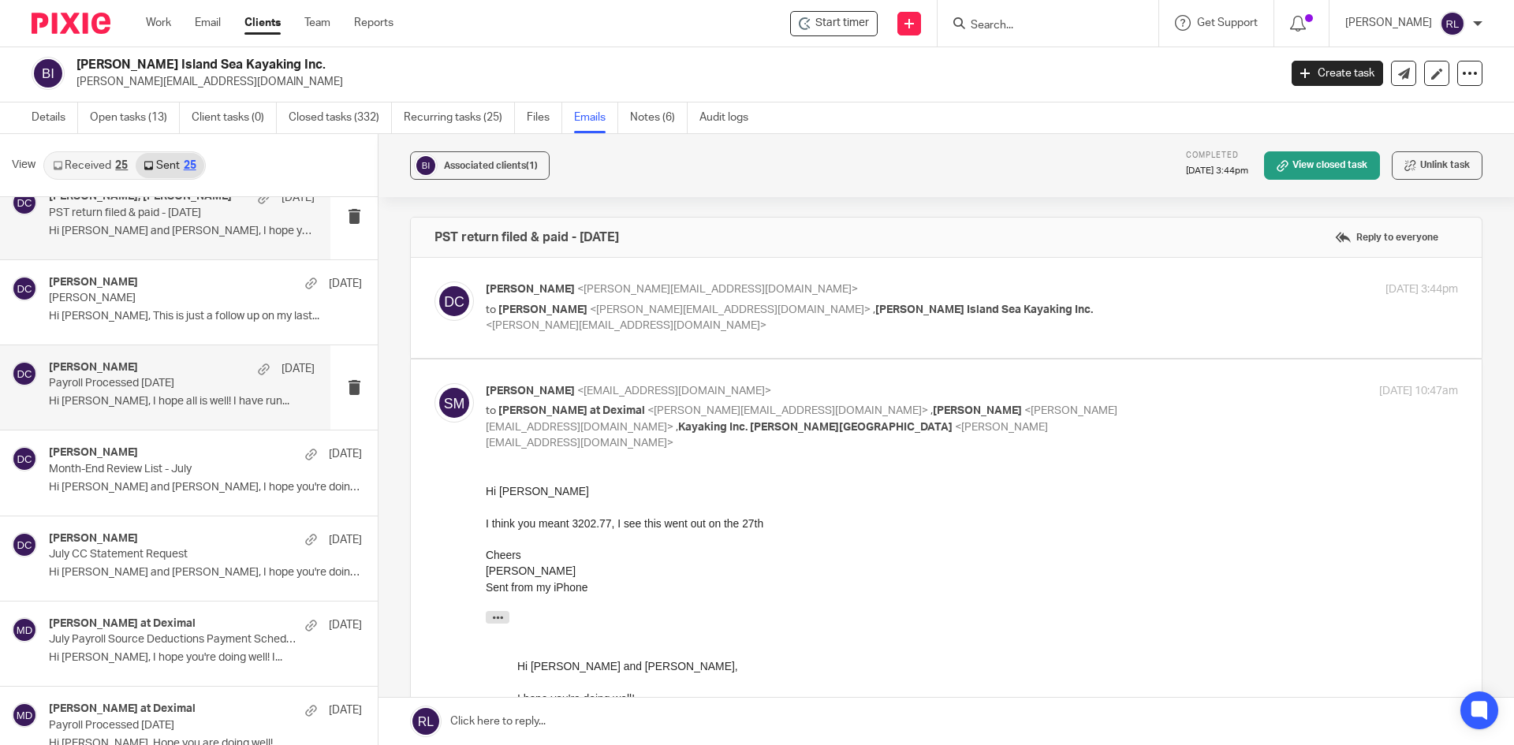
scroll to position [552, 0]
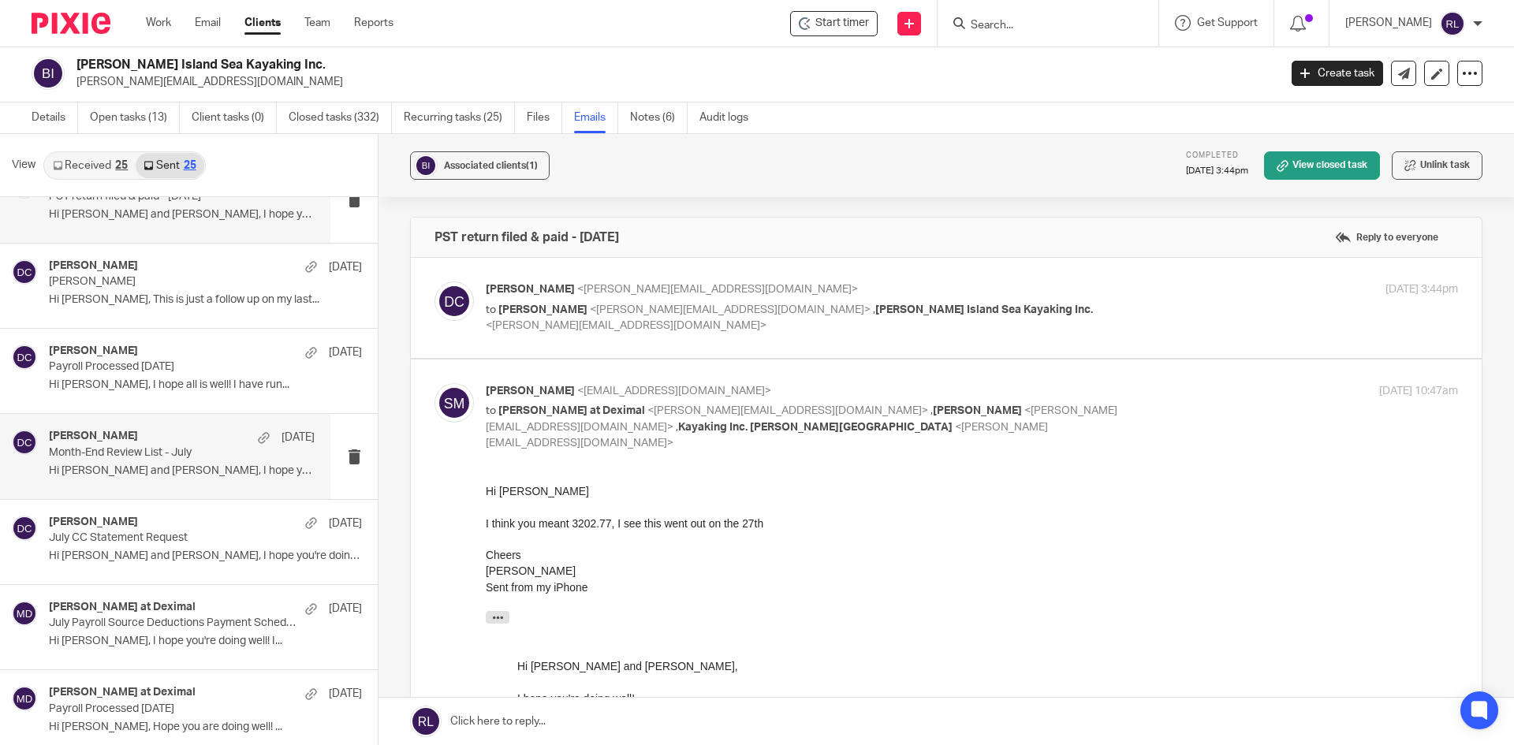
click at [134, 471] on p "Hi Steve and Josie, I hope you're doing..." at bounding box center [182, 471] width 266 height 13
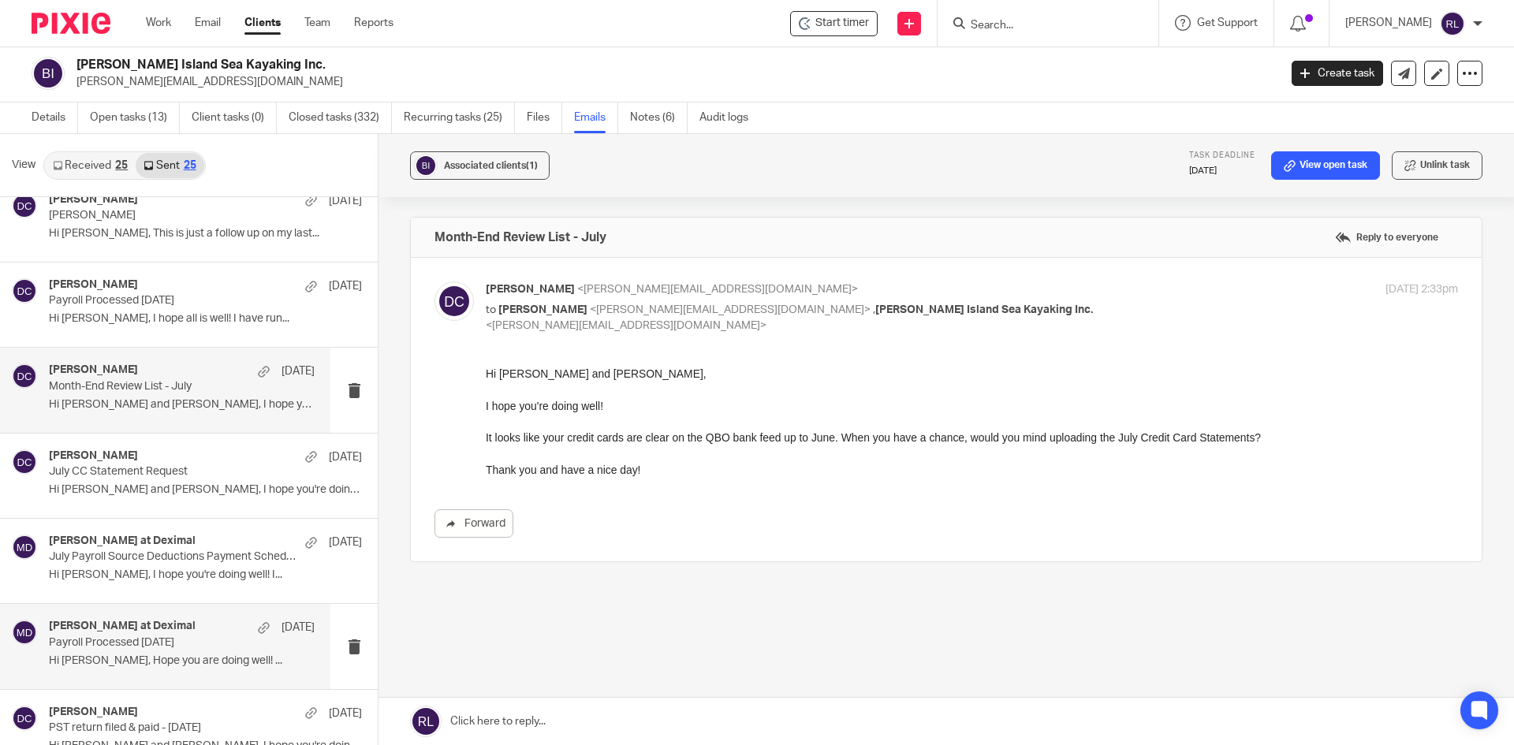
scroll to position [710, 0]
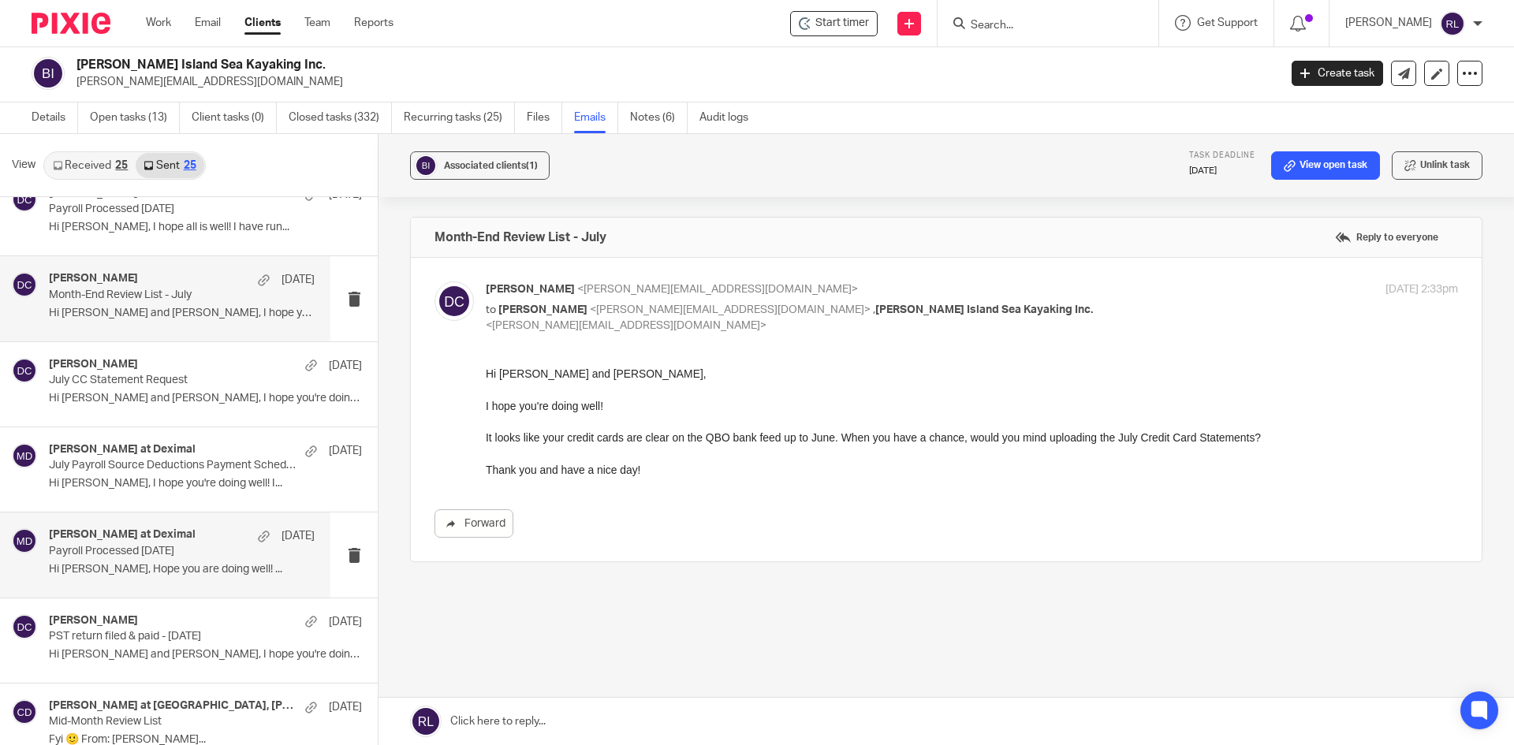
click at [103, 550] on p "Payroll Processed 2025.08.01" at bounding box center [155, 551] width 213 height 13
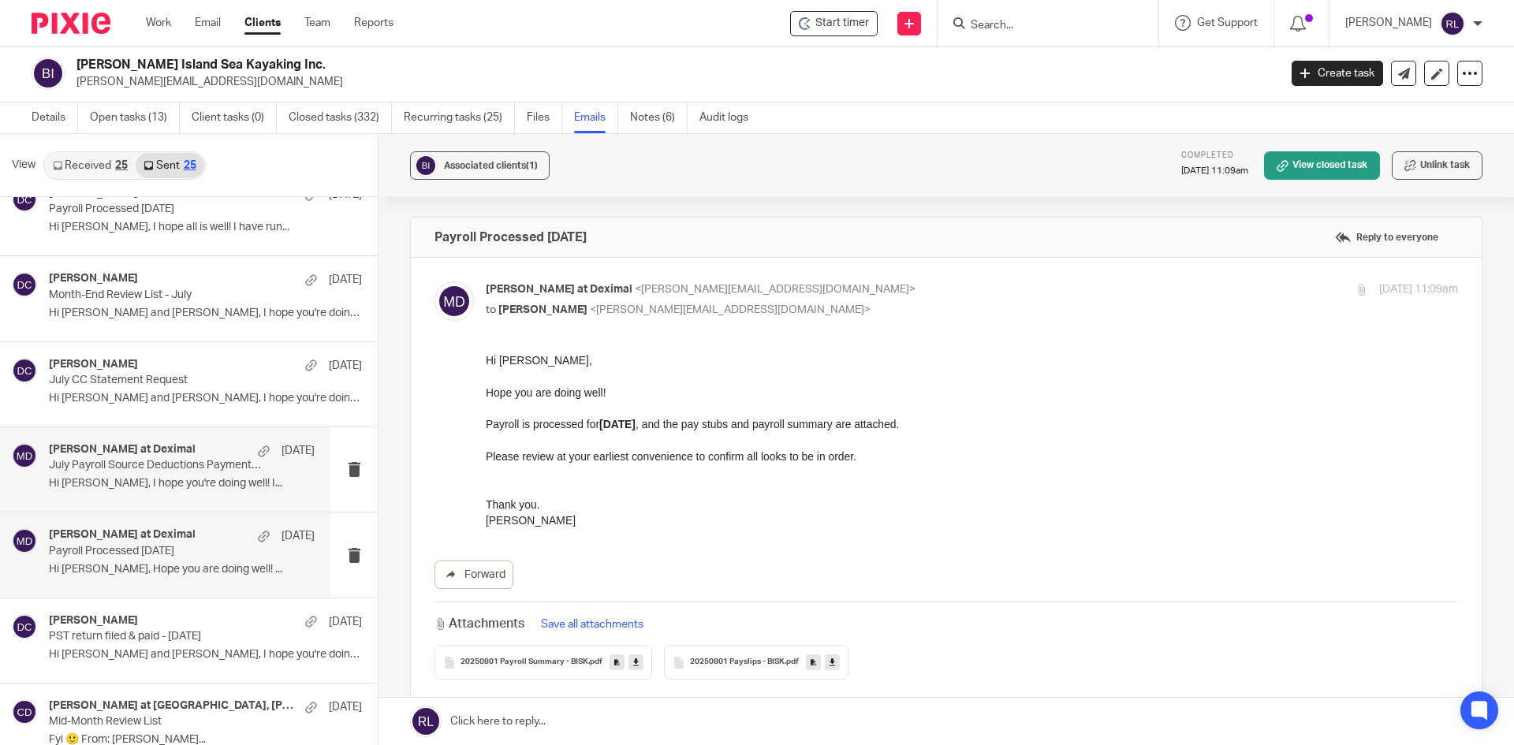
scroll to position [0, 0]
click at [118, 464] on p "July Payroll Source Deductions Payment Scheduled" at bounding box center [155, 465] width 213 height 13
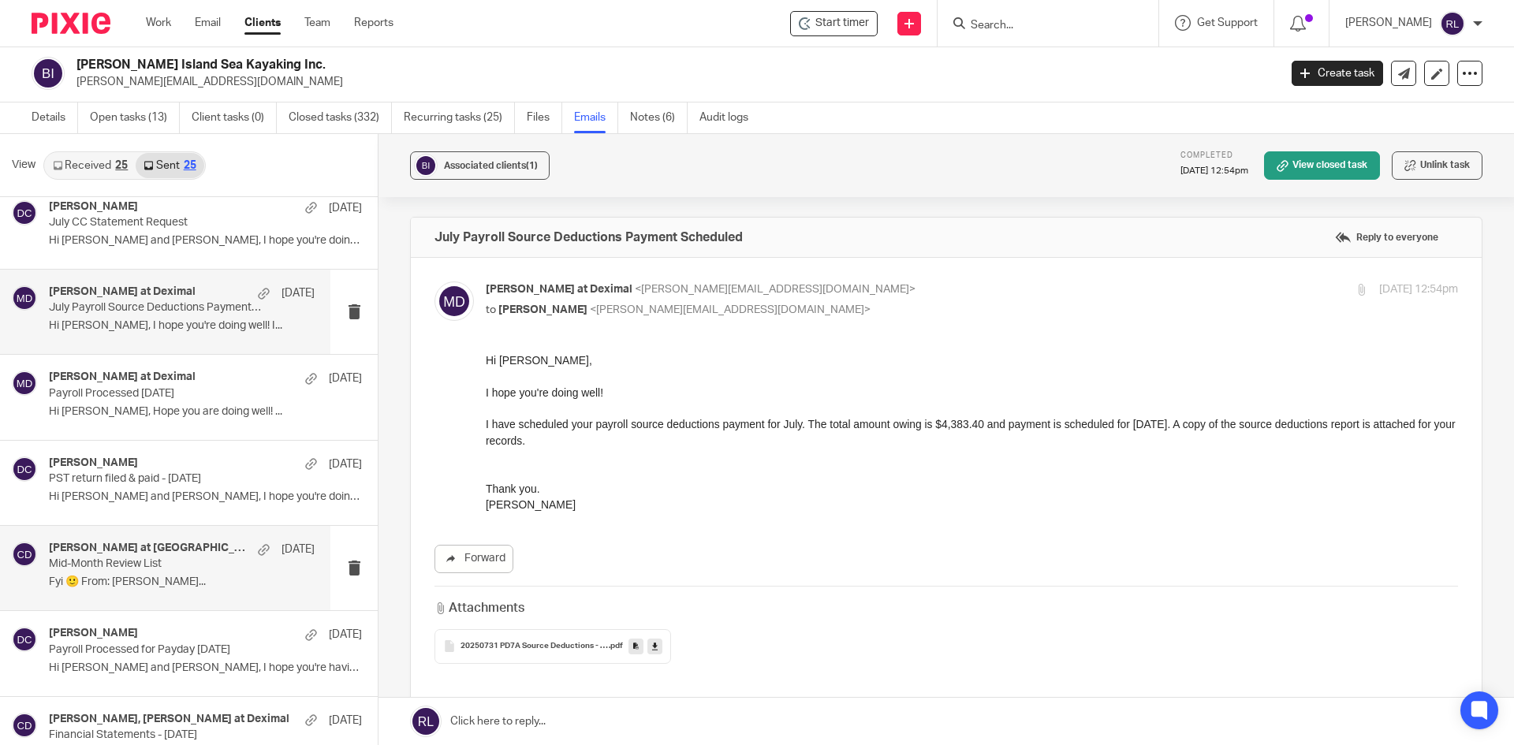
click at [130, 577] on p "Fyi 🙂 From: Josie Mather..." at bounding box center [182, 582] width 266 height 13
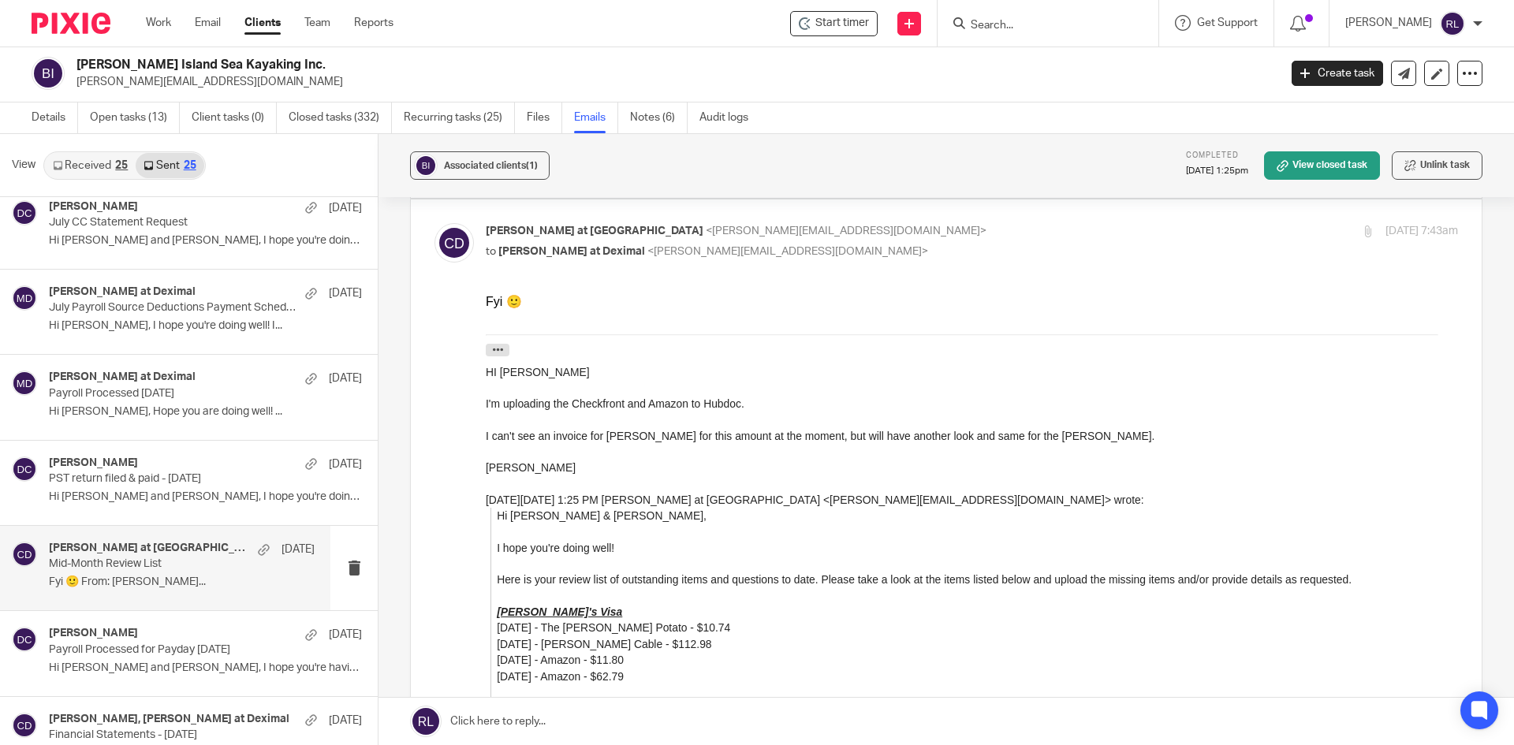
scroll to position [315, 0]
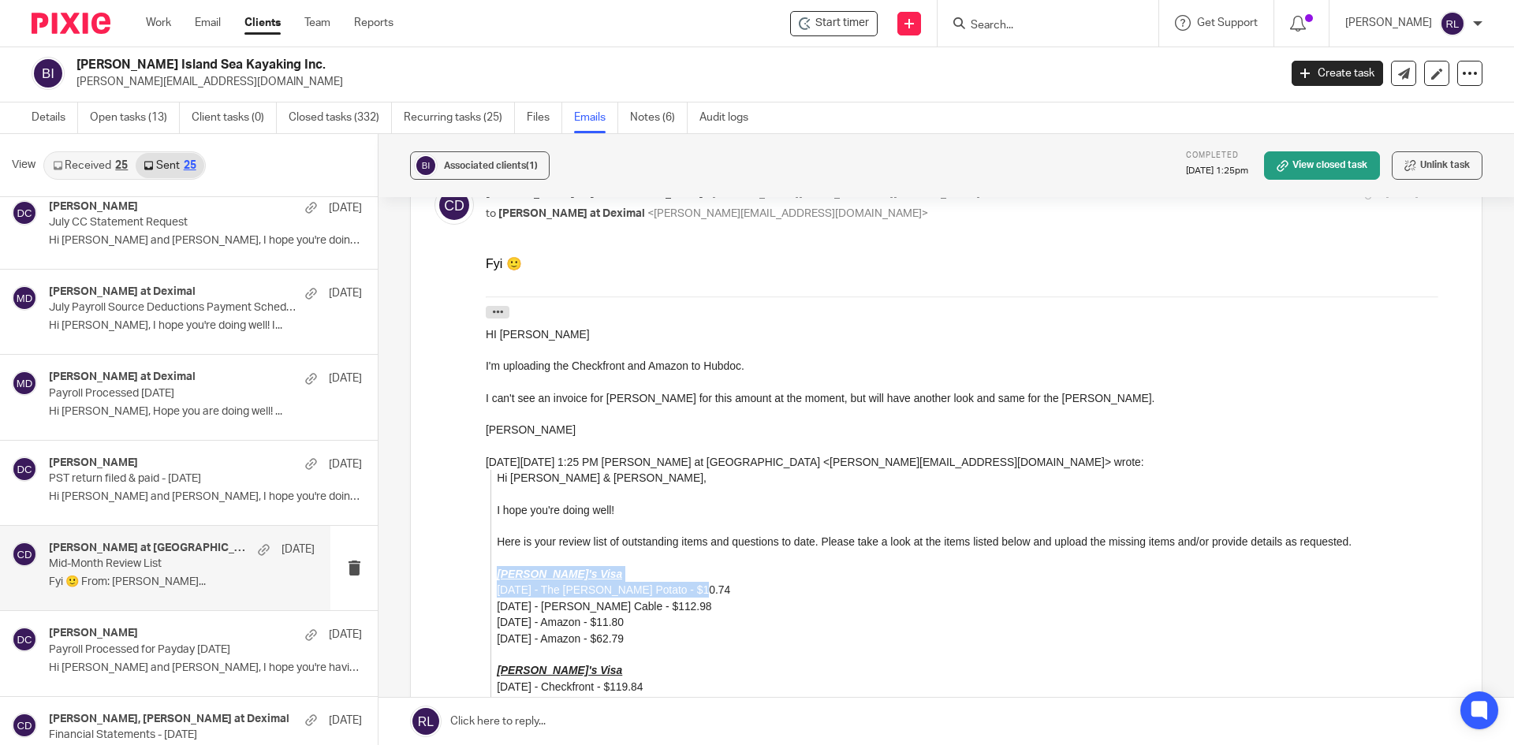
drag, startPoint x: 494, startPoint y: 576, endPoint x: 693, endPoint y: 589, distance: 200.0
click at [693, 589] on blockquote "Hi Steve & Josie, I hope you're doing well! Here is your review list of outstan…" at bounding box center [975, 711] width 968 height 483
copy div "Josie's Visa 05/28/2025 - The Ruddy Potato - $10.74"
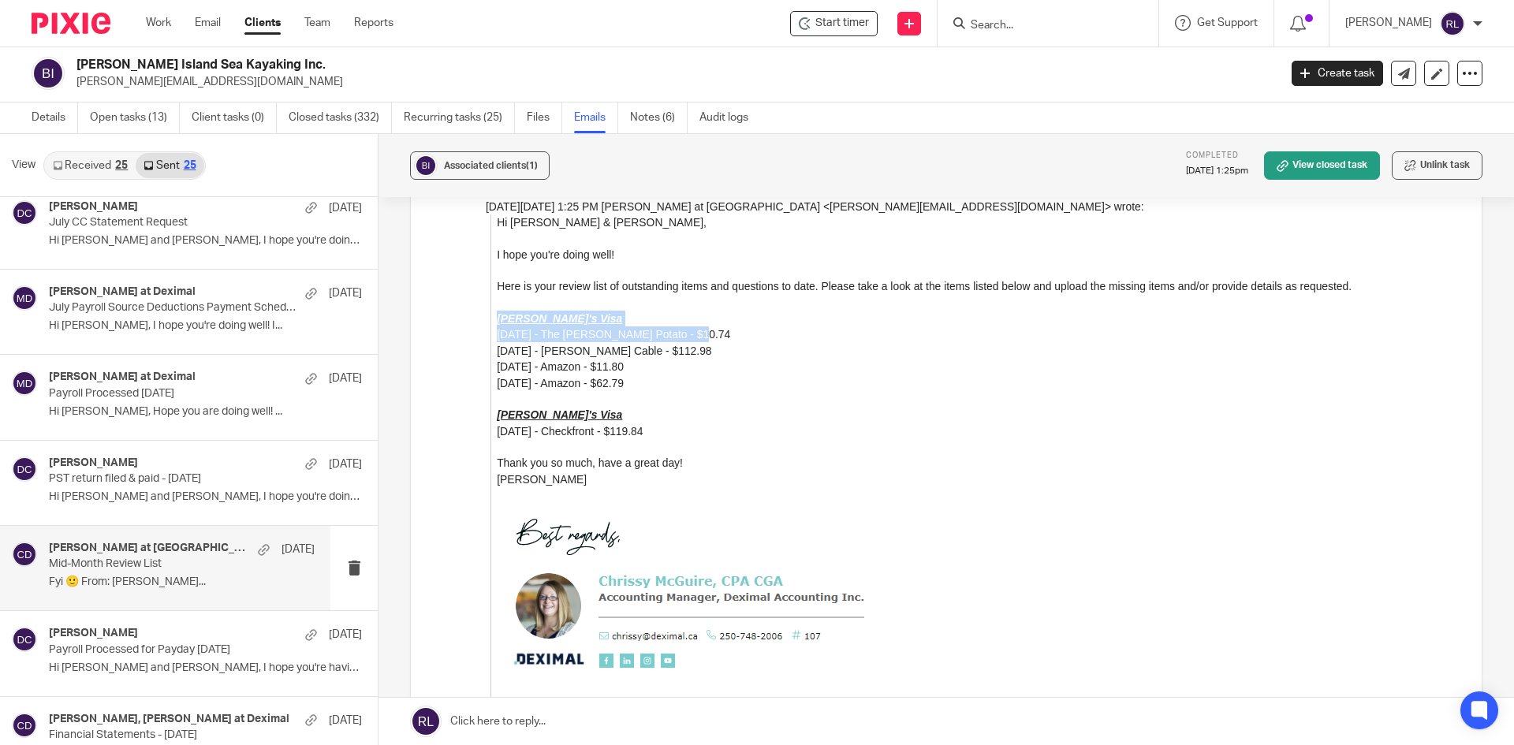
scroll to position [710, 0]
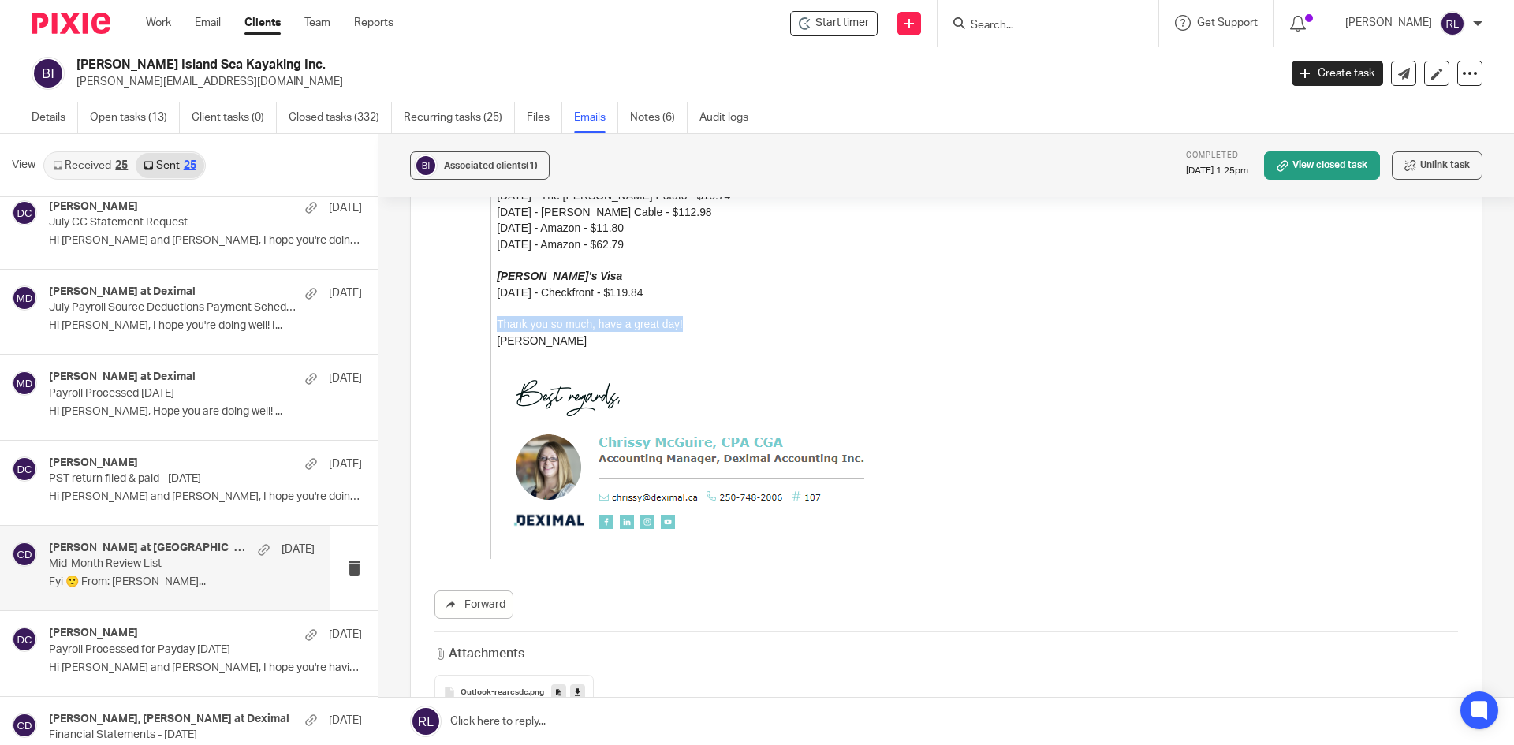
drag, startPoint x: 495, startPoint y: 325, endPoint x: 700, endPoint y: 325, distance: 204.3
click at [700, 325] on p "Thank you so much, have a great day!" at bounding box center [977, 325] width 961 height 16
copy p "Thank you so much, have a great day!"
click at [162, 27] on link "Work" at bounding box center [158, 23] width 25 height 16
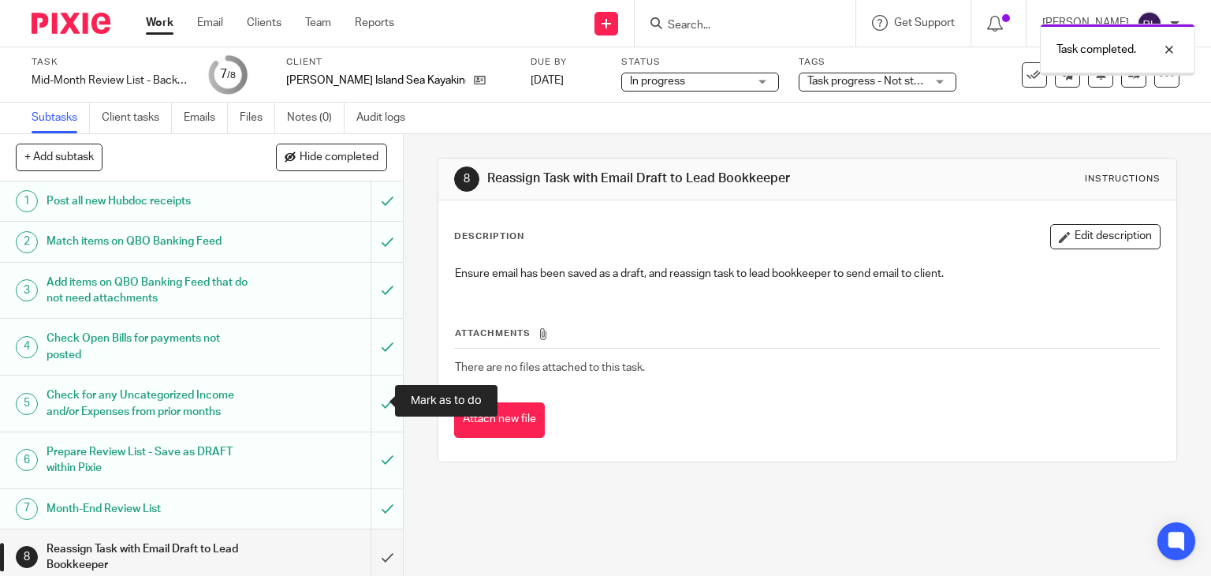
scroll to position [9, 0]
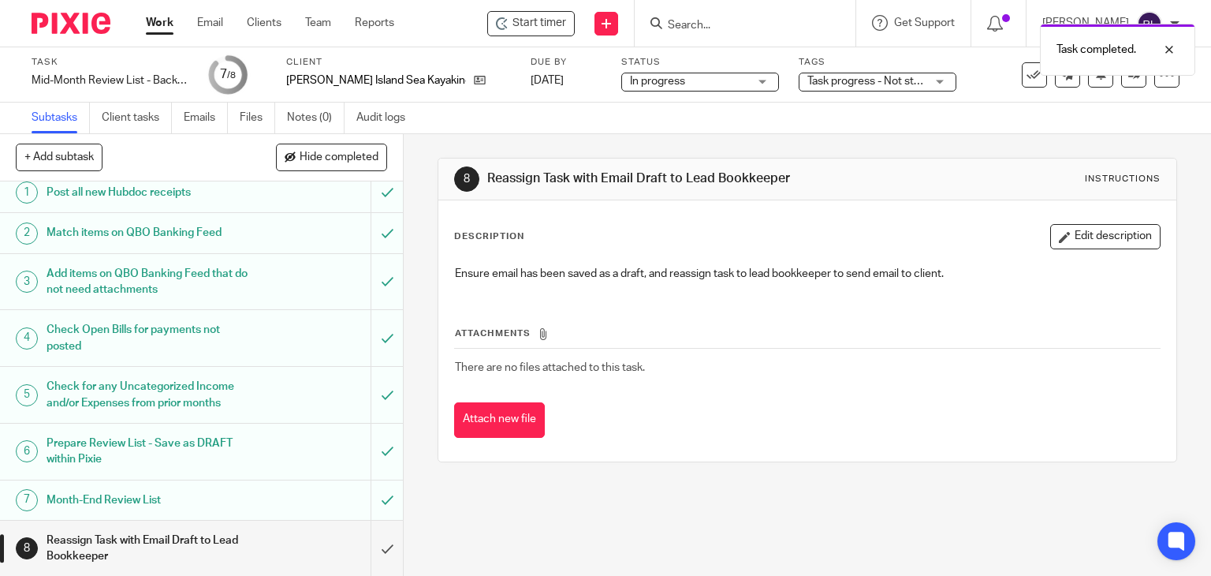
click at [199, 496] on h1 "Month-End Review List" at bounding box center [150, 500] width 206 height 24
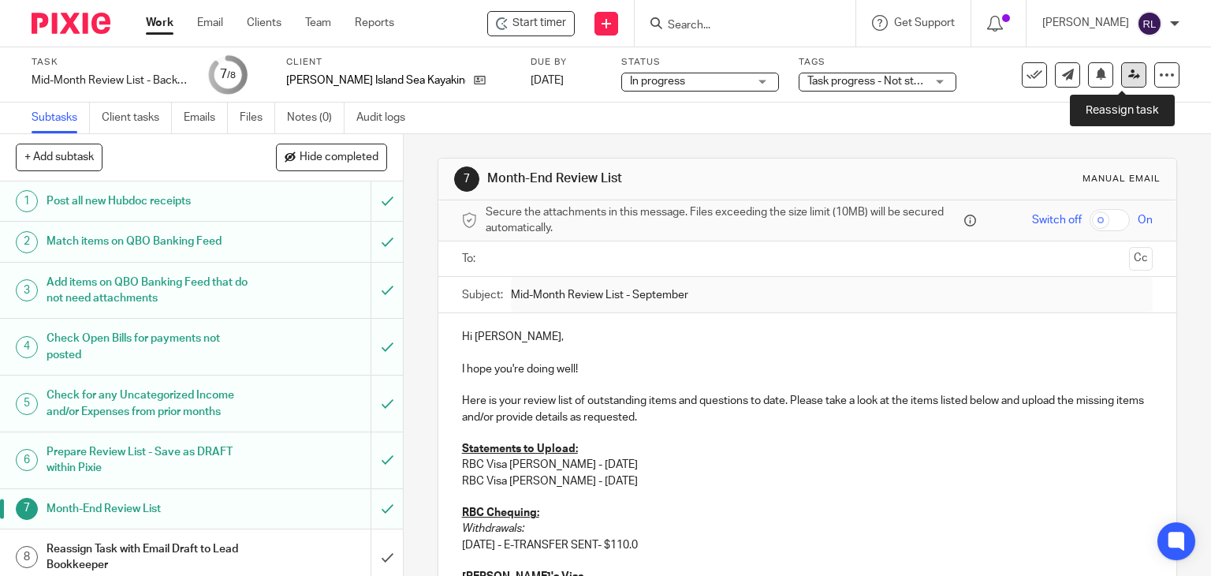
click at [1129, 79] on icon at bounding box center [1135, 75] width 12 height 12
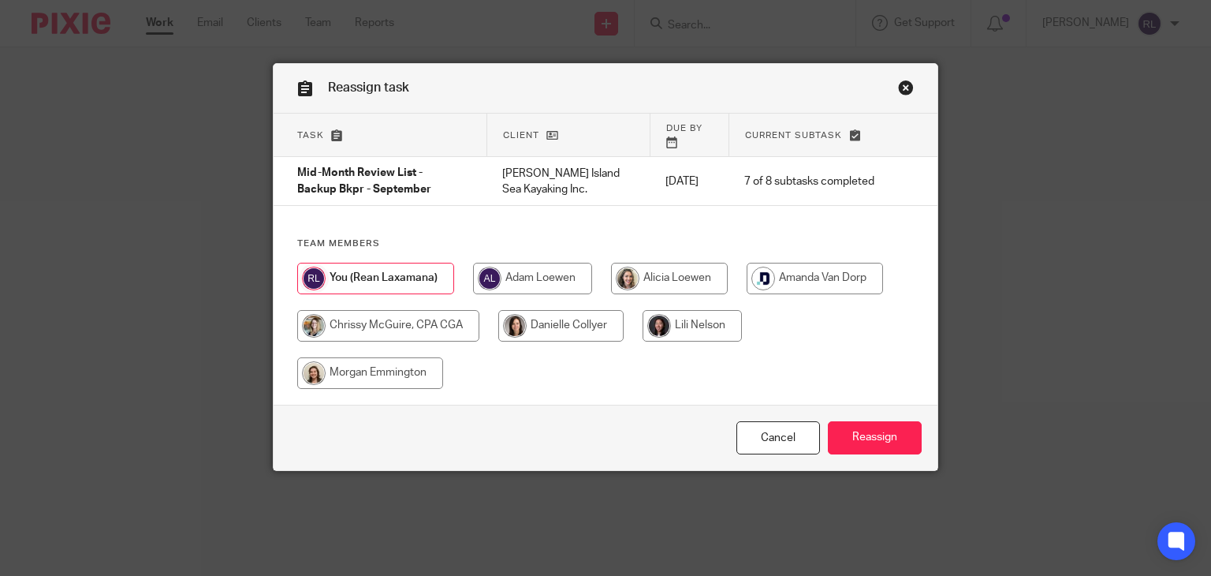
click at [539, 313] on input "radio" at bounding box center [560, 326] width 125 height 32
radio input "true"
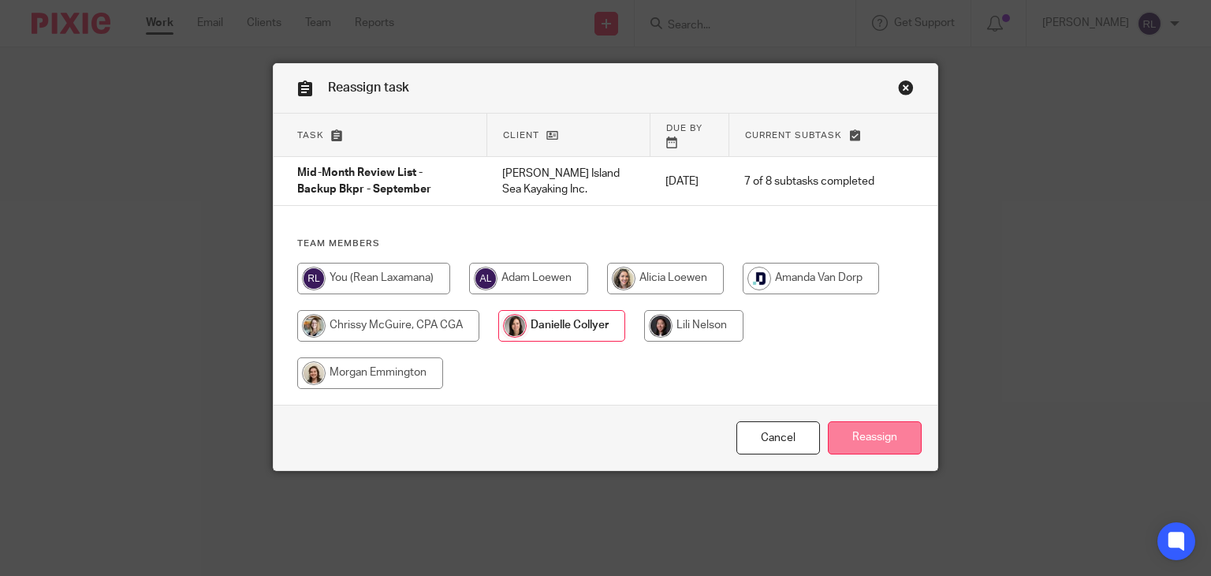
click at [883, 434] on input "Reassign" at bounding box center [875, 438] width 94 height 34
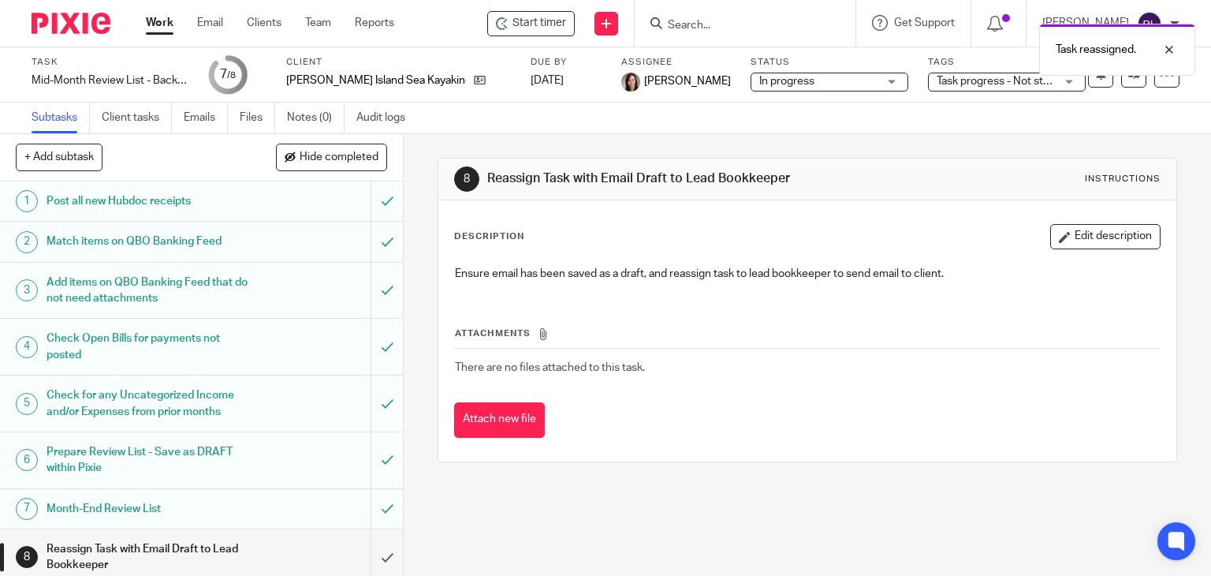
click at [96, 24] on img at bounding box center [71, 23] width 79 height 21
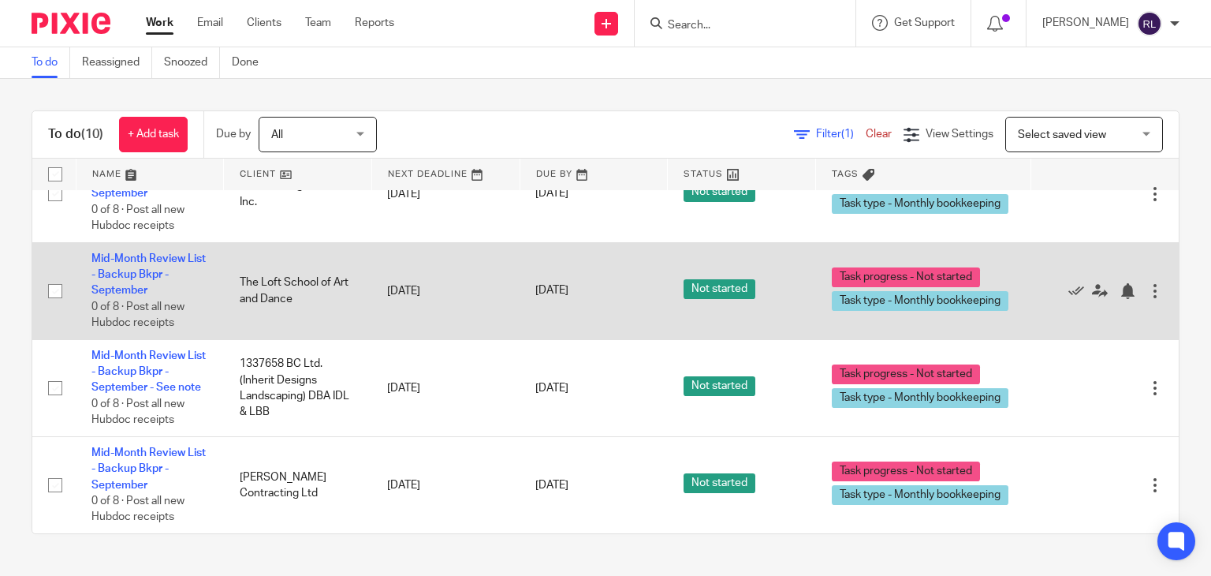
scroll to position [666, 0]
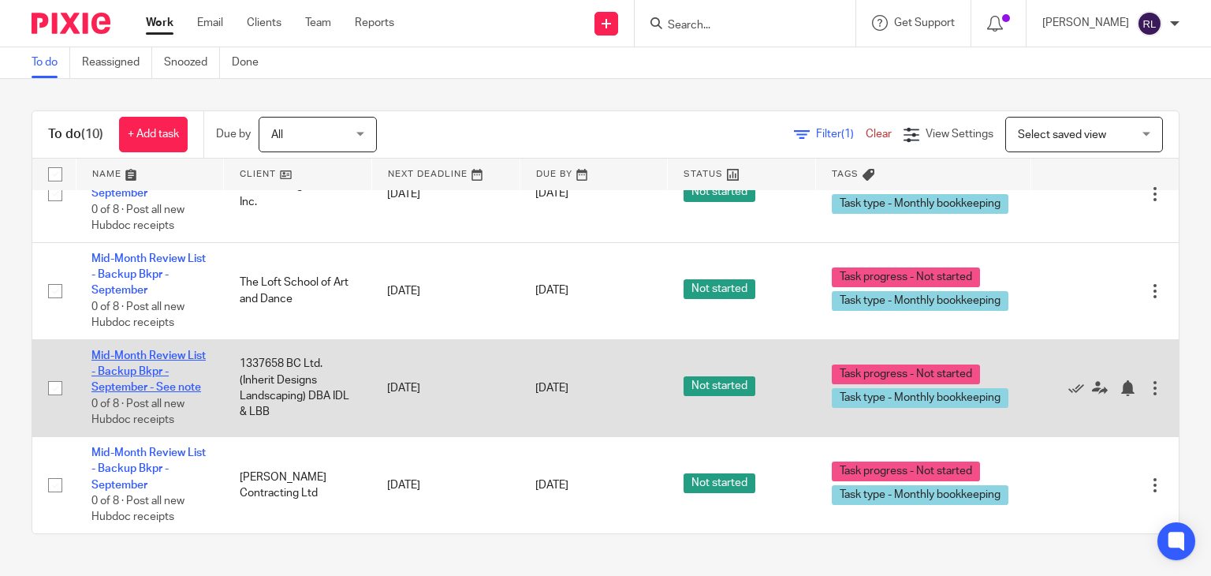
click at [122, 364] on link "Mid-Month Review List - Backup Bkpr - September - See note" at bounding box center [148, 371] width 114 height 43
